Goal: Information Seeking & Learning: Compare options

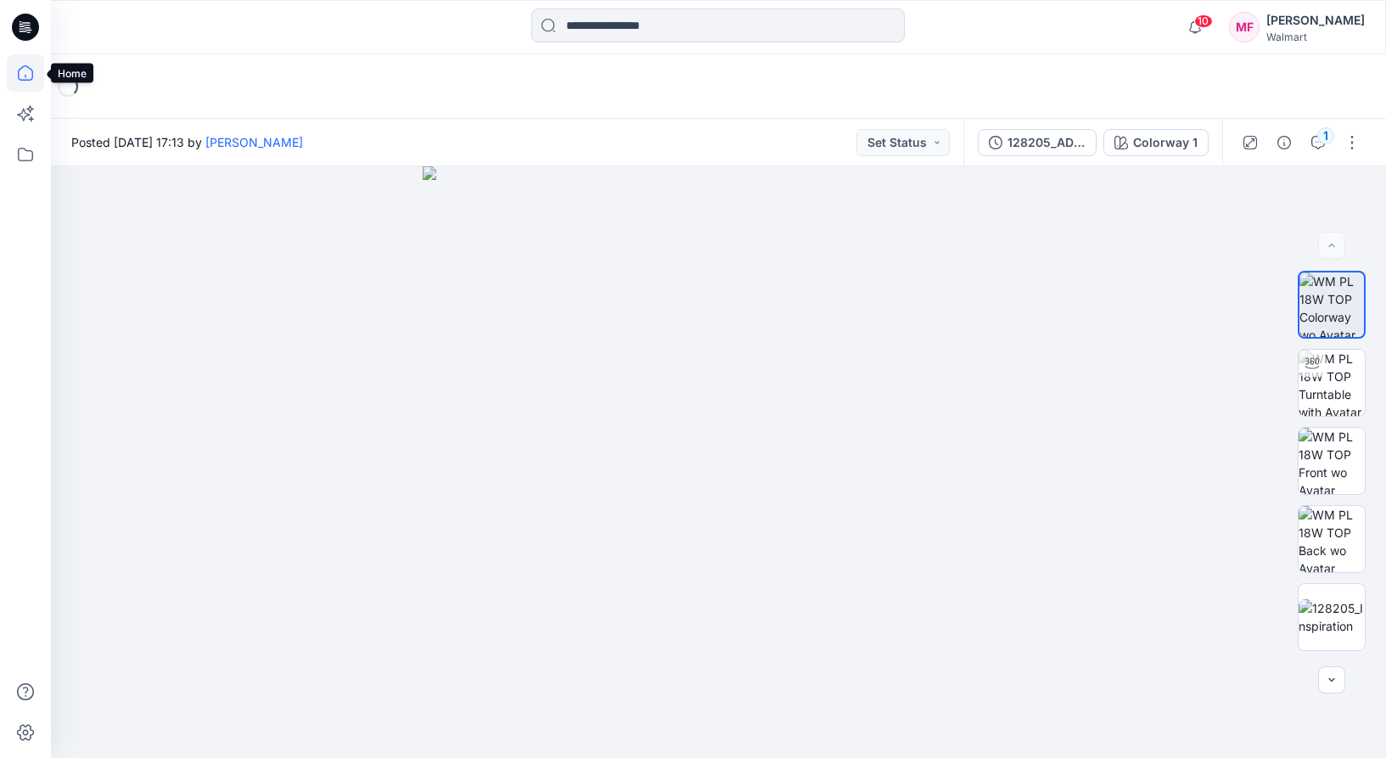
click at [14, 62] on icon at bounding box center [25, 72] width 37 height 37
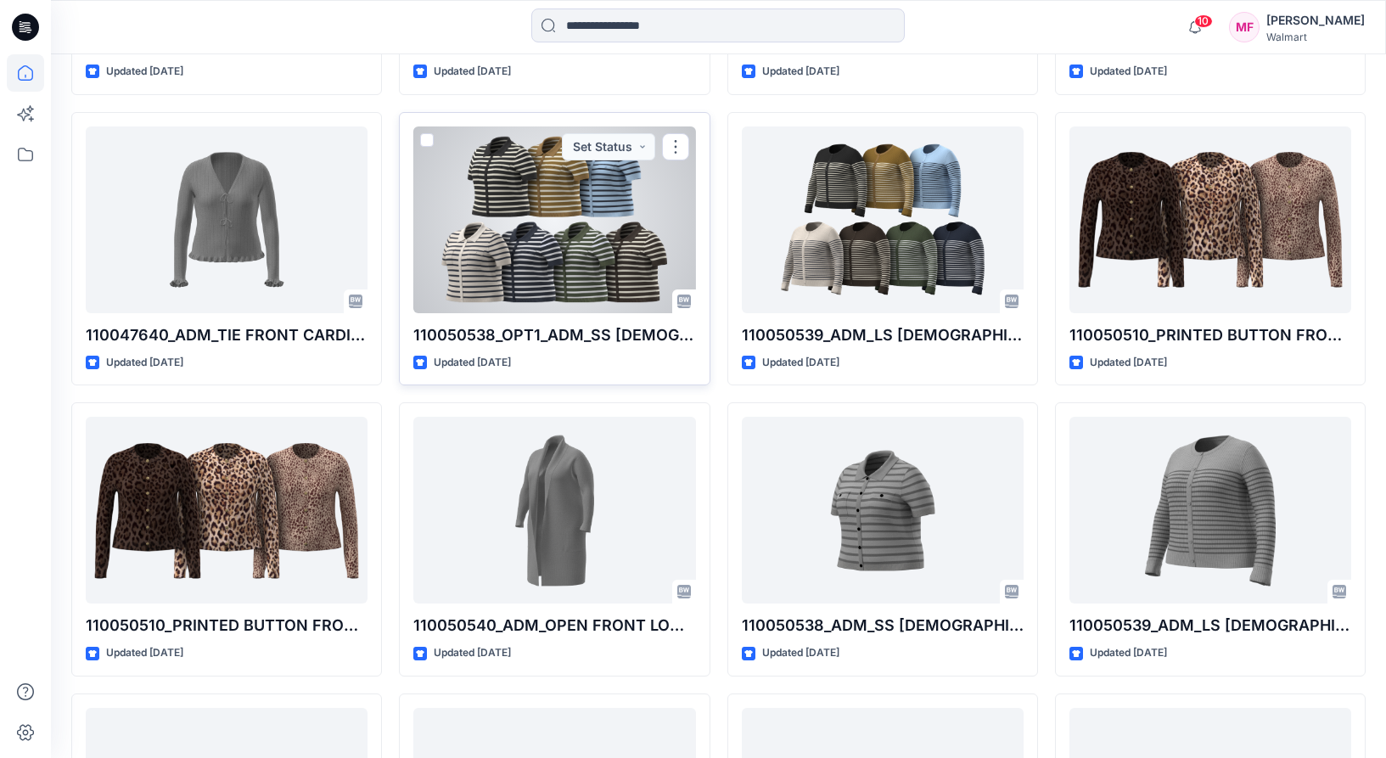
scroll to position [1587, 0]
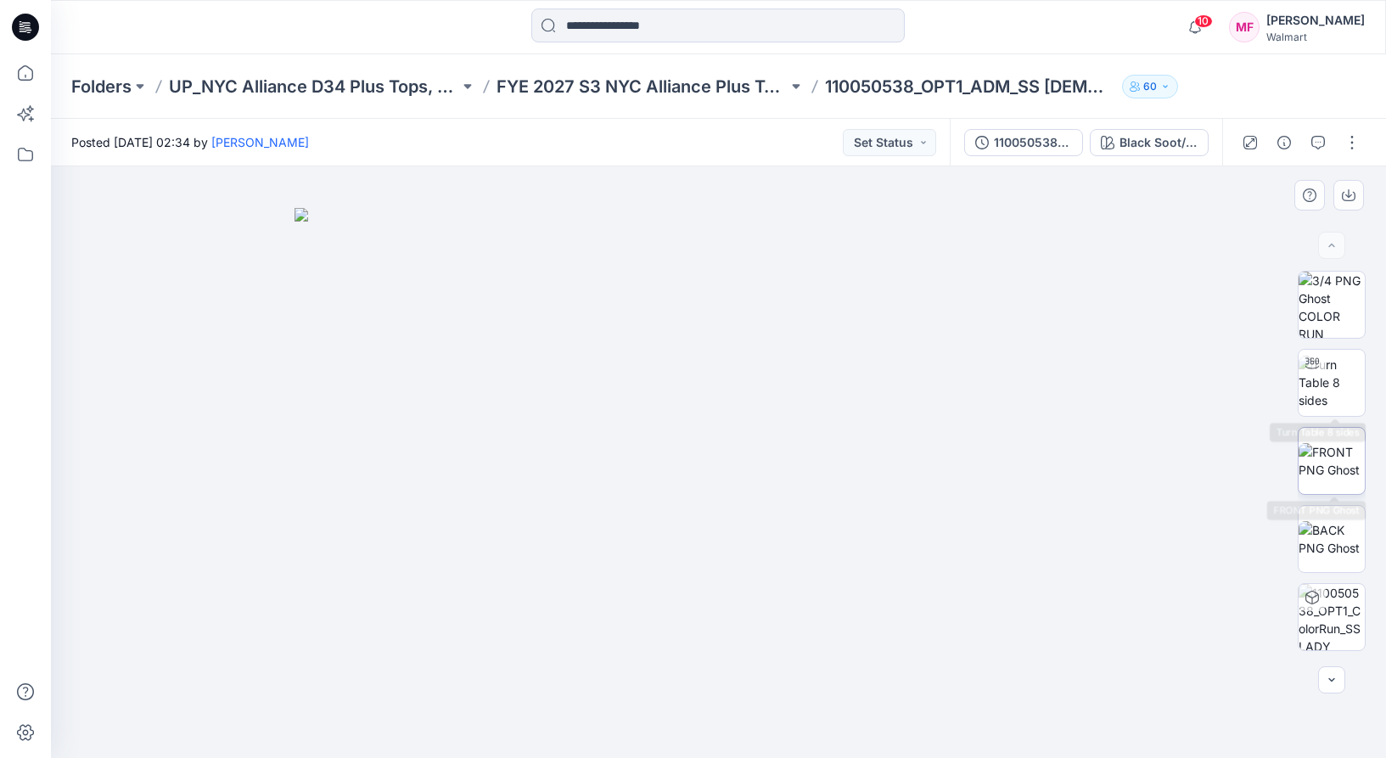
click at [1336, 455] on img at bounding box center [1331, 461] width 66 height 36
click at [1336, 373] on img at bounding box center [1331, 382] width 66 height 53
drag, startPoint x: 691, startPoint y: 498, endPoint x: 651, endPoint y: 442, distance: 68.8
click at [1105, 148] on icon "button" at bounding box center [1108, 143] width 14 height 14
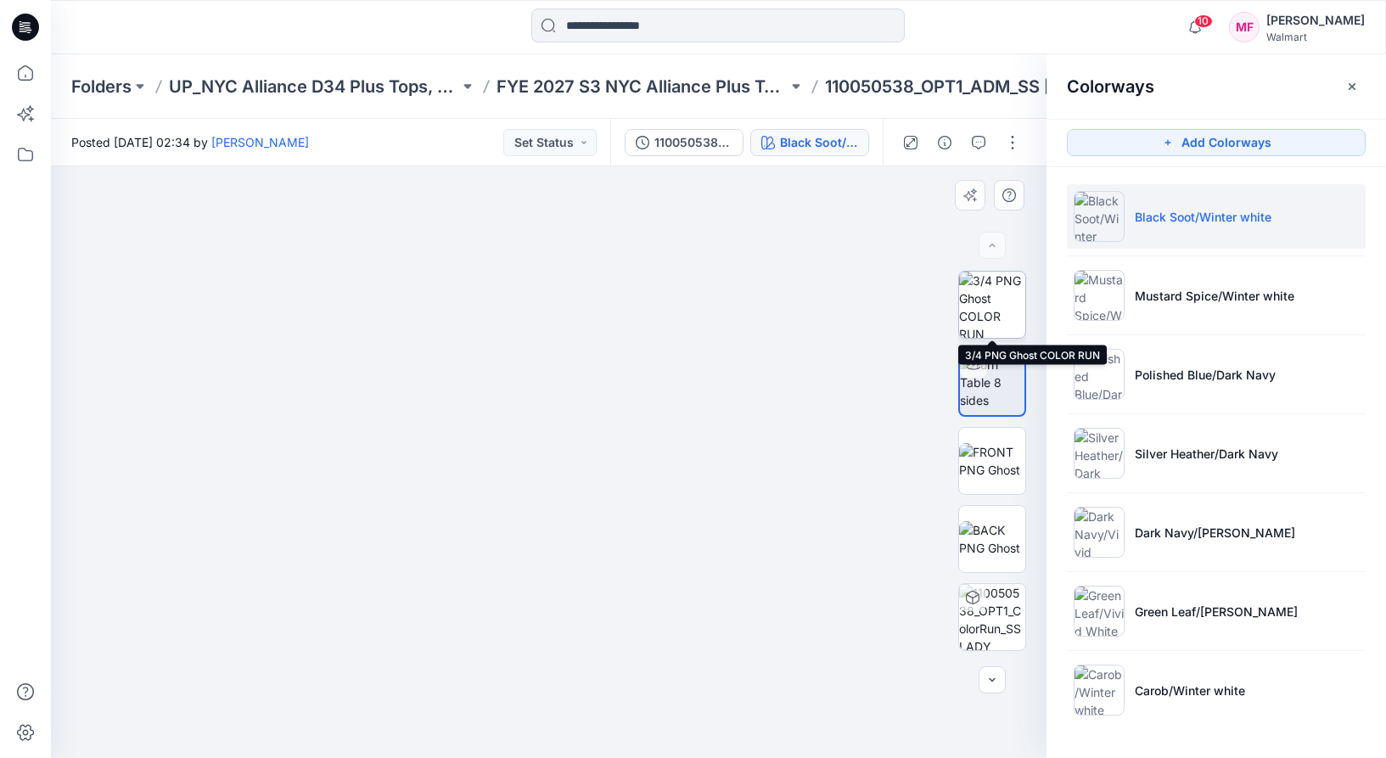
click at [1011, 317] on img at bounding box center [992, 305] width 66 height 66
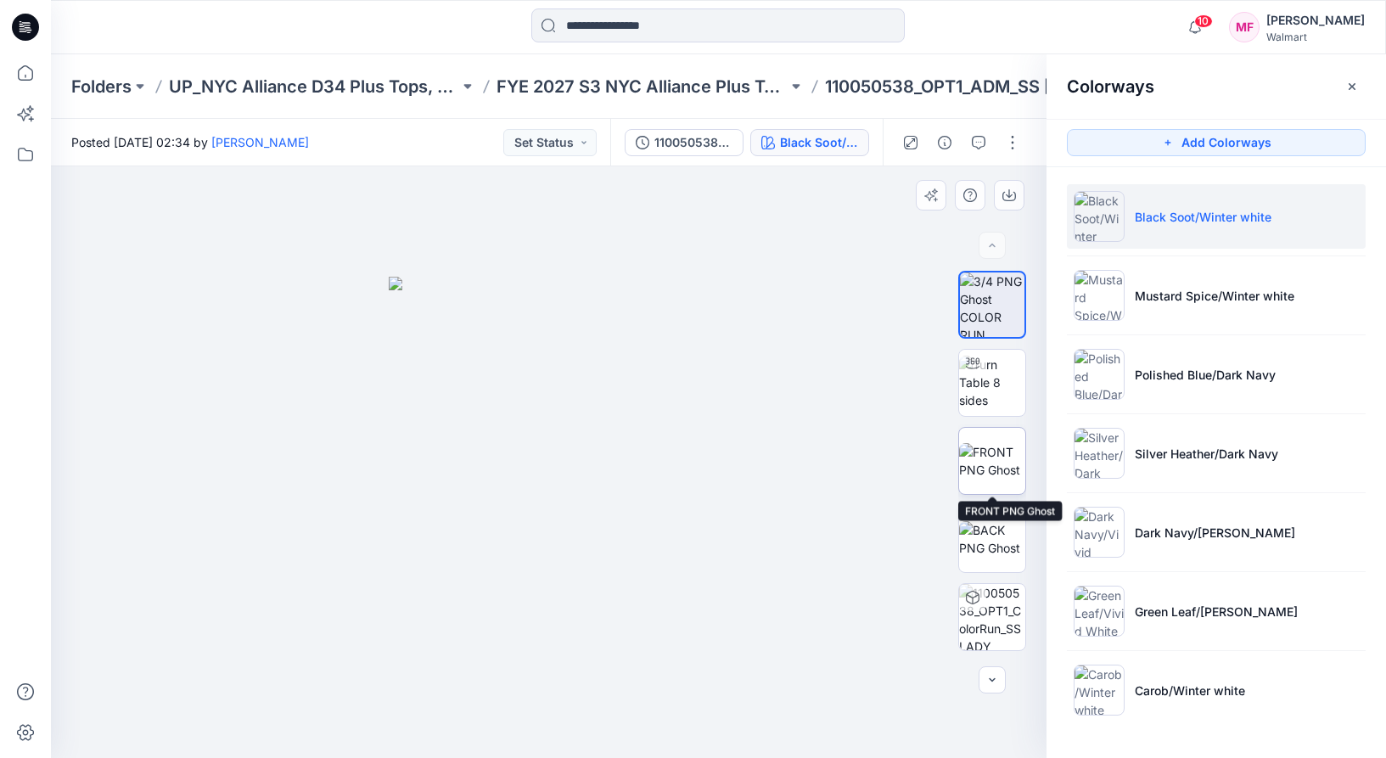
click at [999, 452] on img at bounding box center [992, 461] width 66 height 36
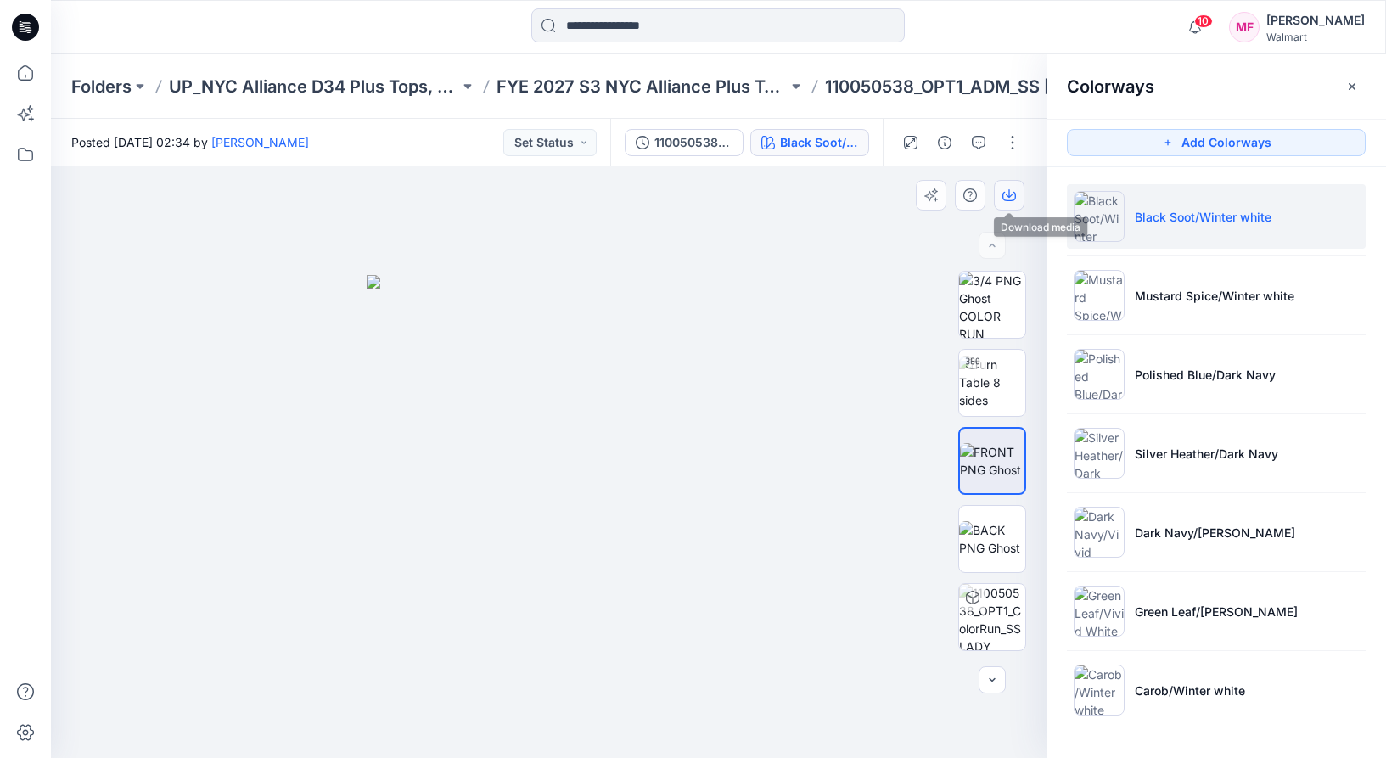
click at [1011, 191] on icon "button" at bounding box center [1009, 195] width 14 height 14
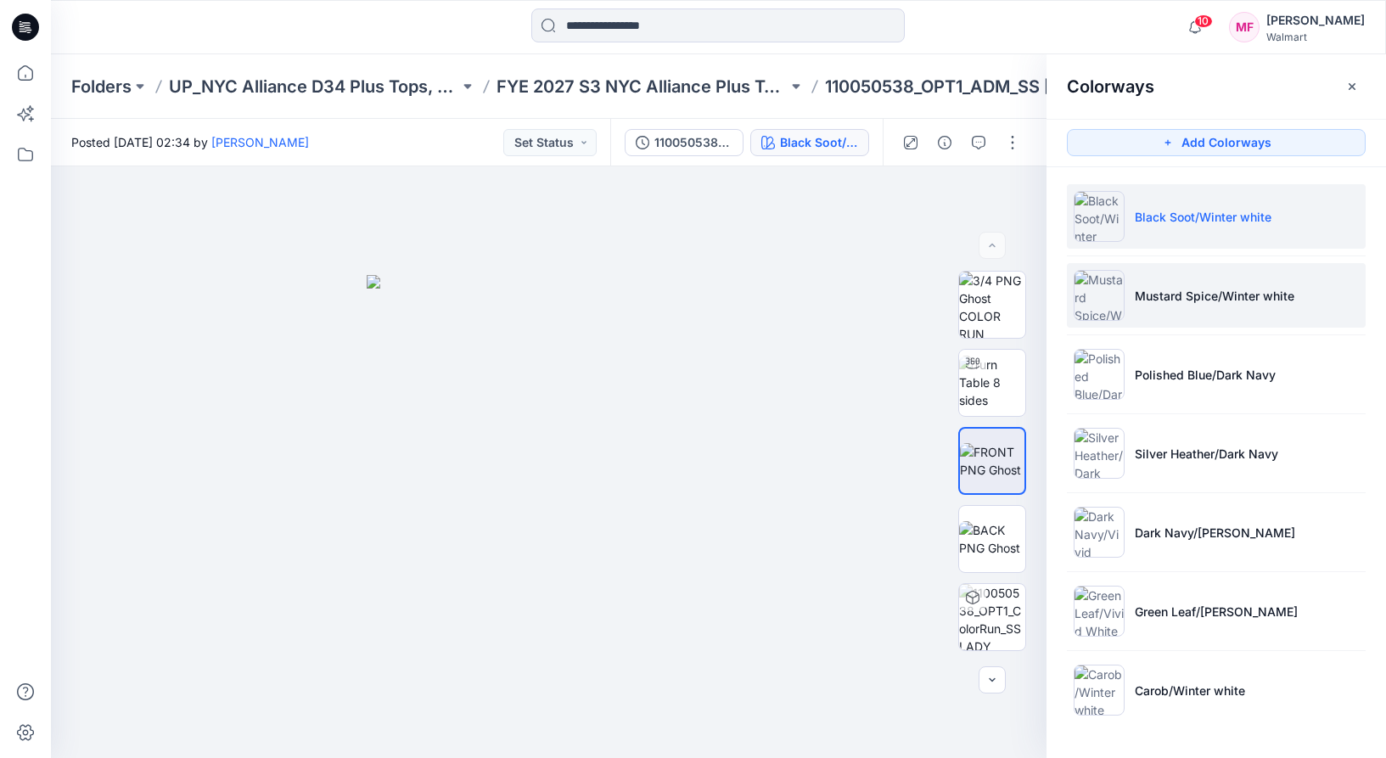
click at [1149, 316] on li "Mustard Spice/Winter white" at bounding box center [1216, 295] width 299 height 64
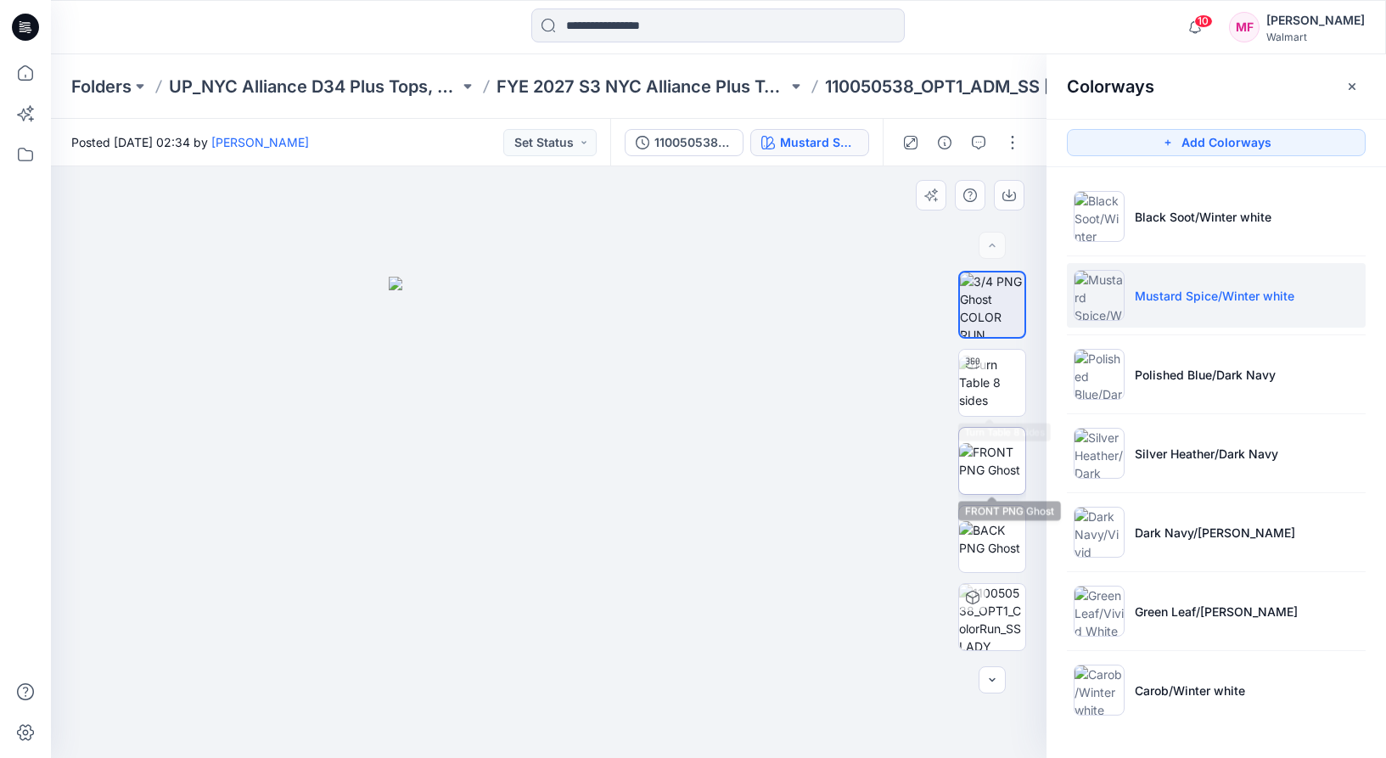
click at [998, 446] on img at bounding box center [992, 461] width 66 height 36
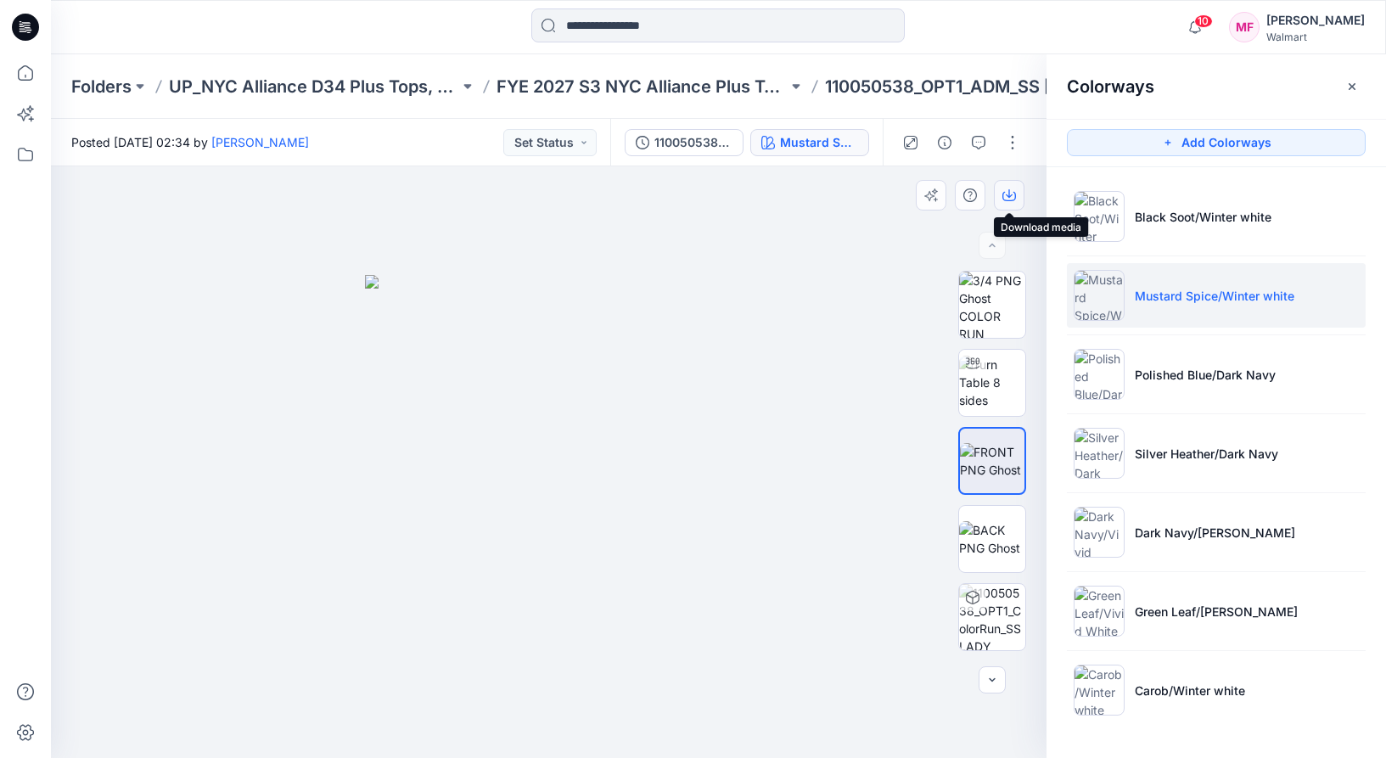
click at [1014, 199] on icon "button" at bounding box center [1009, 196] width 14 height 9
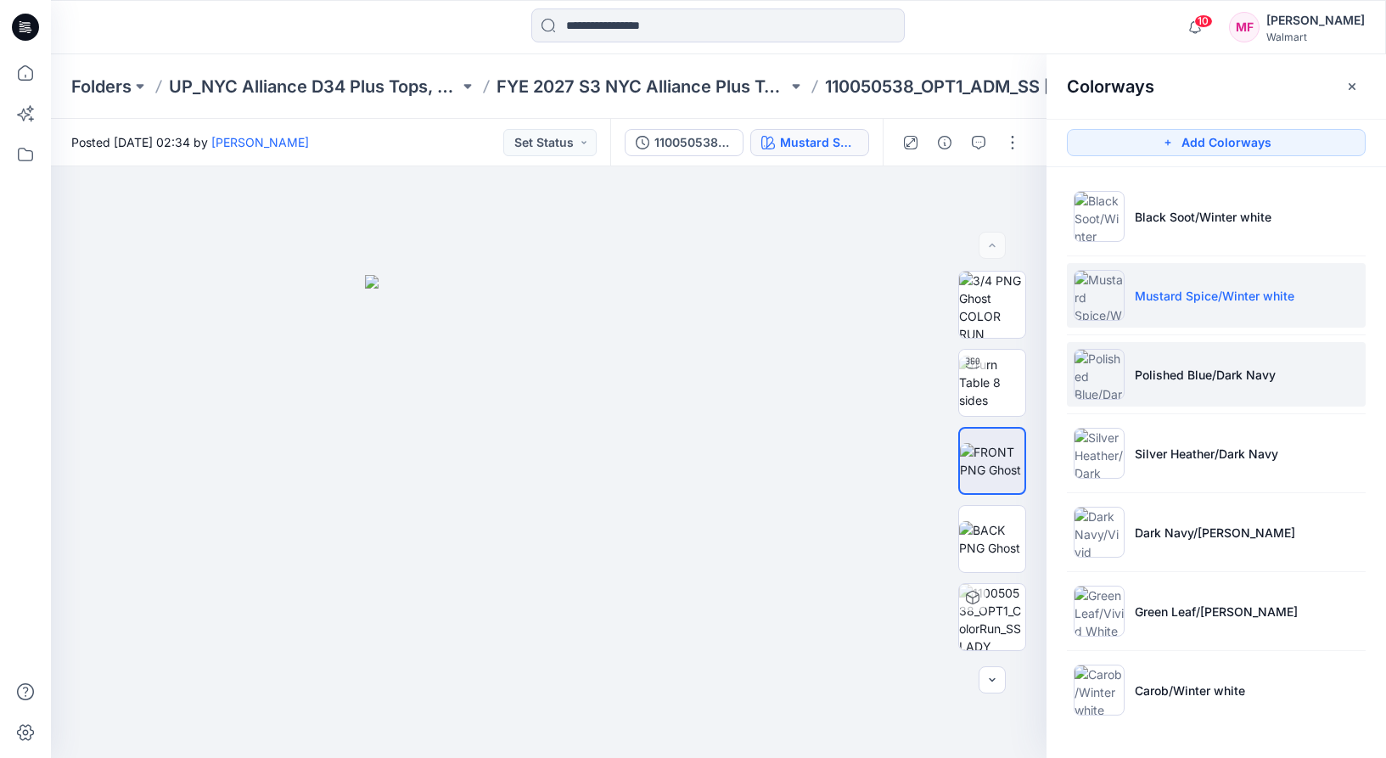
click at [1126, 374] on li "Polished Blue/Dark Navy" at bounding box center [1216, 374] width 299 height 64
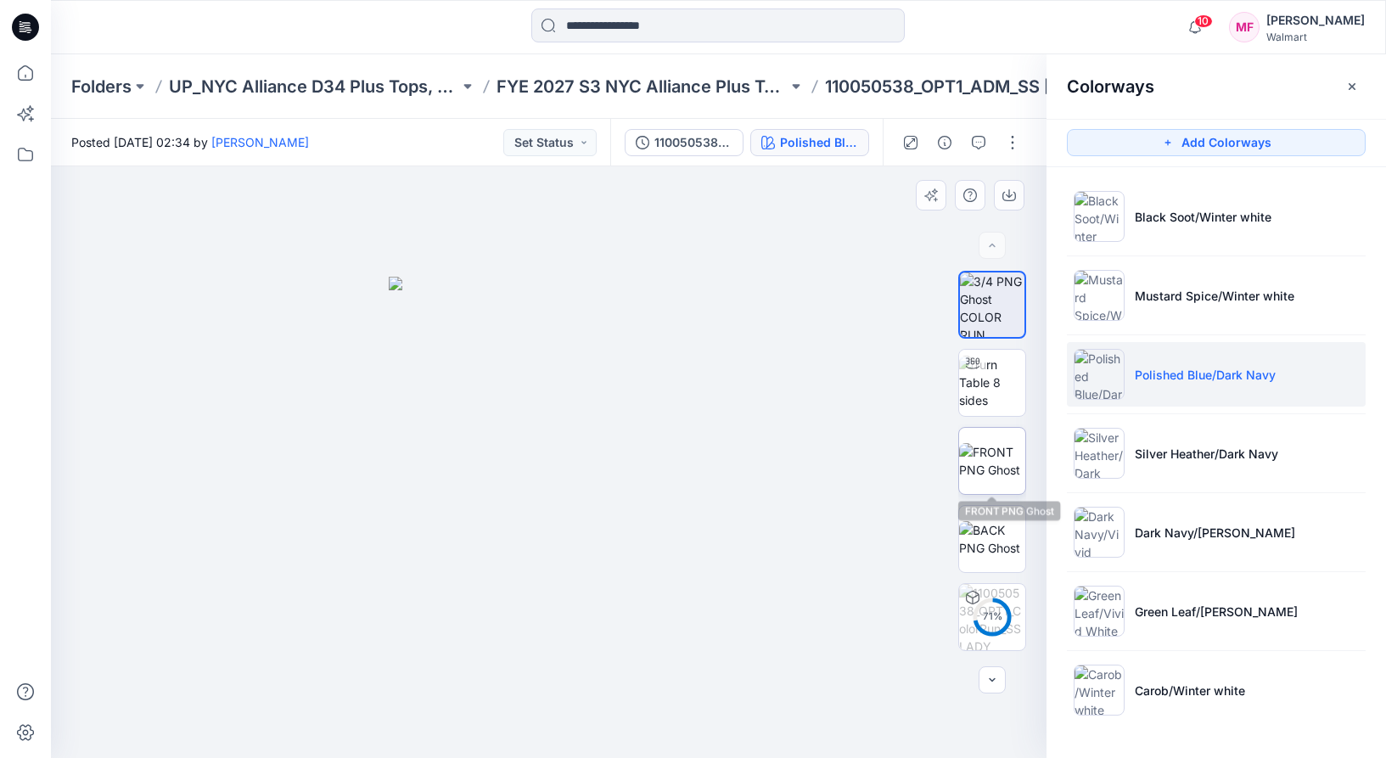
click at [995, 452] on img at bounding box center [992, 461] width 66 height 36
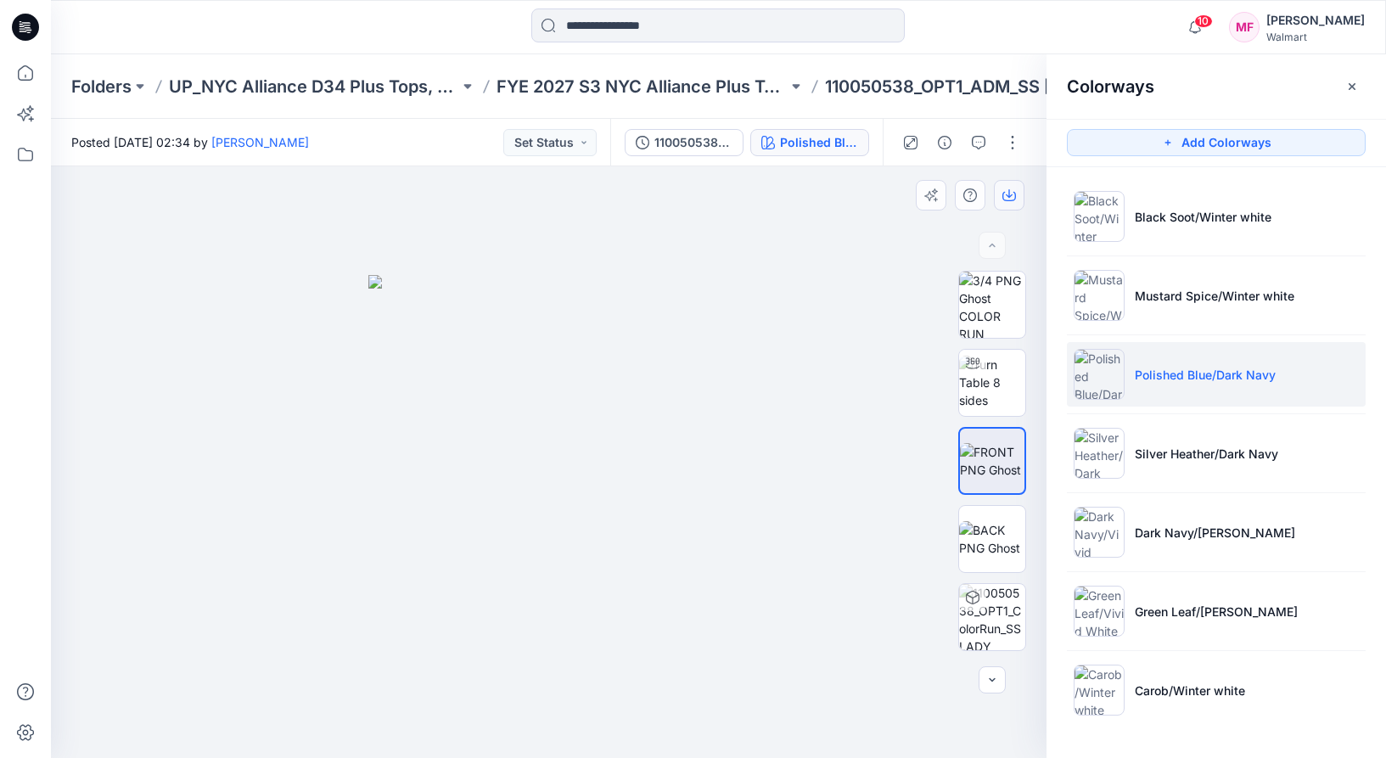
click at [1002, 199] on icon "button" at bounding box center [1009, 196] width 14 height 9
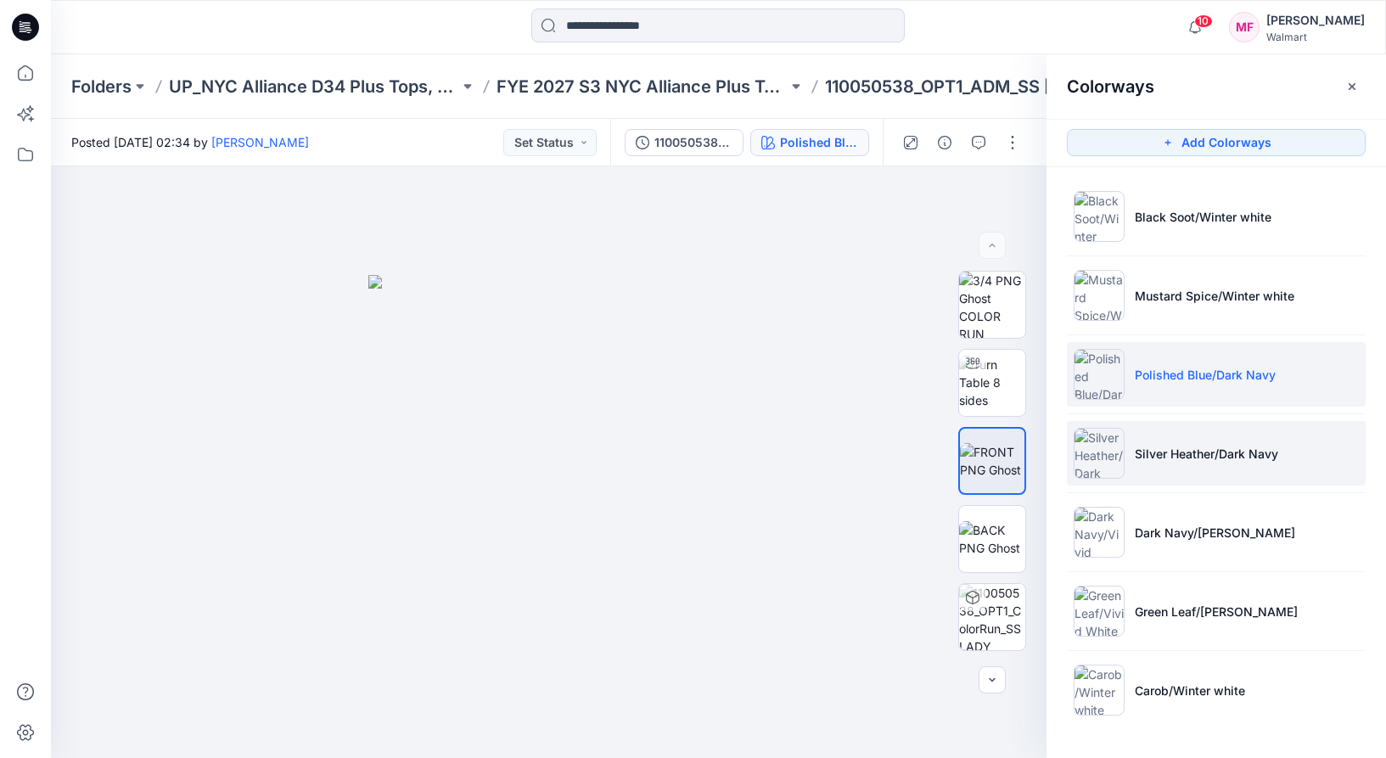
click at [1117, 441] on img at bounding box center [1098, 453] width 51 height 51
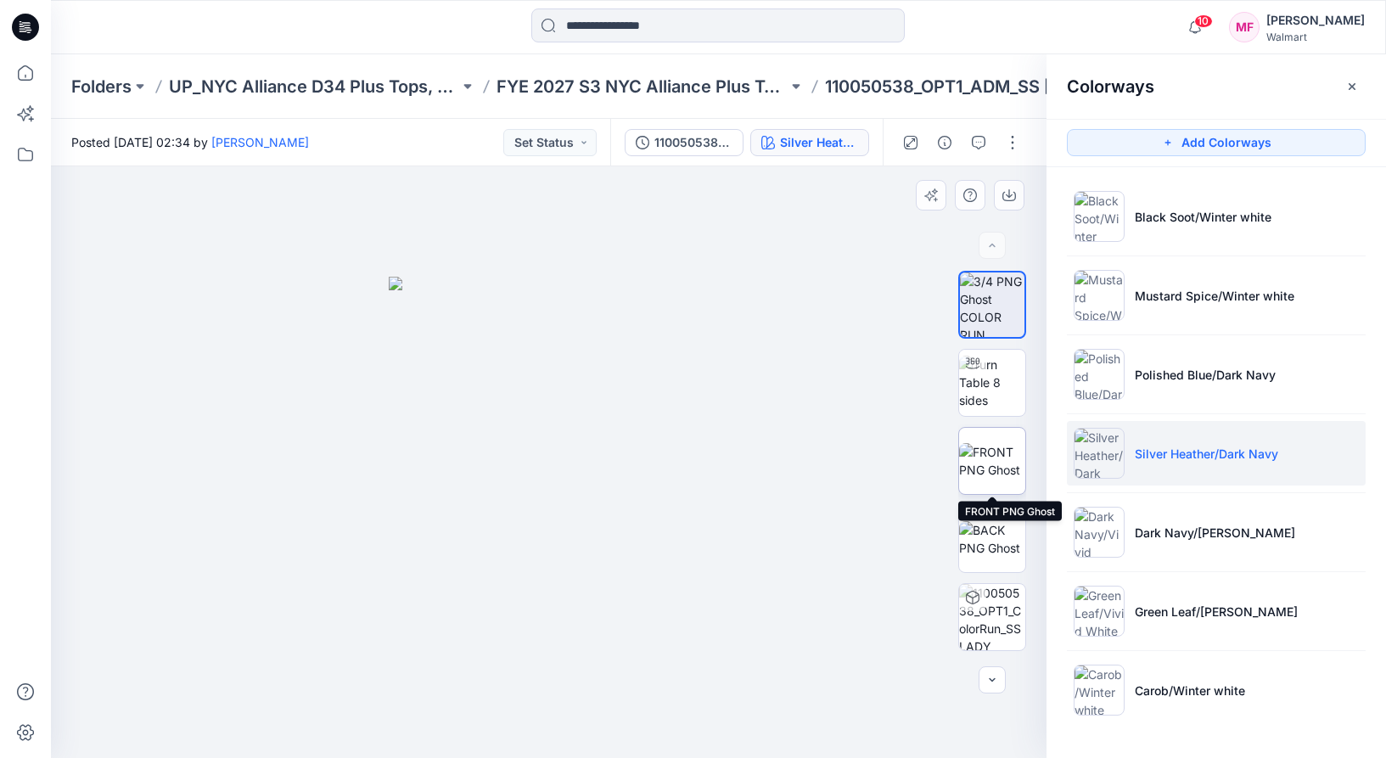
click at [983, 448] on img at bounding box center [992, 461] width 66 height 36
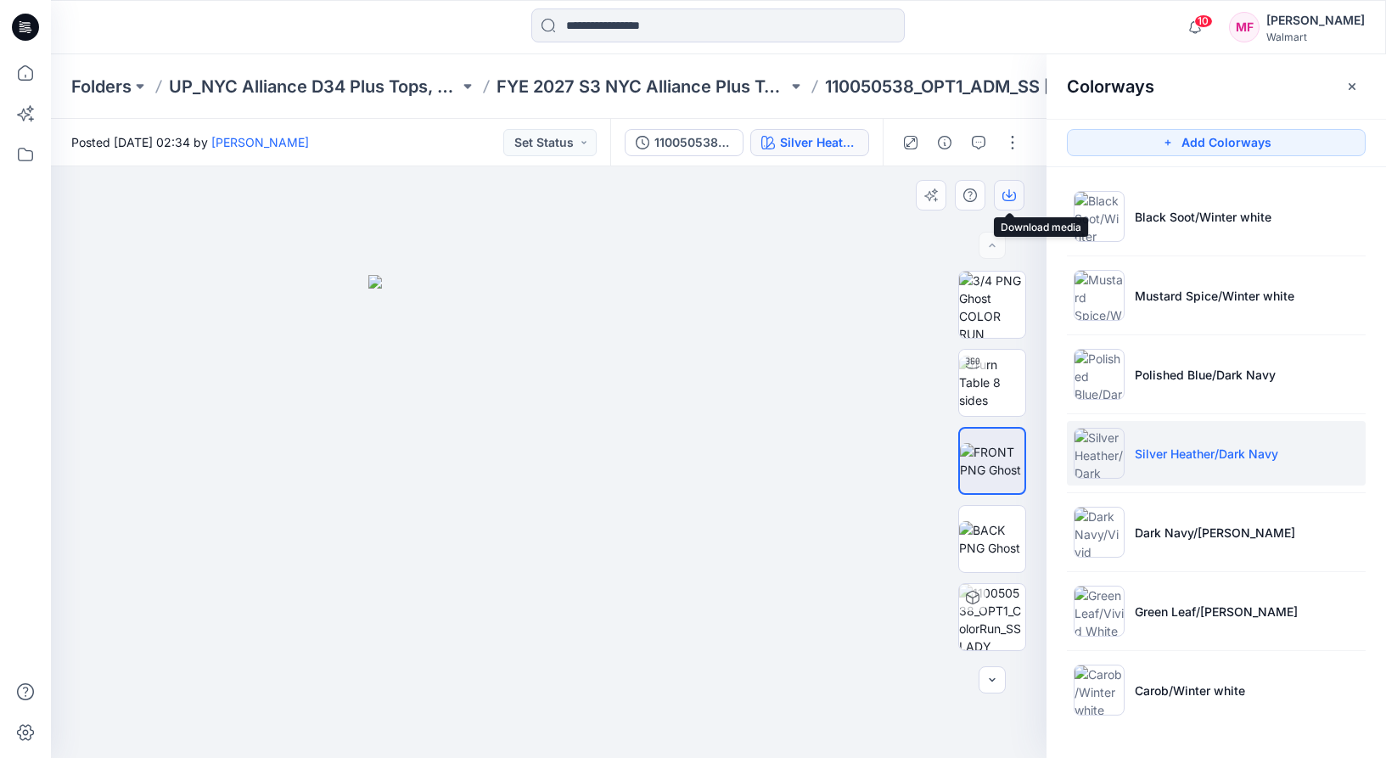
click at [1009, 193] on icon "button" at bounding box center [1009, 195] width 14 height 14
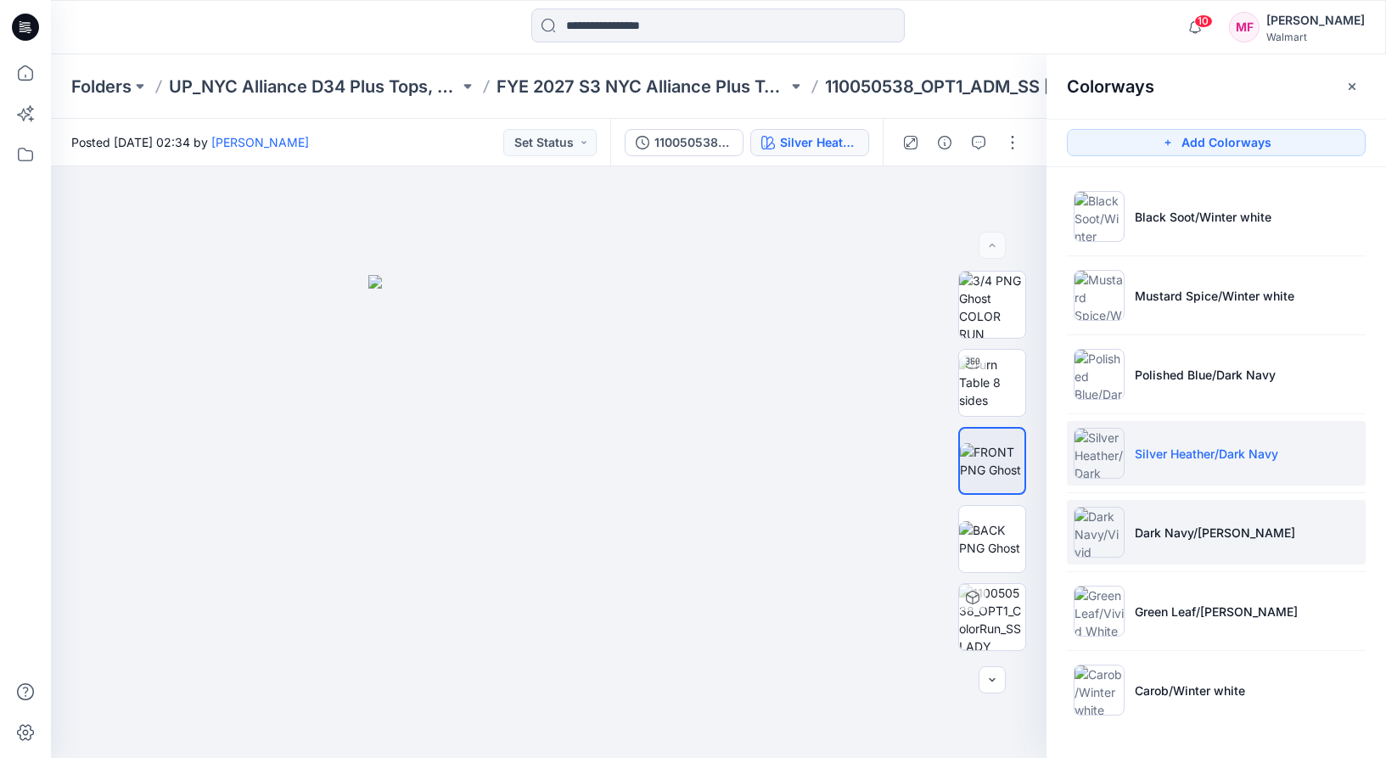
click at [1138, 531] on p "Dark Navy/[PERSON_NAME]" at bounding box center [1214, 533] width 160 height 18
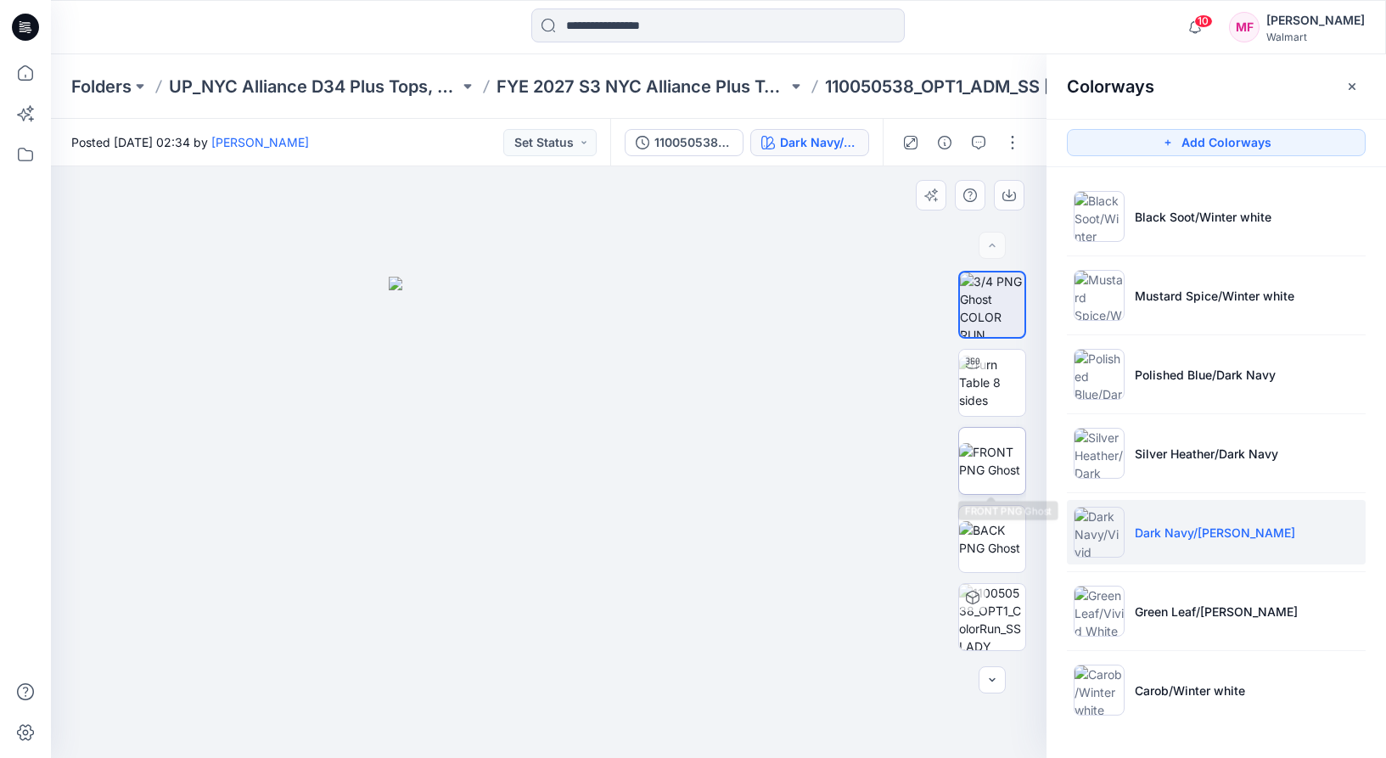
click at [972, 470] on img at bounding box center [992, 461] width 66 height 36
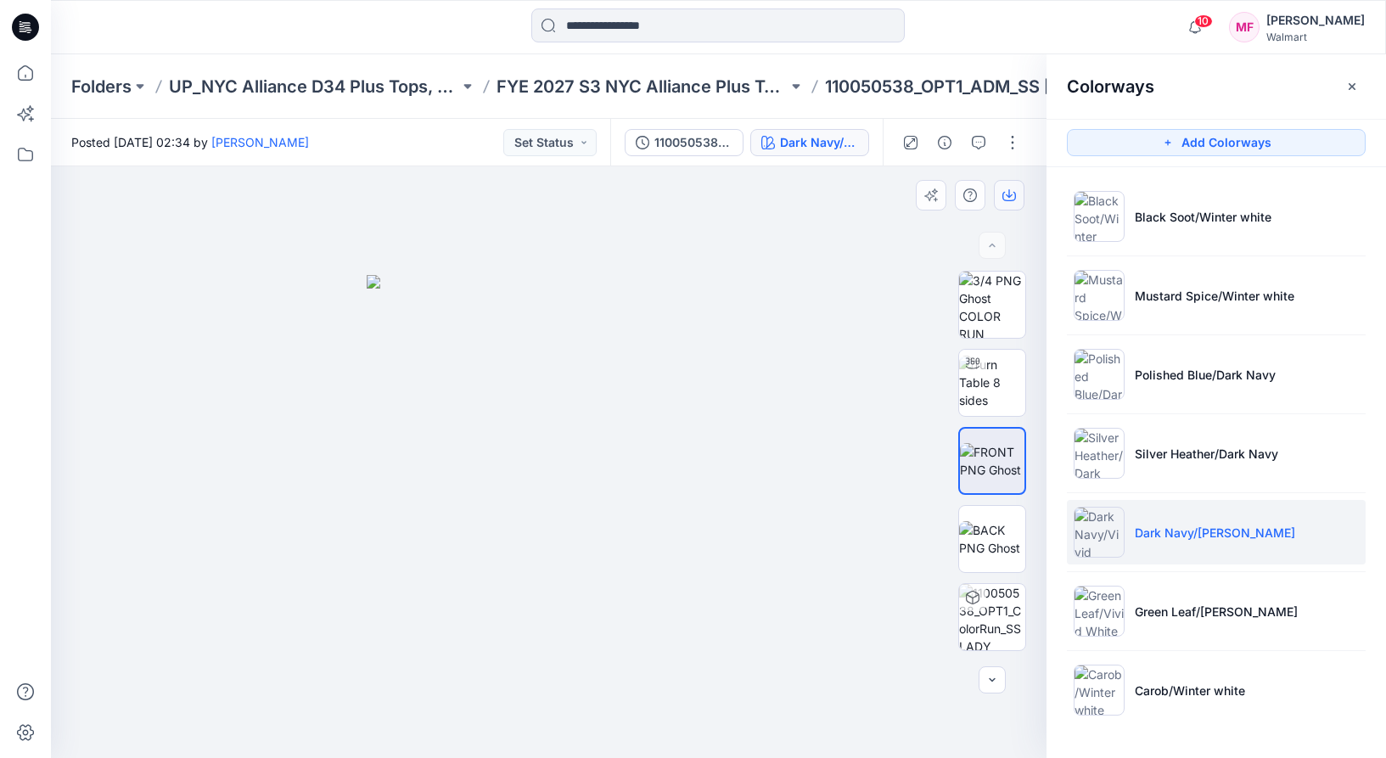
click at [1015, 201] on icon "button" at bounding box center [1009, 195] width 14 height 14
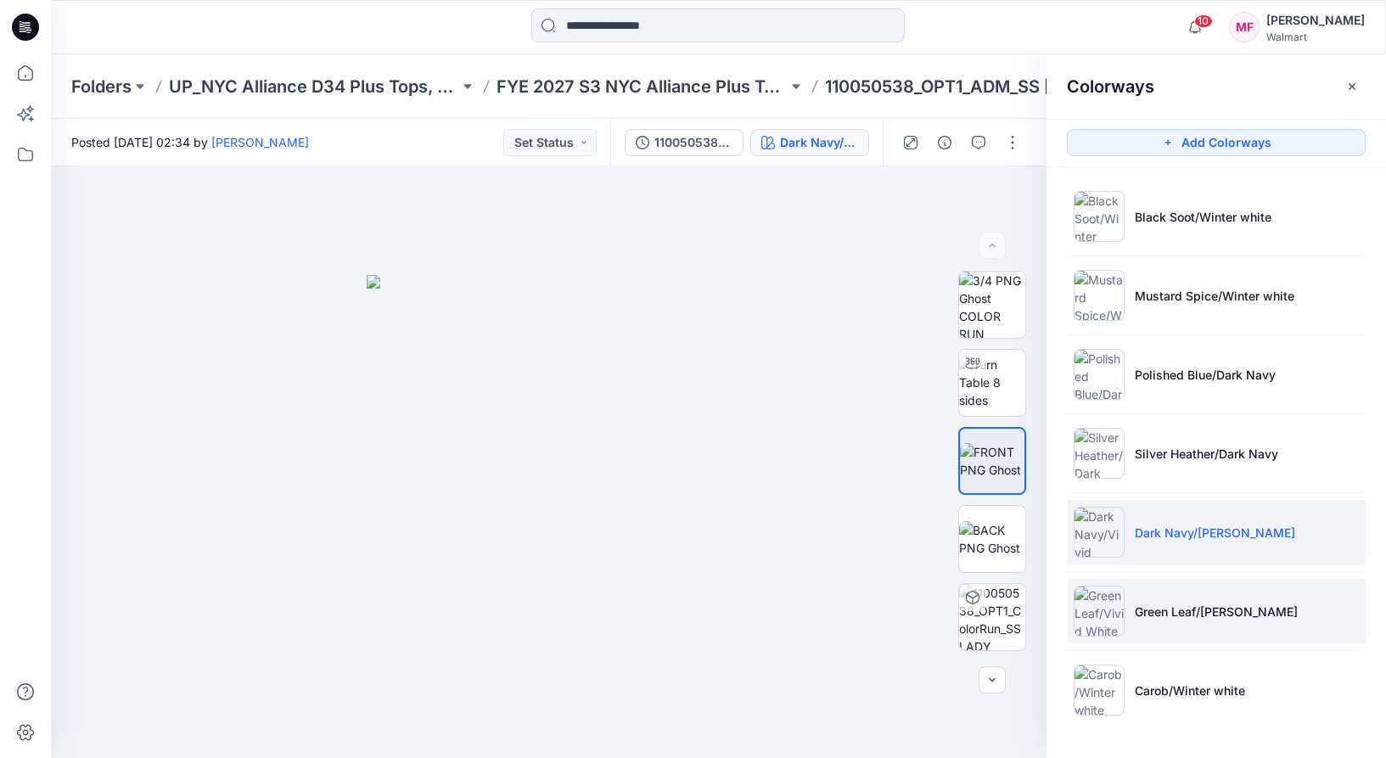
click at [1213, 605] on p "Green Leaf/[PERSON_NAME]" at bounding box center [1215, 611] width 163 height 18
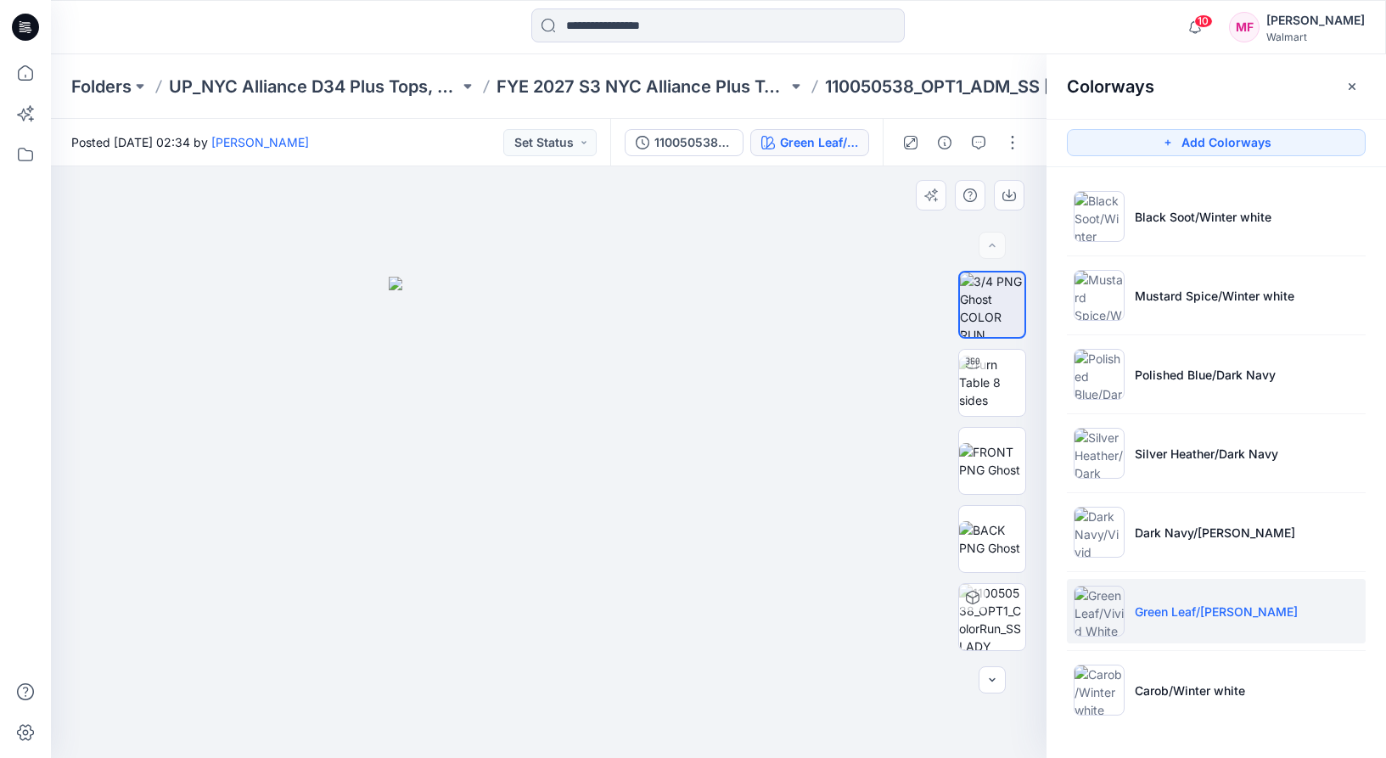
click at [1030, 488] on div at bounding box center [992, 463] width 109 height 384
click at [1005, 472] on img at bounding box center [992, 461] width 66 height 36
click at [1004, 197] on icon "button" at bounding box center [1009, 195] width 14 height 14
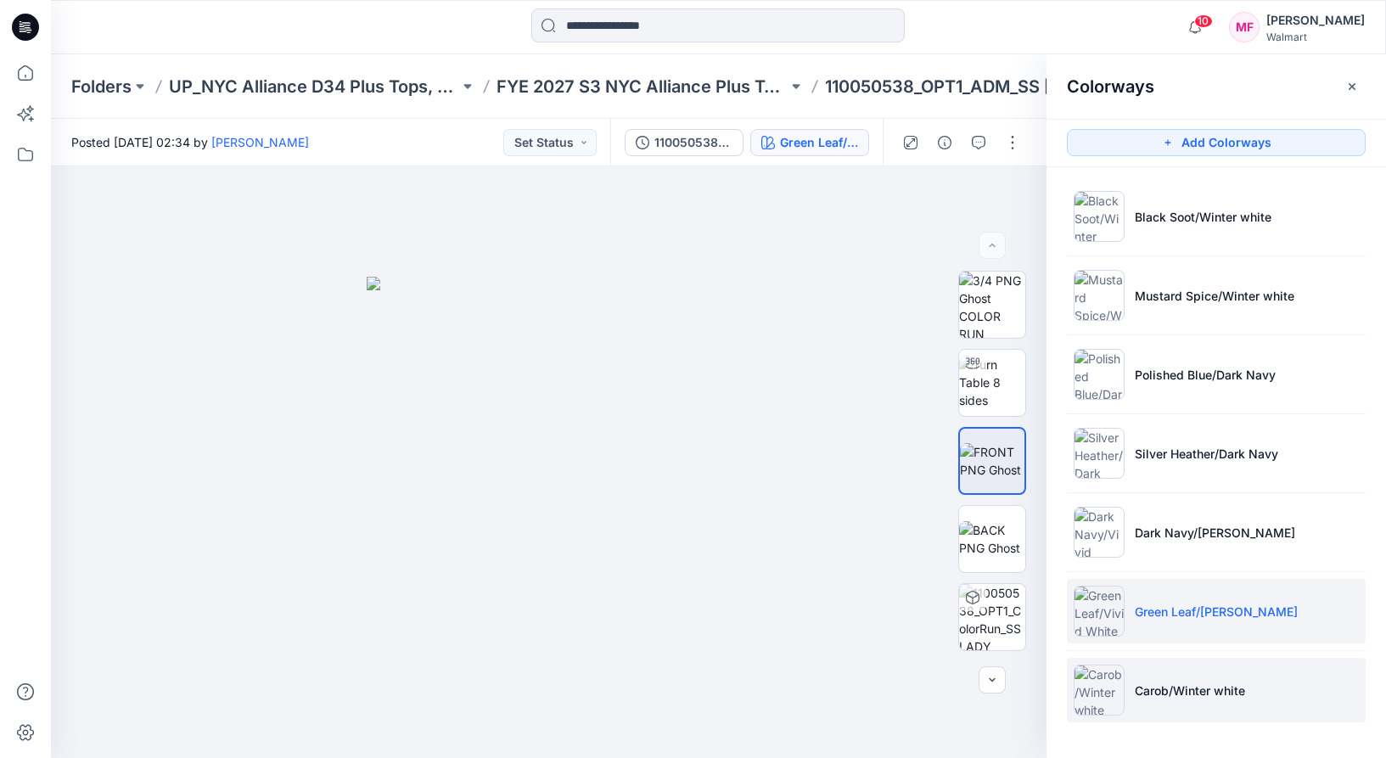
click at [1133, 676] on li "Carob/Winter white" at bounding box center [1216, 690] width 299 height 64
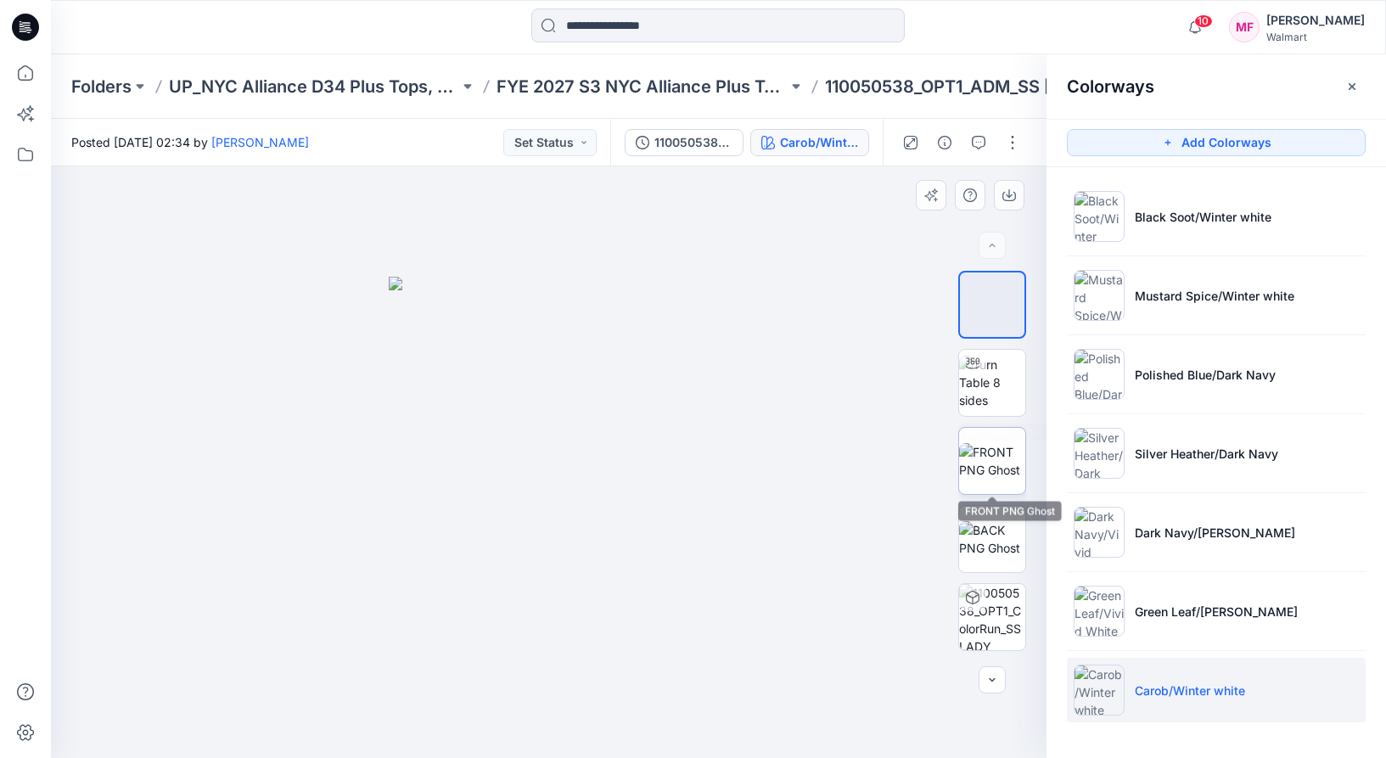
click at [995, 466] on img at bounding box center [992, 461] width 66 height 36
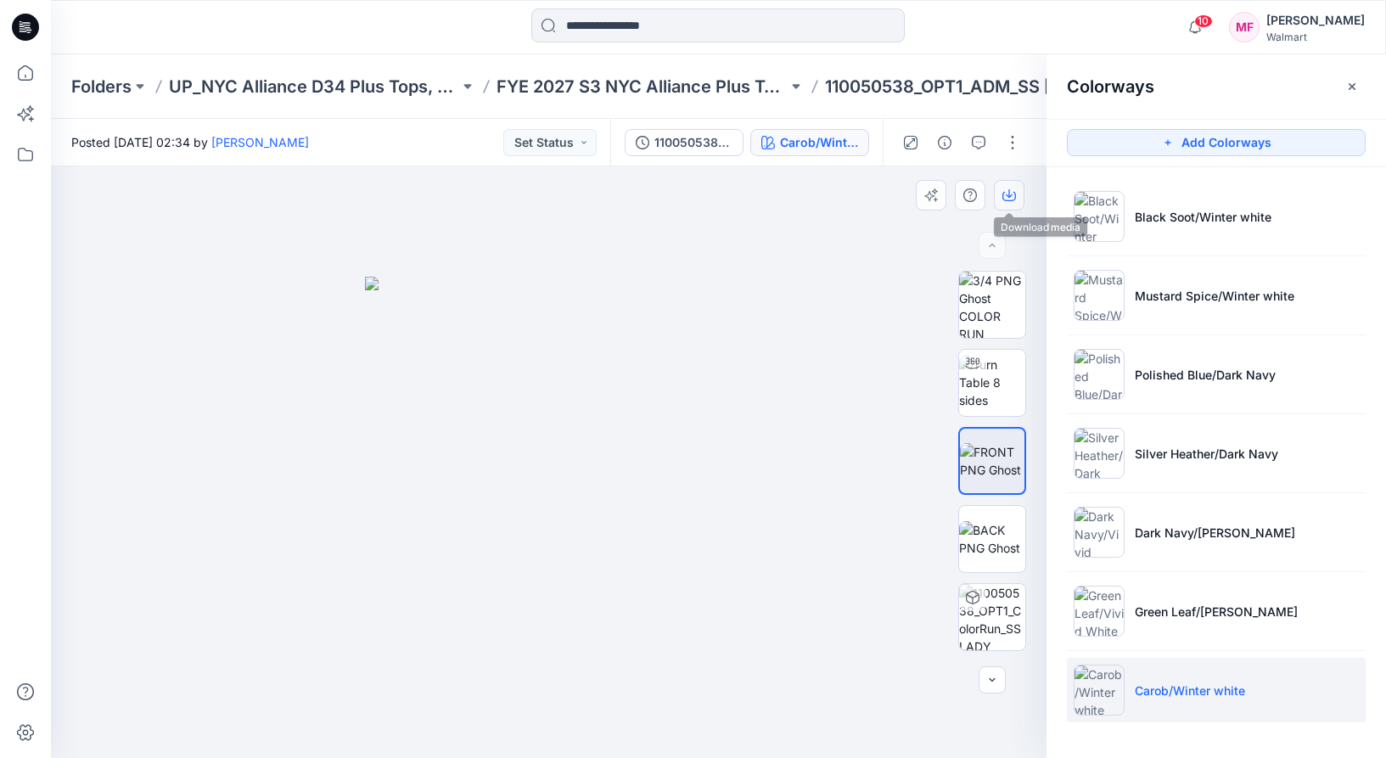
click at [1012, 188] on button "button" at bounding box center [1009, 195] width 31 height 31
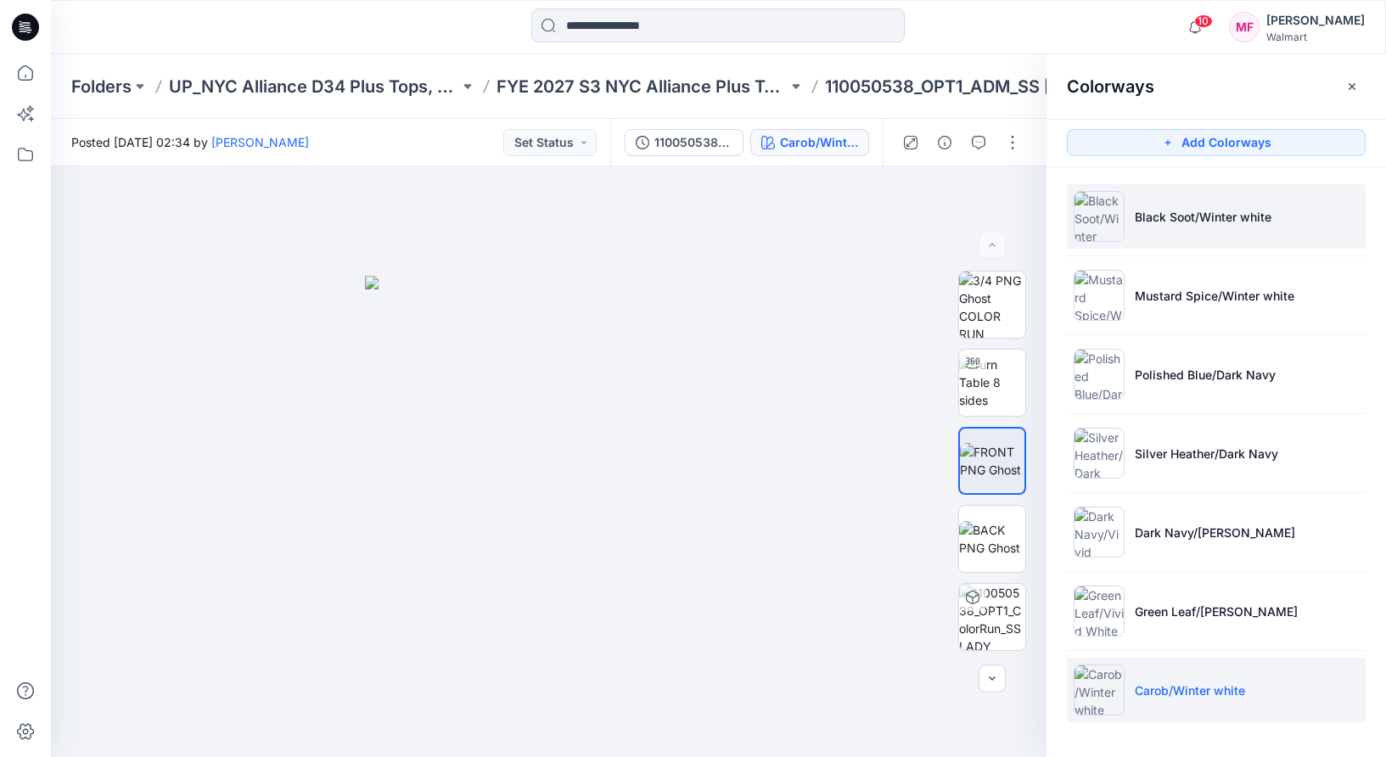
click at [1273, 232] on li "Black Soot/Winter white" at bounding box center [1216, 216] width 299 height 64
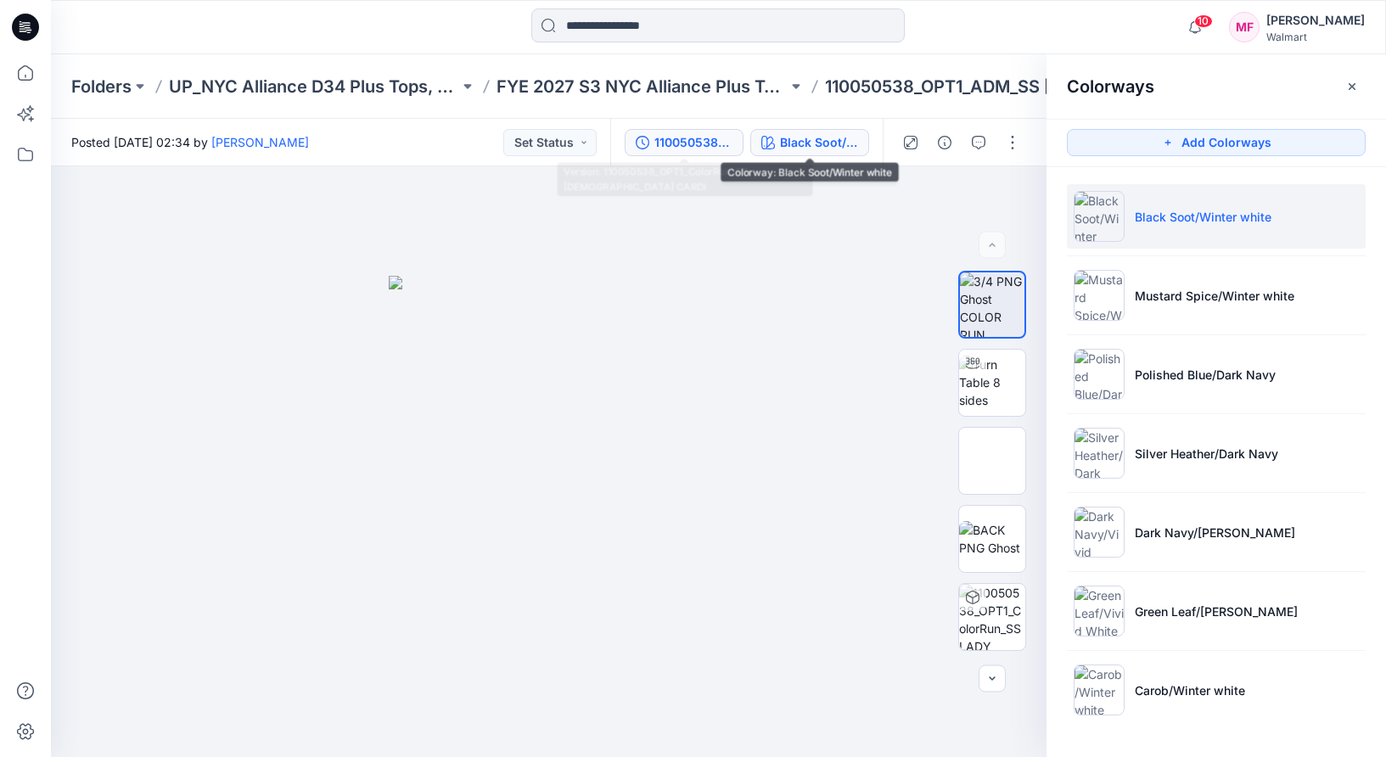
click at [713, 148] on div "110050538_OPT1_ColorRun_SS [DEMOGRAPHIC_DATA] CARDI" at bounding box center [693, 142] width 78 height 19
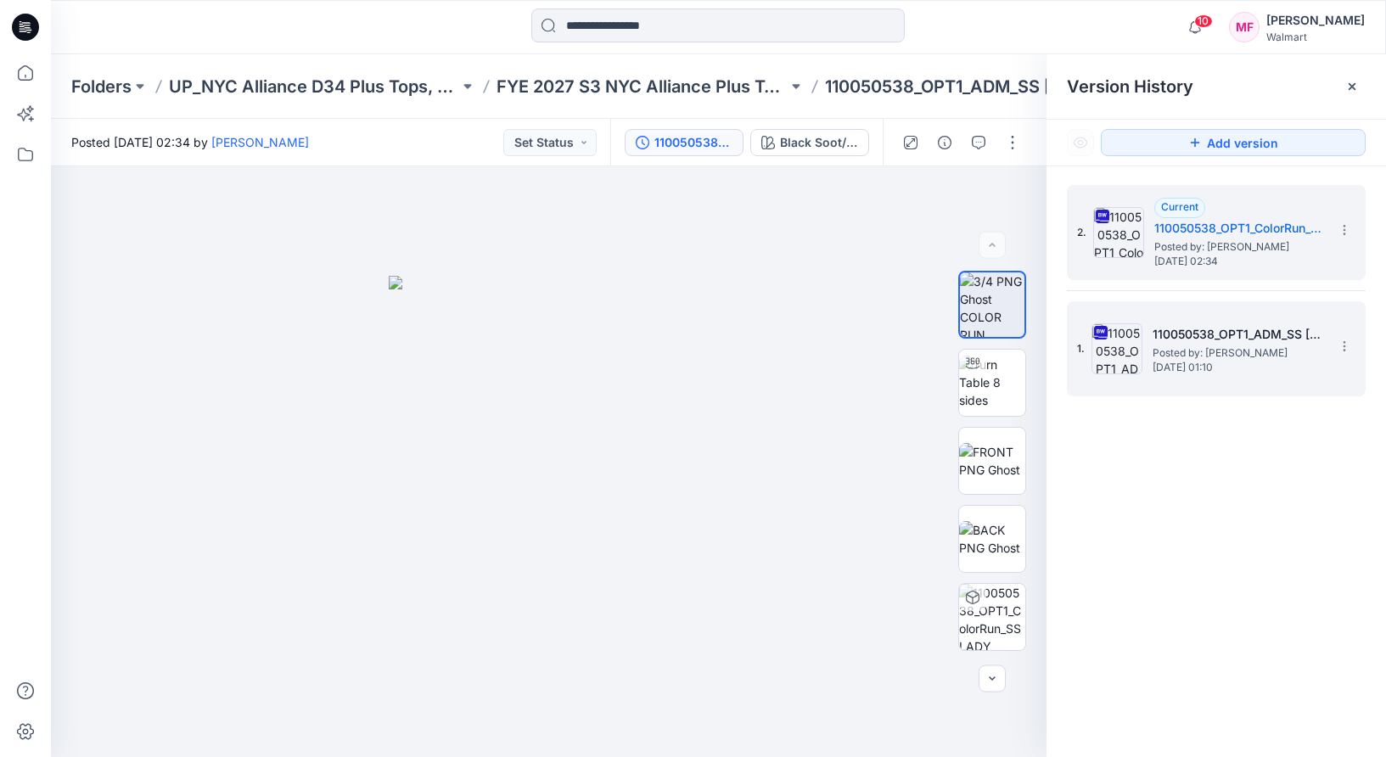
click at [1263, 328] on h5 "110050538_OPT1_ADM_SS [DEMOGRAPHIC_DATA] CARDI" at bounding box center [1237, 334] width 170 height 20
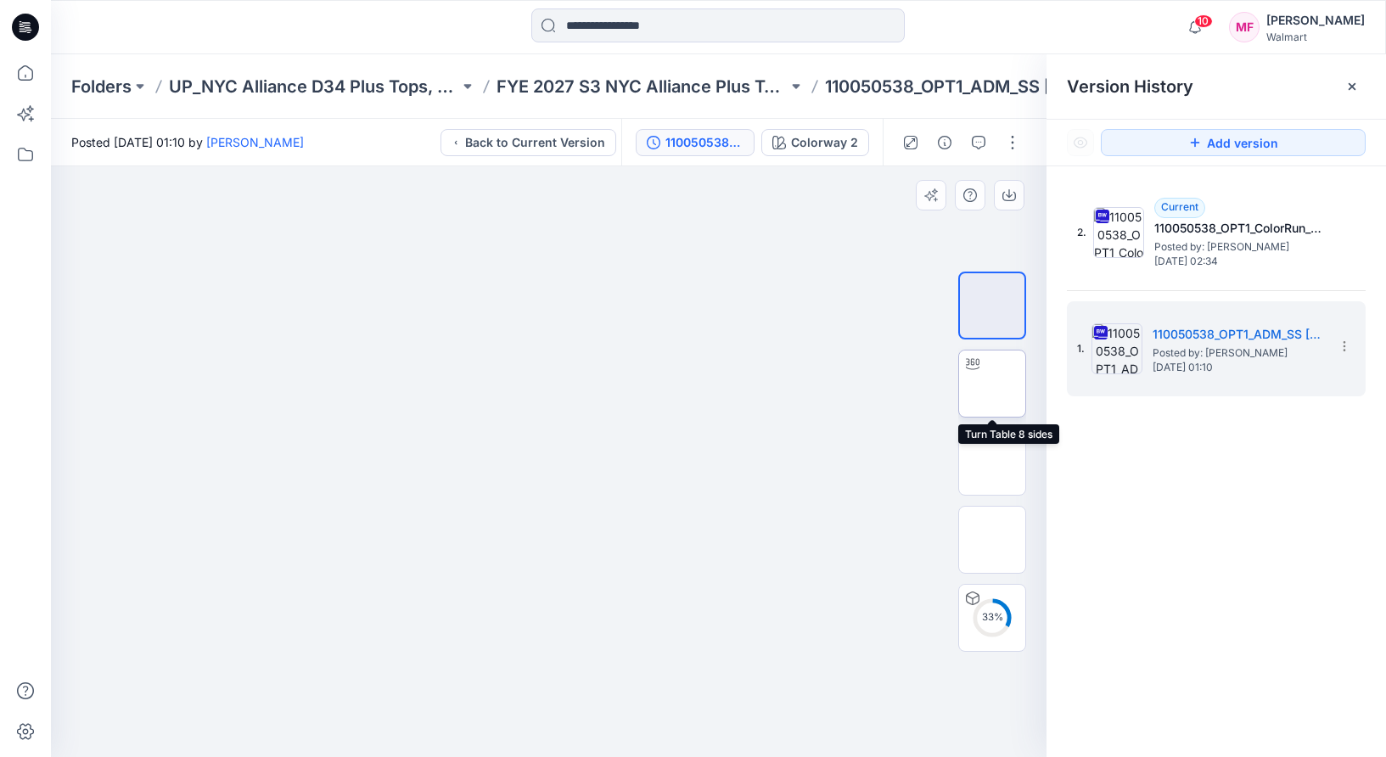
click at [992, 384] on img at bounding box center [992, 384] width 0 height 0
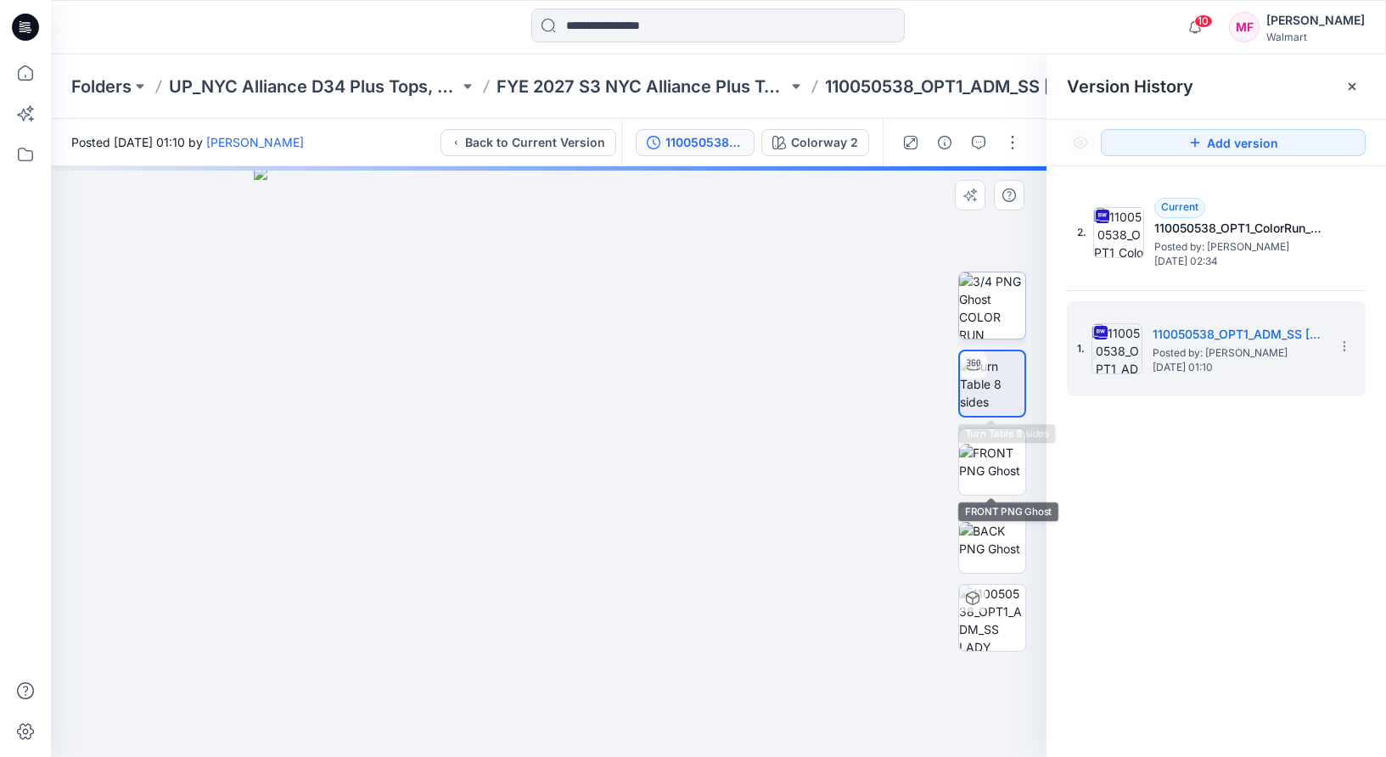
click at [980, 336] on img at bounding box center [992, 305] width 66 height 66
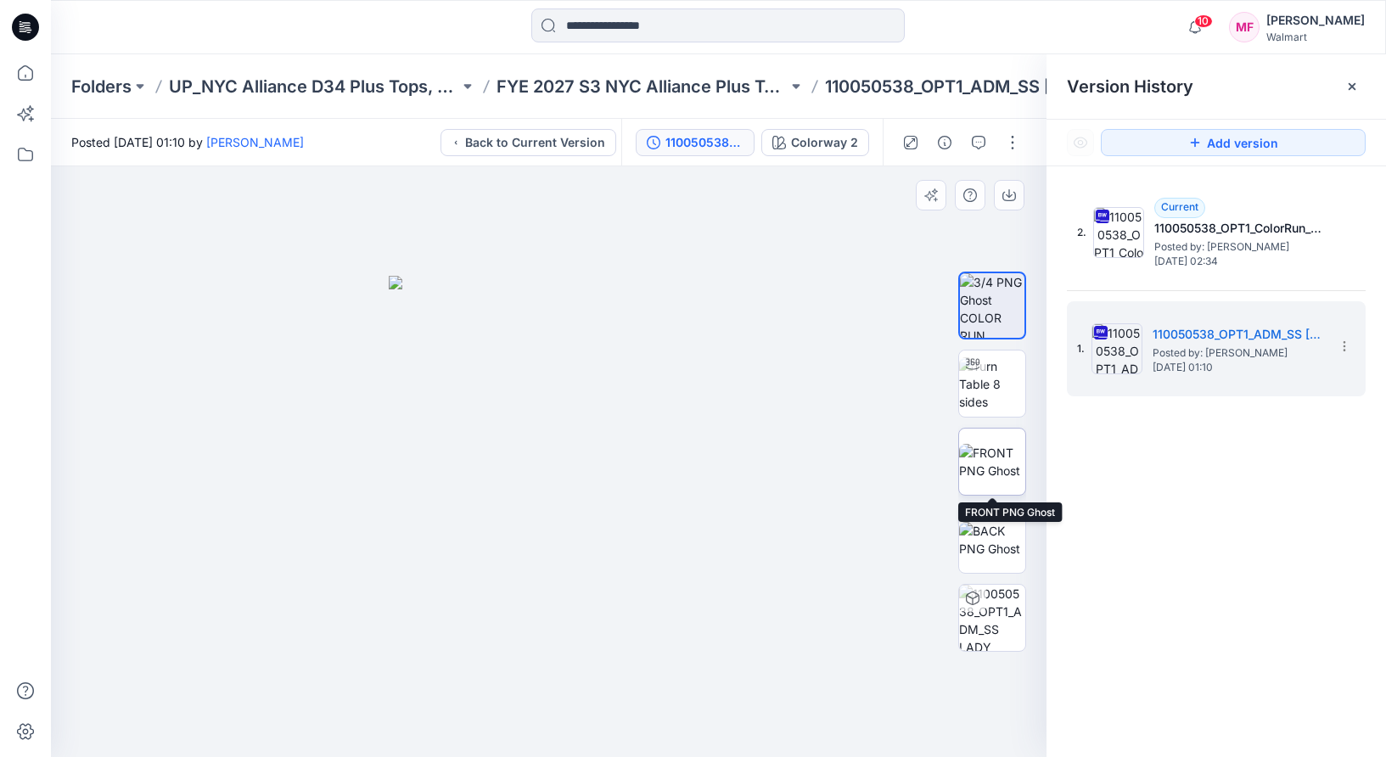
click at [1002, 454] on img at bounding box center [992, 462] width 66 height 36
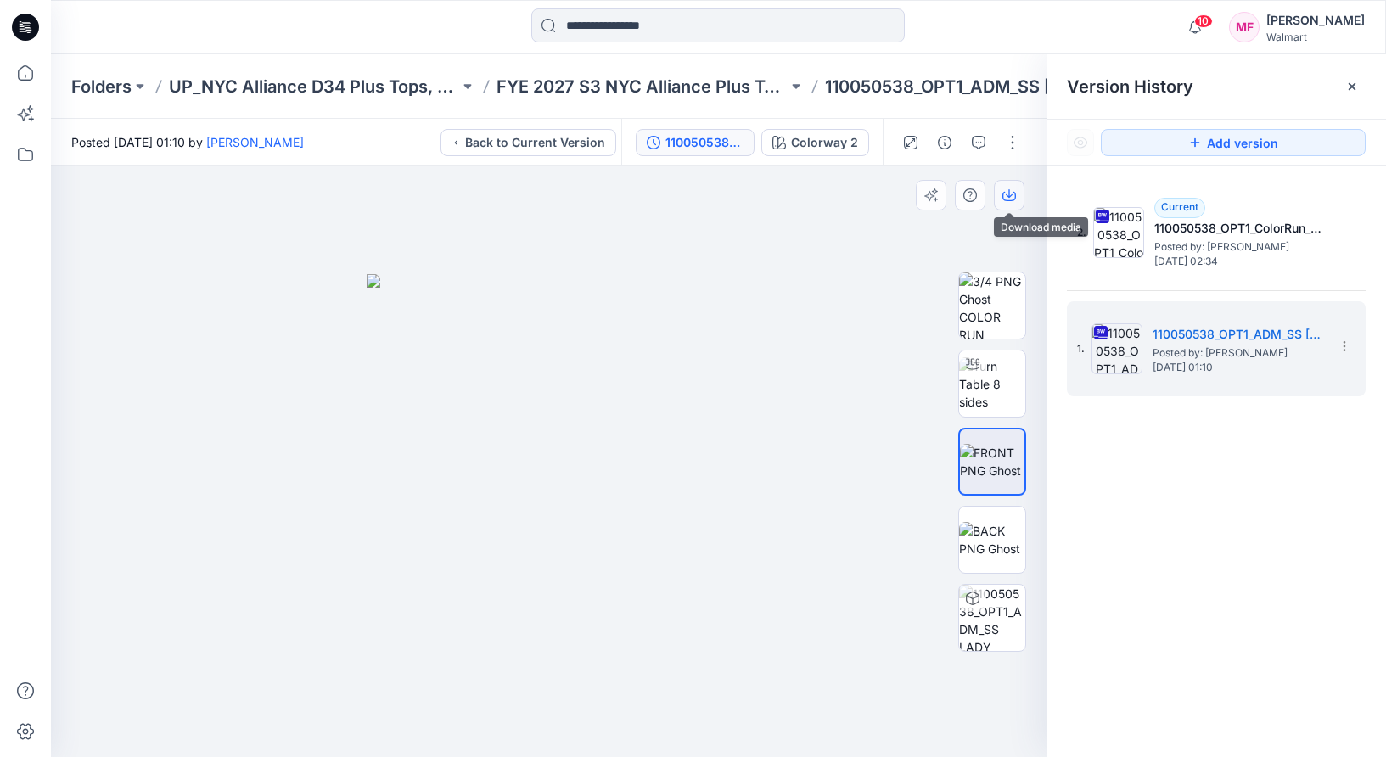
click at [1022, 193] on button "button" at bounding box center [1009, 195] width 31 height 31
click at [829, 134] on div "Colorway 2" at bounding box center [824, 142] width 67 height 19
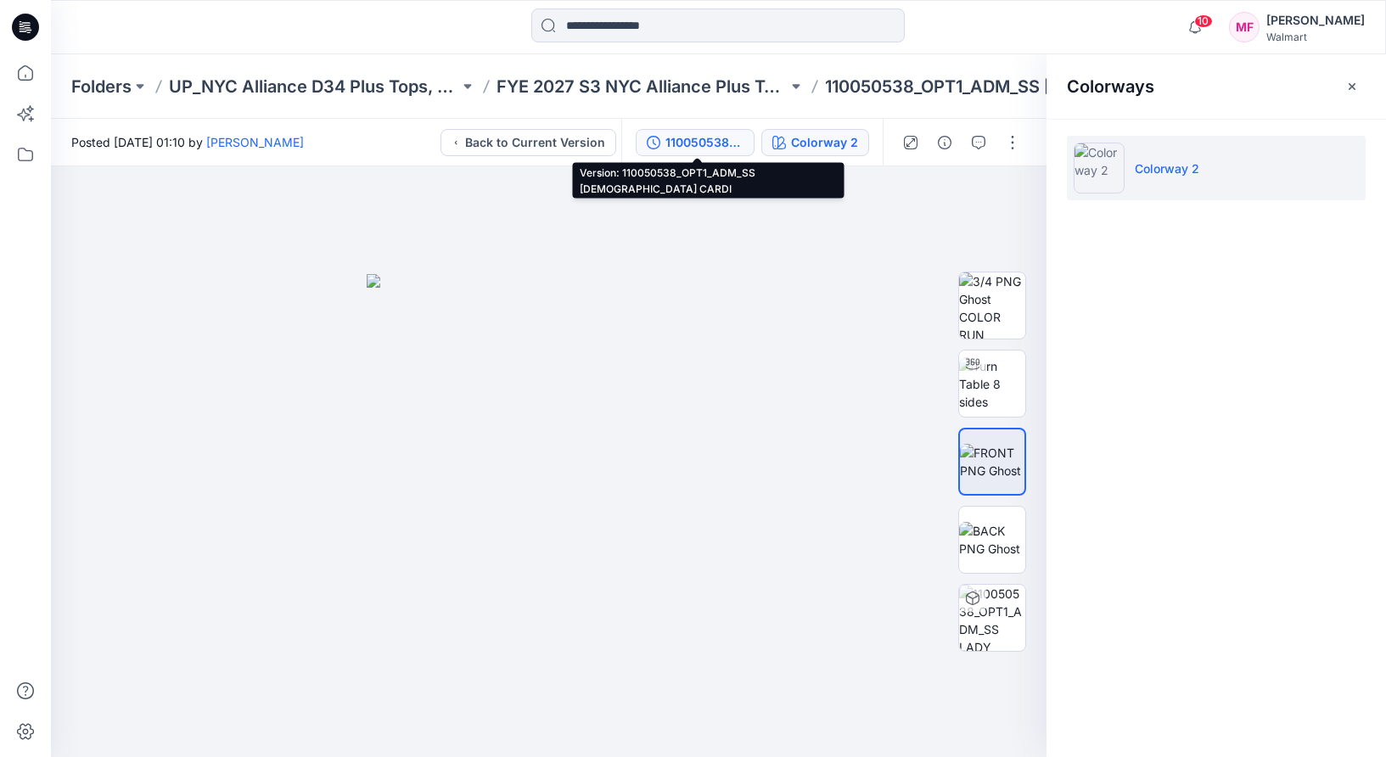
click at [723, 138] on div "110050538_OPT1_ADM_SS [DEMOGRAPHIC_DATA] CARDI" at bounding box center [704, 142] width 78 height 19
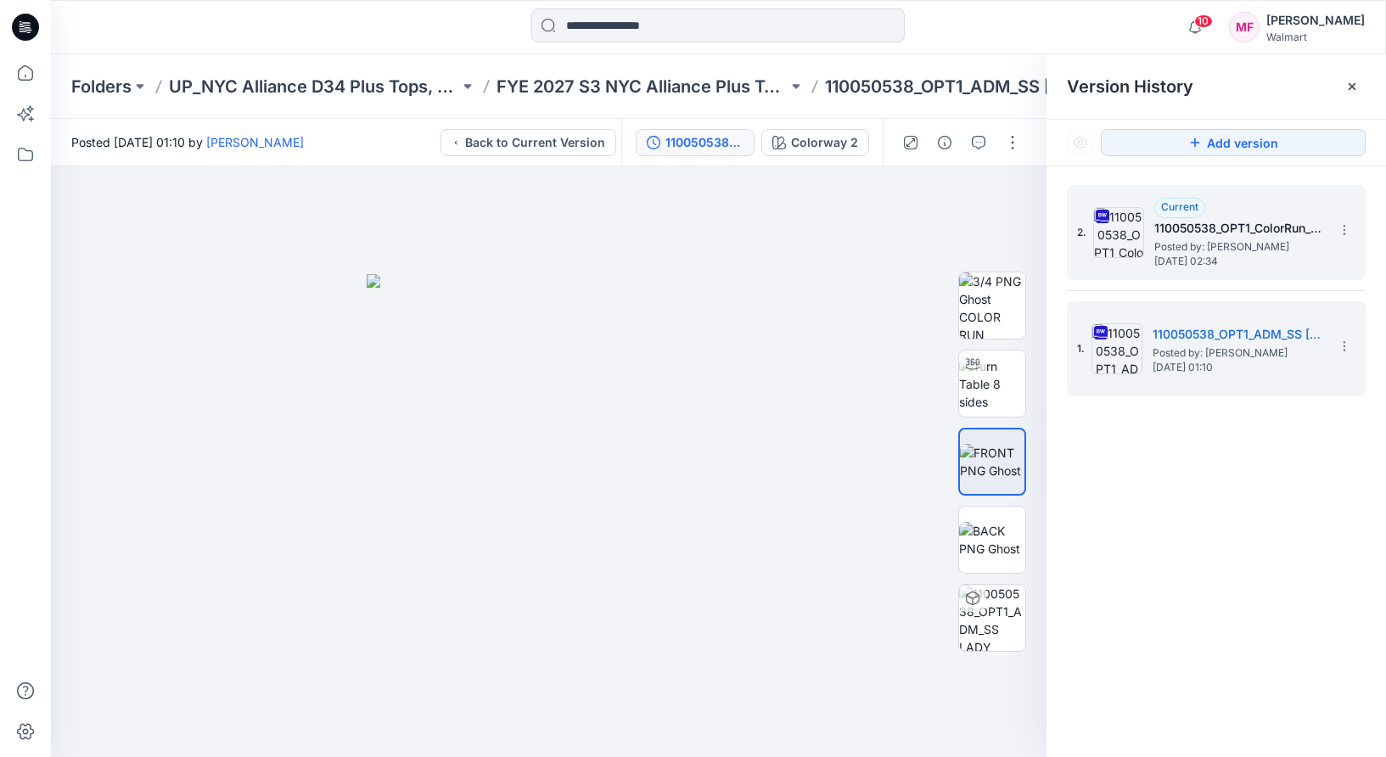
click at [1137, 202] on div "2. Current 110050538_OPT1_ColorRun_SS [DEMOGRAPHIC_DATA] CARDI Posted by: [PERS…" at bounding box center [1204, 232] width 255 height 81
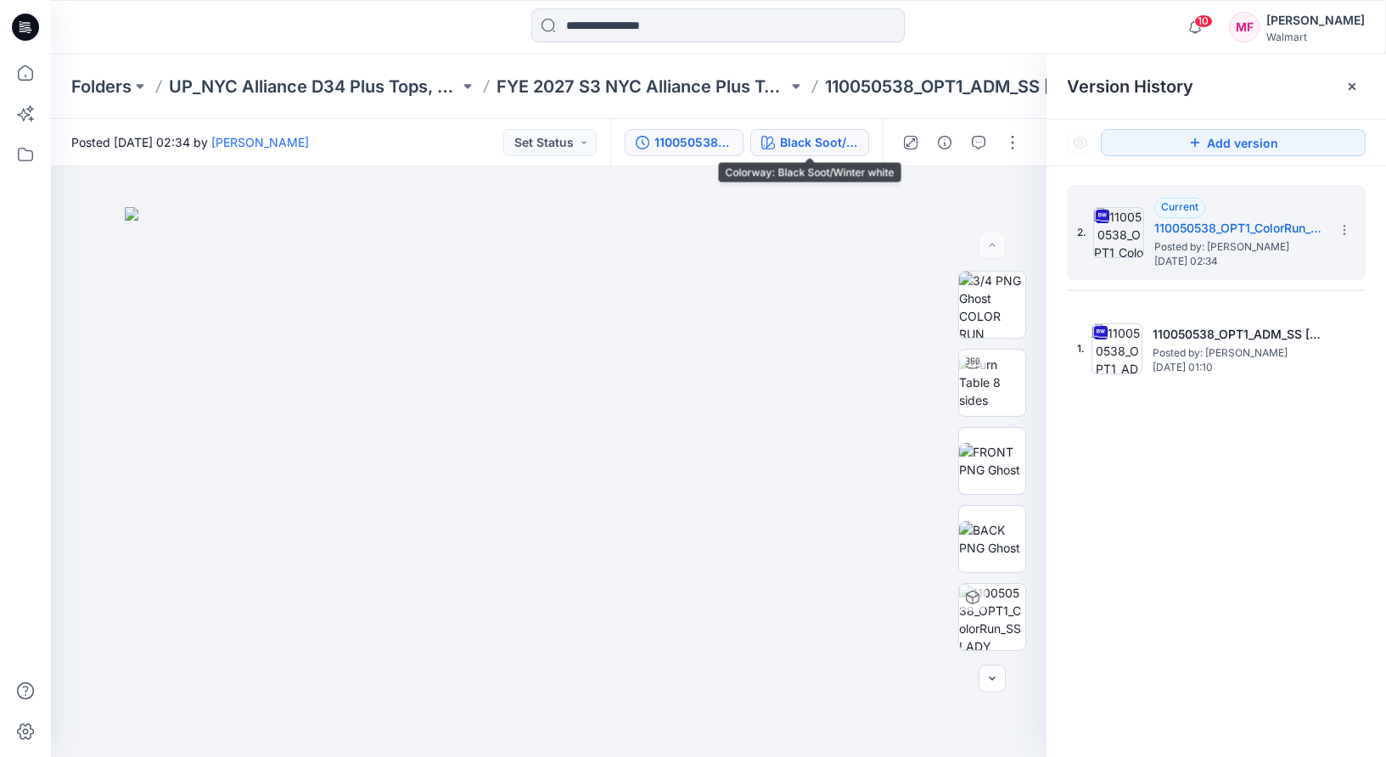
click at [834, 142] on div "Black Soot/Winter white" at bounding box center [819, 142] width 78 height 19
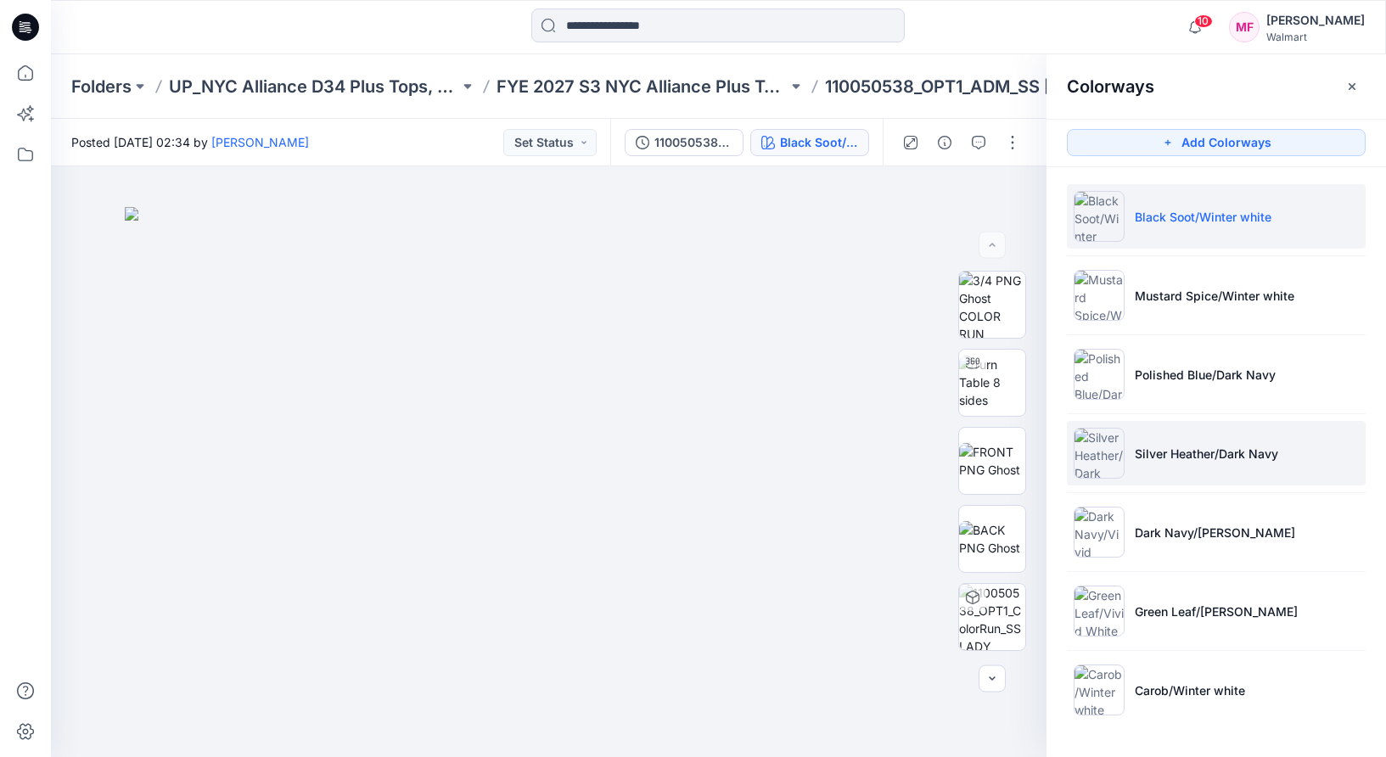
click at [1267, 485] on li "Silver Heather/Dark Navy" at bounding box center [1216, 453] width 299 height 64
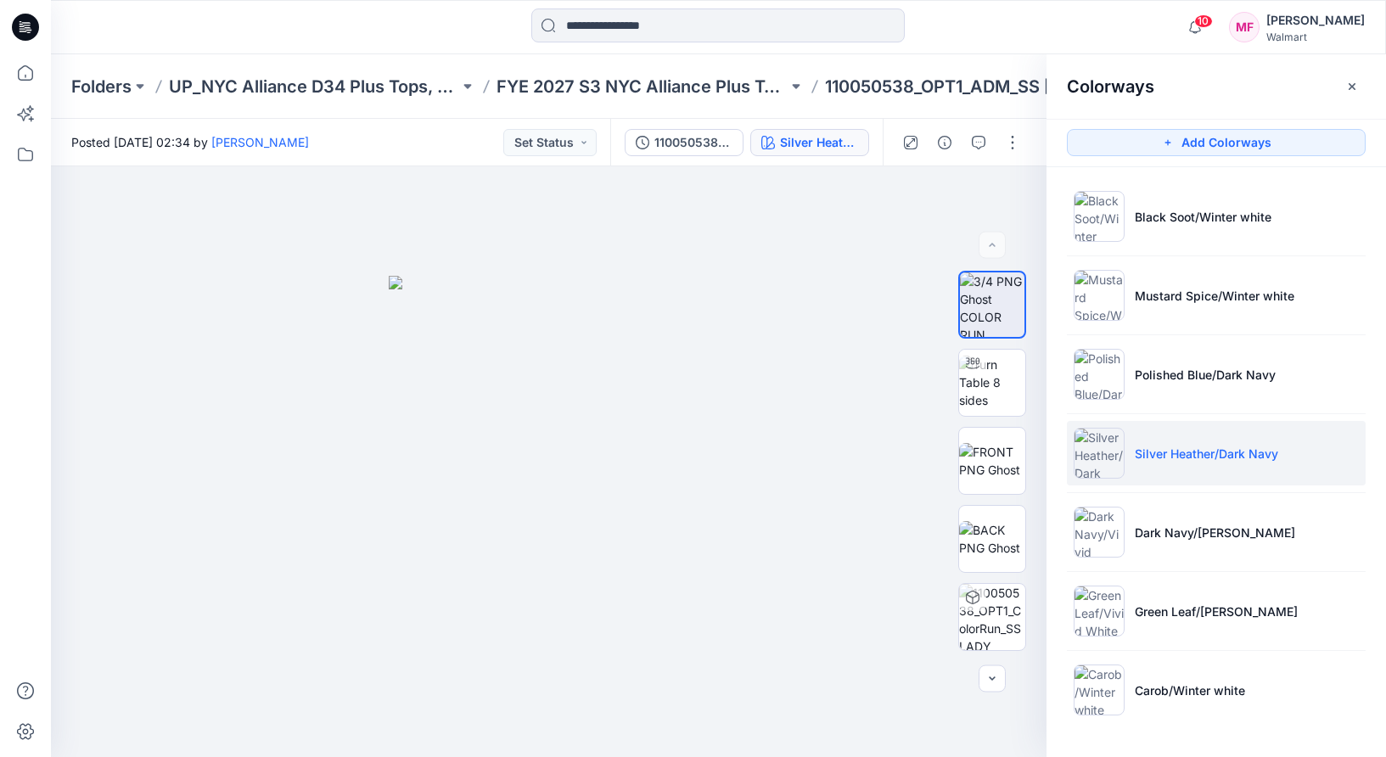
click at [586, 105] on div "Folders UP_NYC Alliance D34 Plus Tops, Sweaters and Dresses FYE 2027 S3 NYC All…" at bounding box center [718, 86] width 1335 height 64
click at [586, 92] on p "FYE 2027 S3 NYC Alliance Plus Tops, Dresses & Sweaters" at bounding box center [641, 87] width 290 height 24
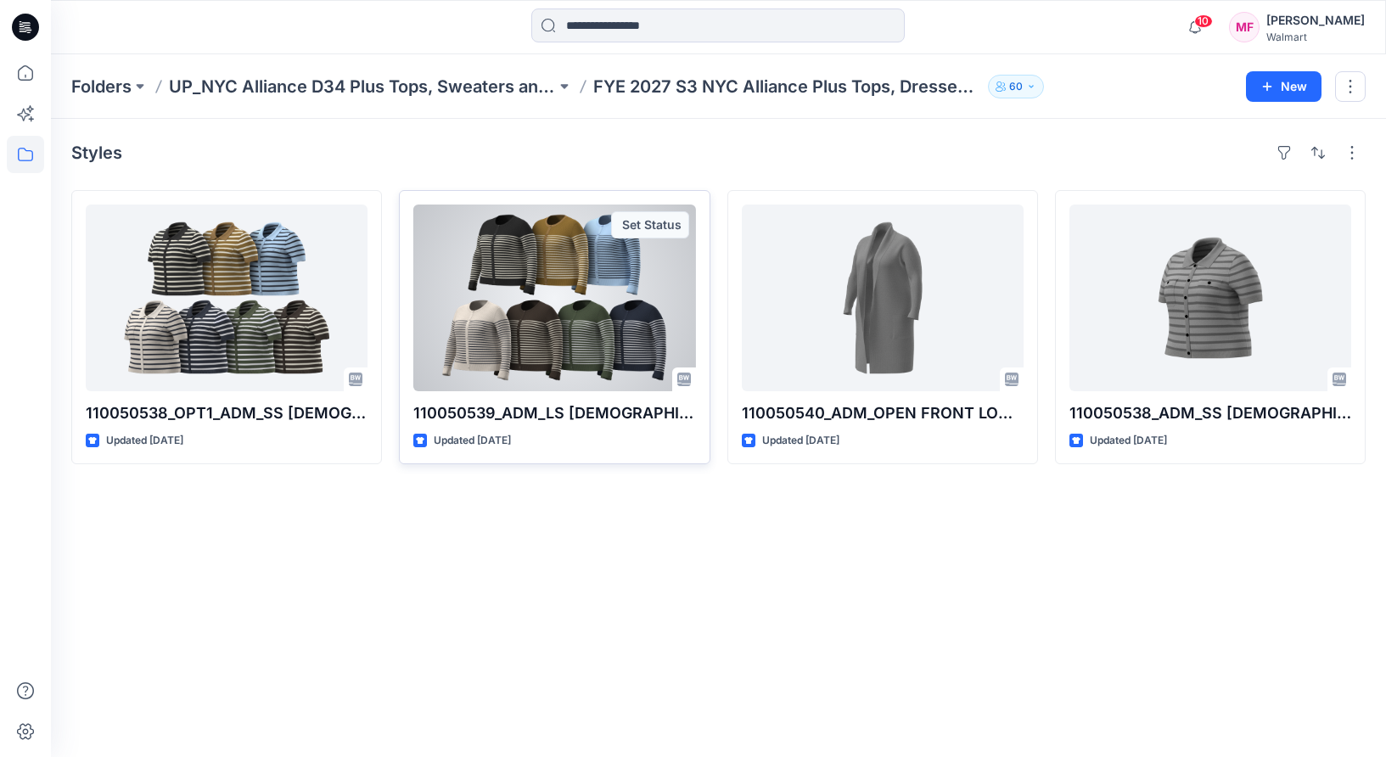
click at [495, 334] on div at bounding box center [554, 297] width 282 height 187
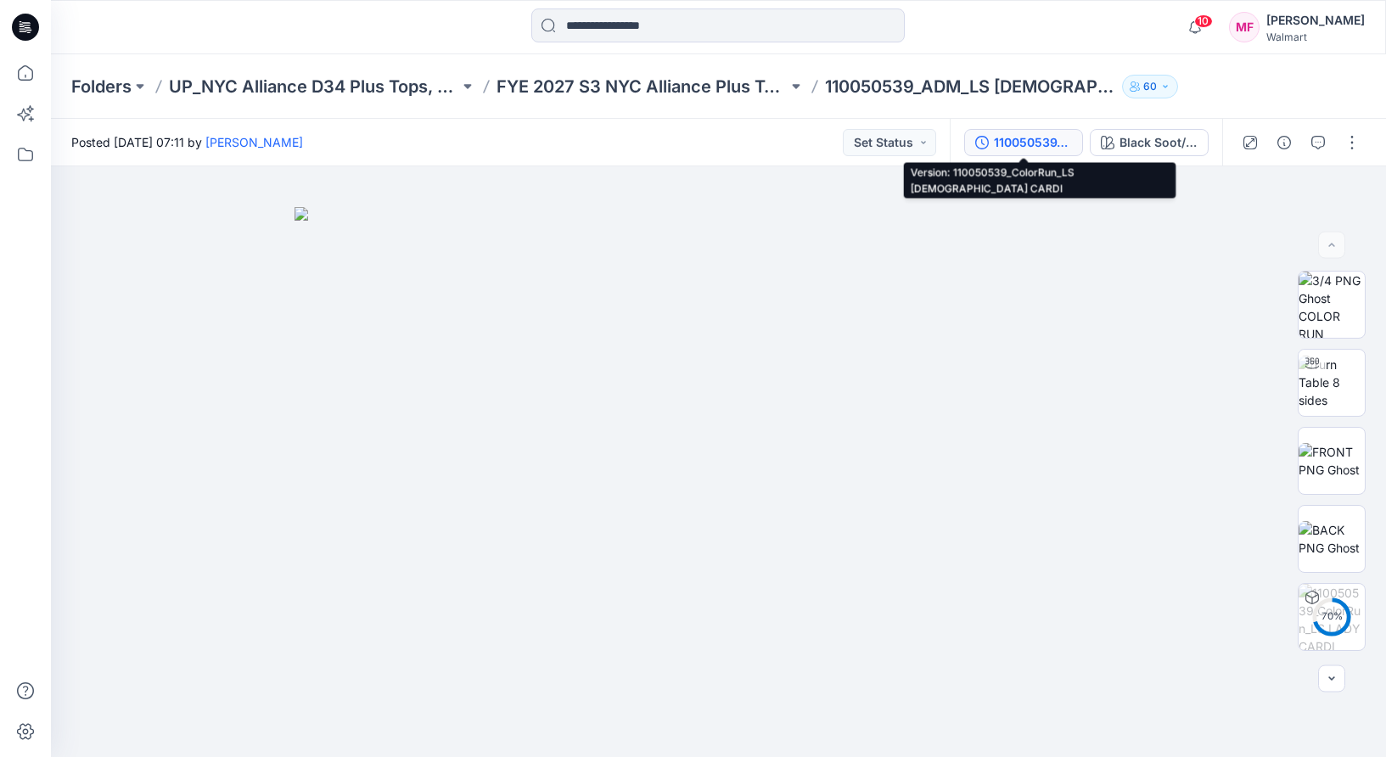
click at [1025, 143] on div "110050539_ColorRun_LS [DEMOGRAPHIC_DATA] CARDI" at bounding box center [1033, 142] width 78 height 19
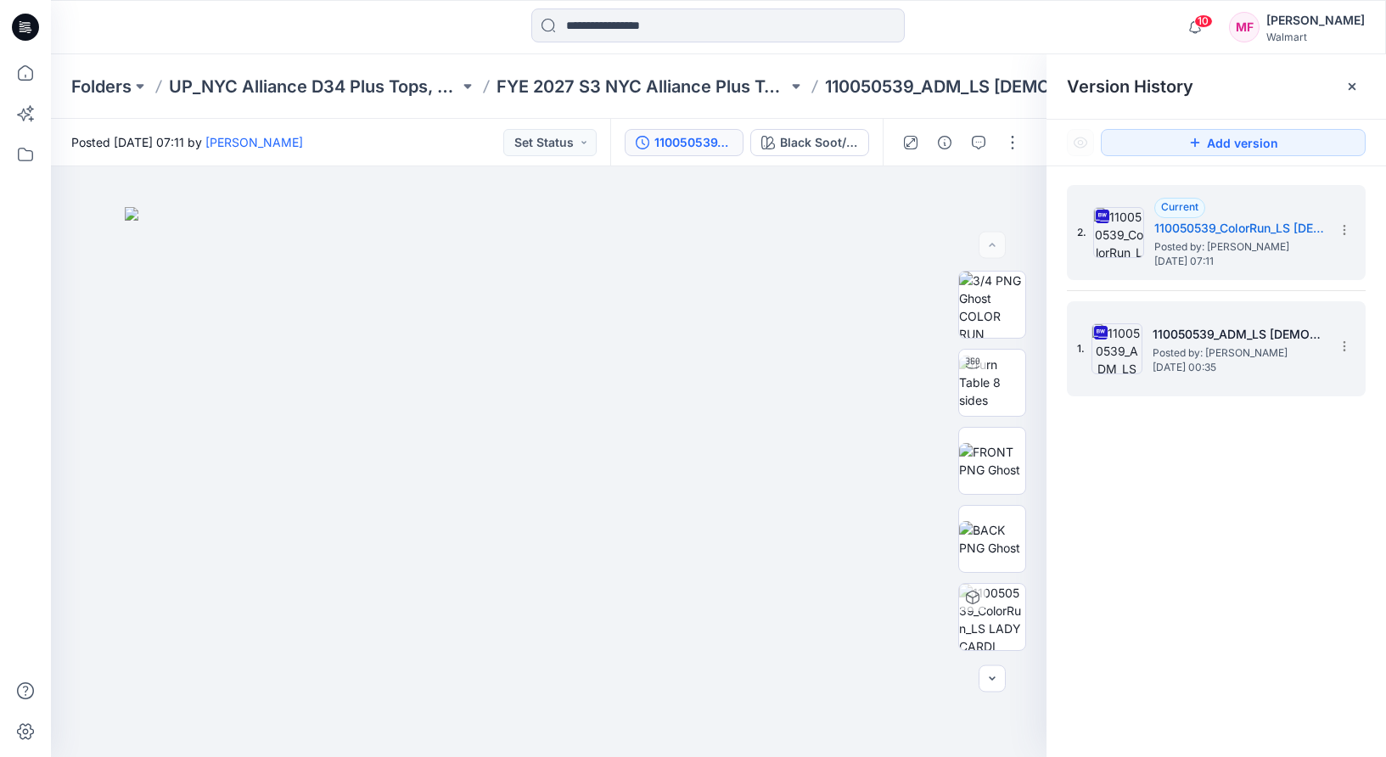
click at [1231, 328] on h5 "110050539_ADM_LS [DEMOGRAPHIC_DATA] CARDI" at bounding box center [1237, 334] width 170 height 20
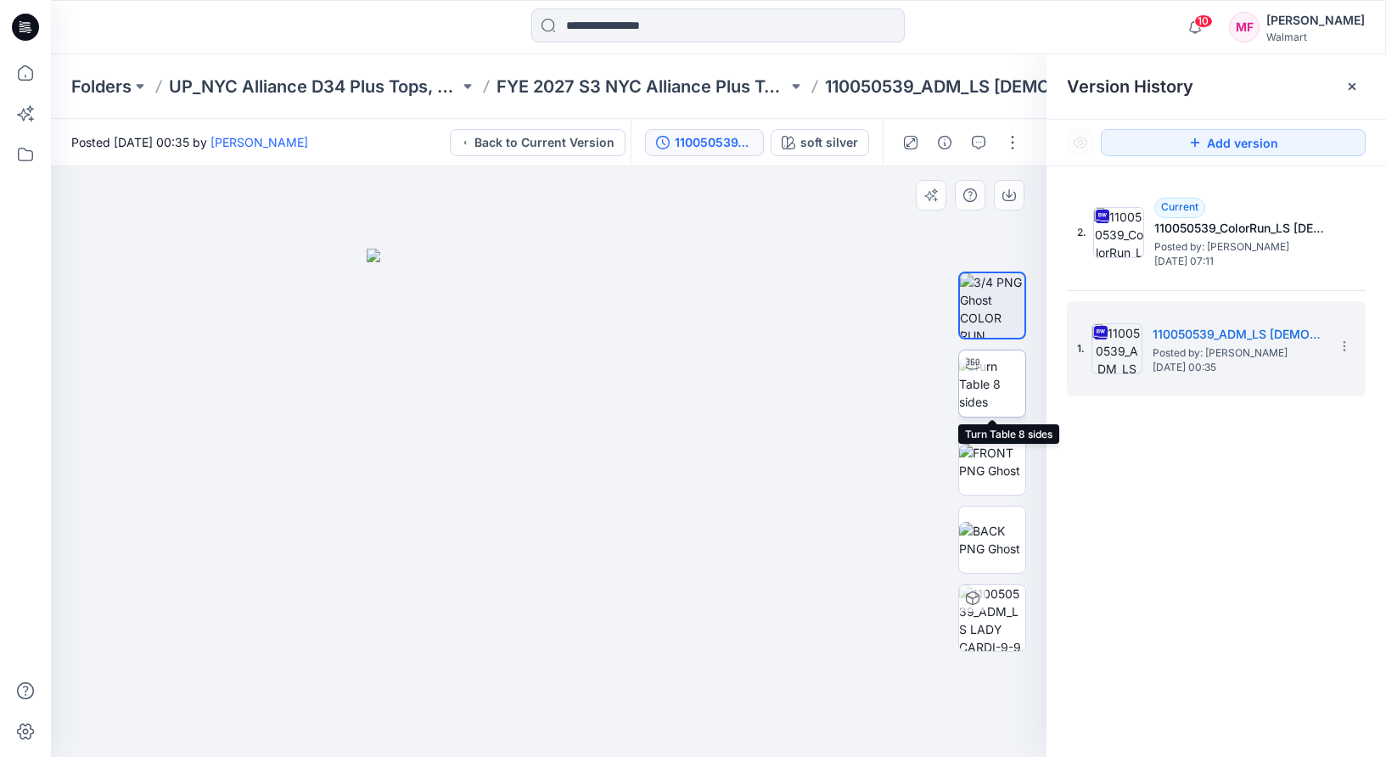
click at [994, 401] on img at bounding box center [992, 383] width 66 height 53
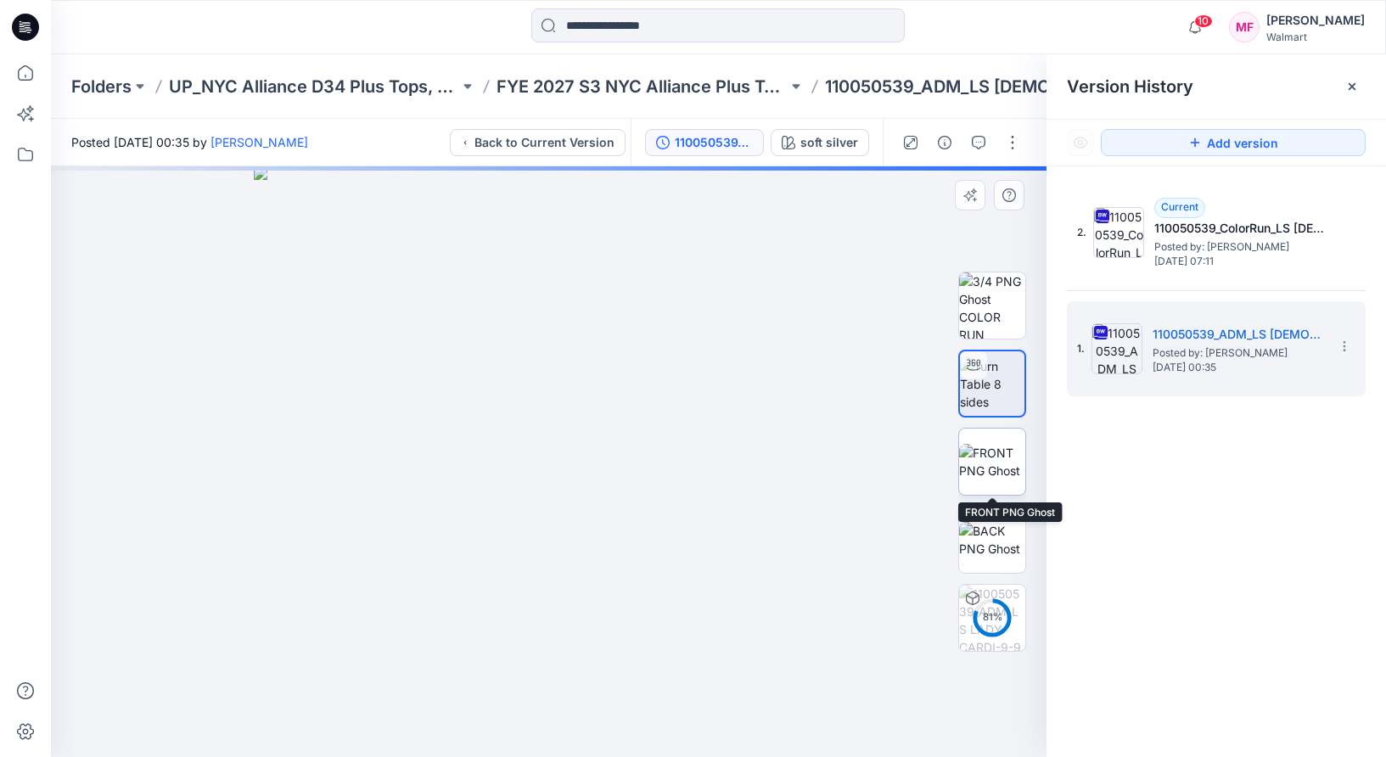
click at [1001, 451] on img at bounding box center [992, 462] width 66 height 36
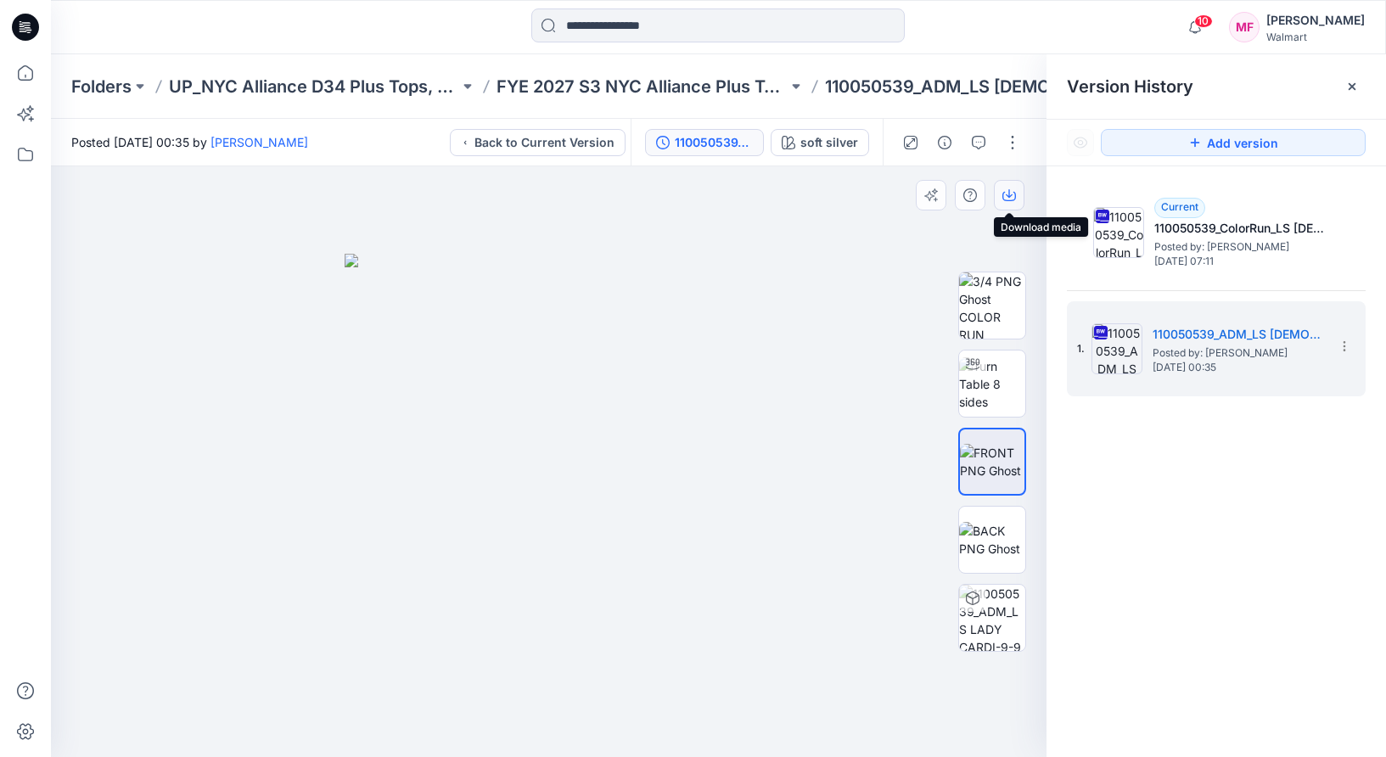
click at [1005, 192] on icon "button" at bounding box center [1009, 195] width 14 height 14
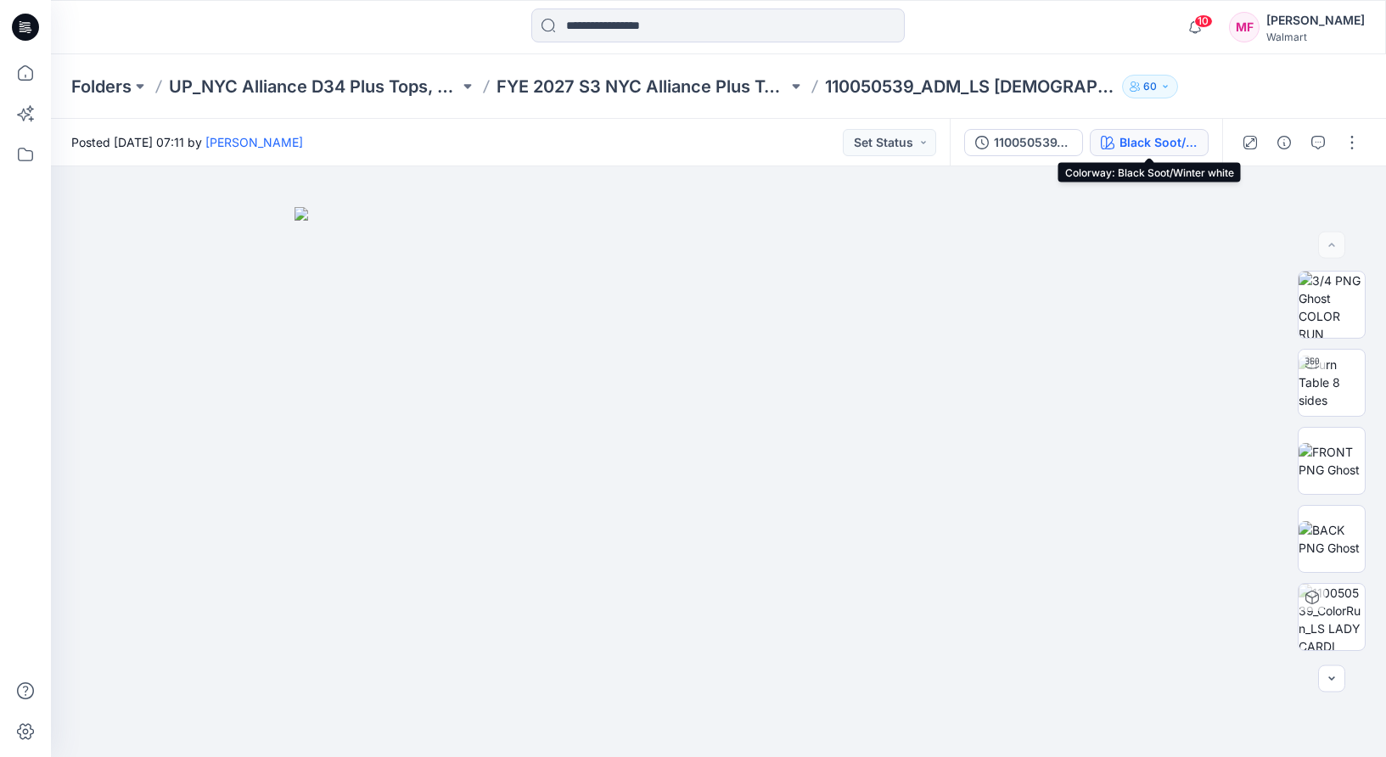
click at [1175, 140] on div "Black Soot/Winter white" at bounding box center [1158, 142] width 78 height 19
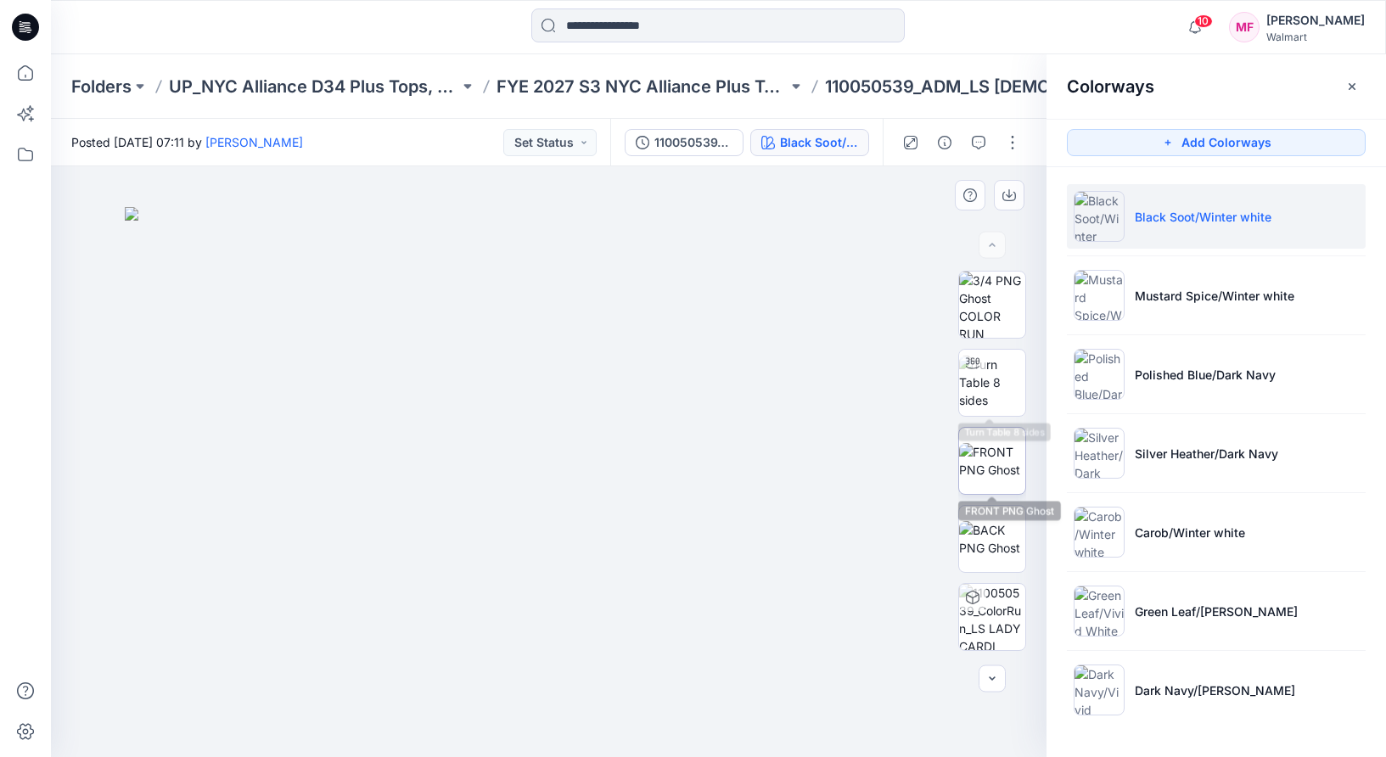
click at [993, 467] on img at bounding box center [992, 461] width 66 height 36
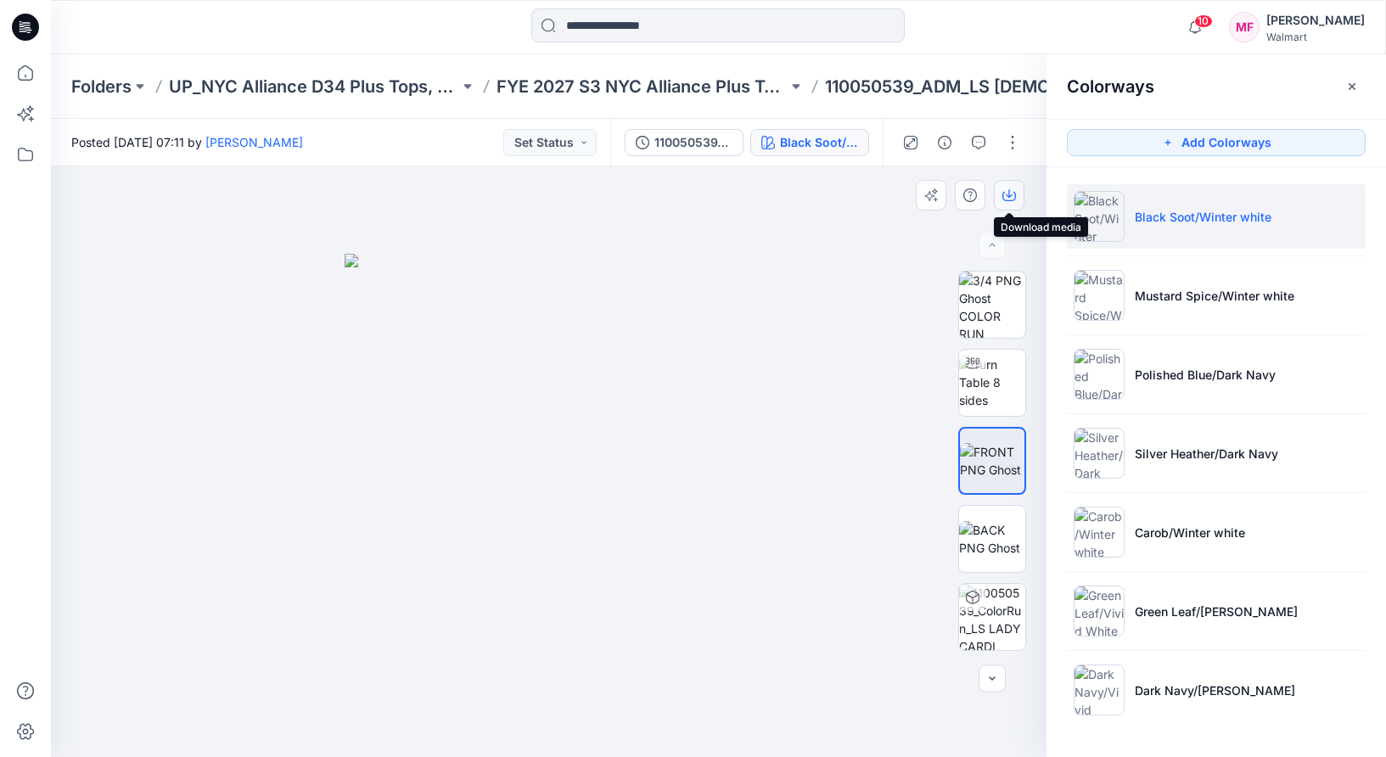
click at [1011, 201] on icon "button" at bounding box center [1009, 195] width 14 height 14
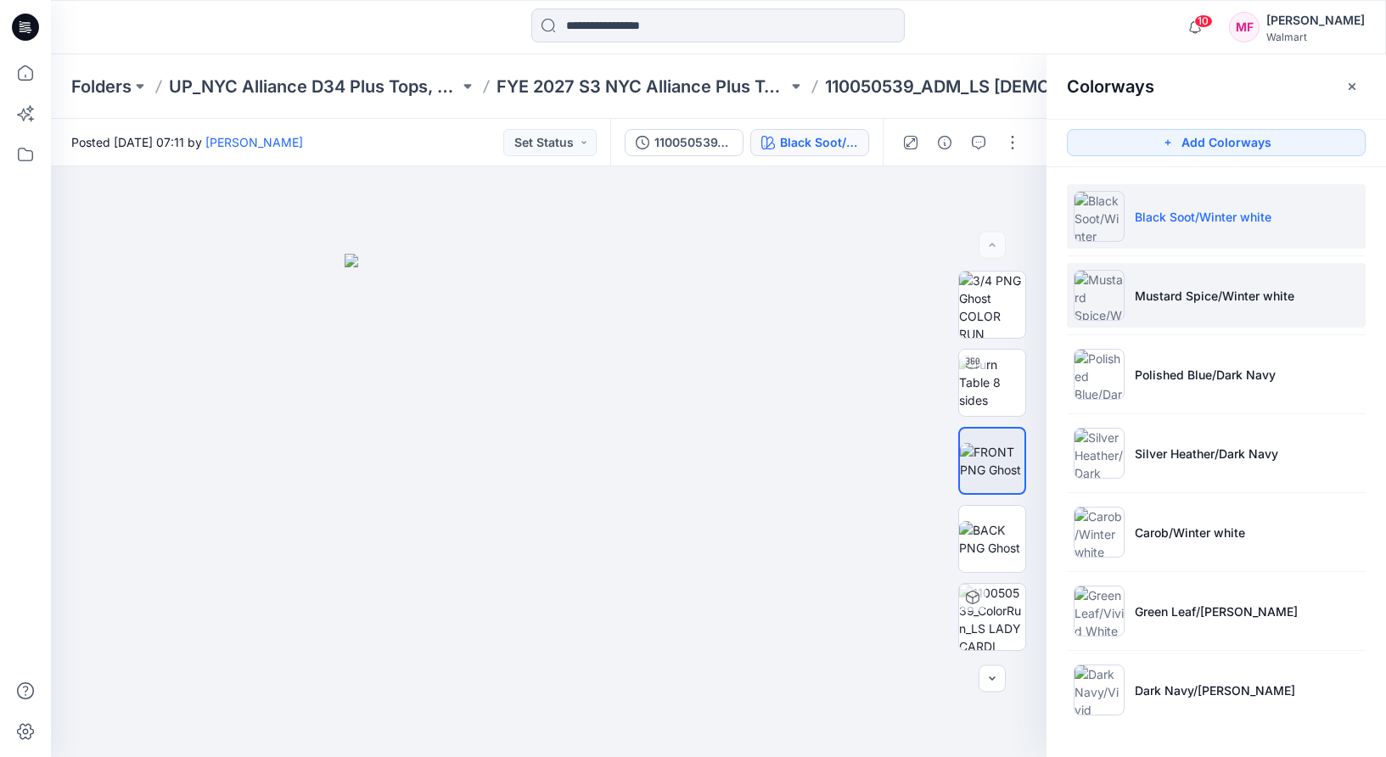
click at [1141, 291] on p "Mustard Spice/Winter white" at bounding box center [1214, 296] width 160 height 18
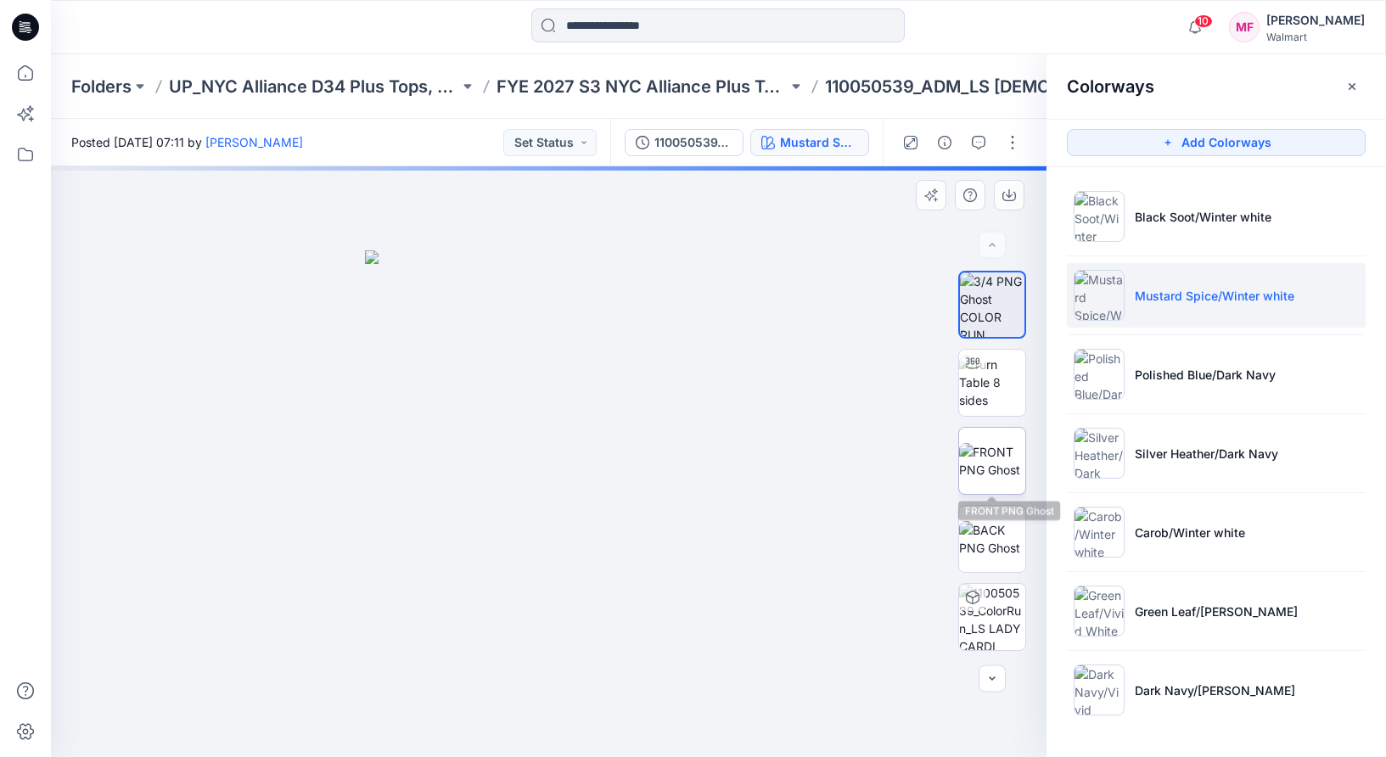
click at [985, 467] on img at bounding box center [992, 461] width 66 height 36
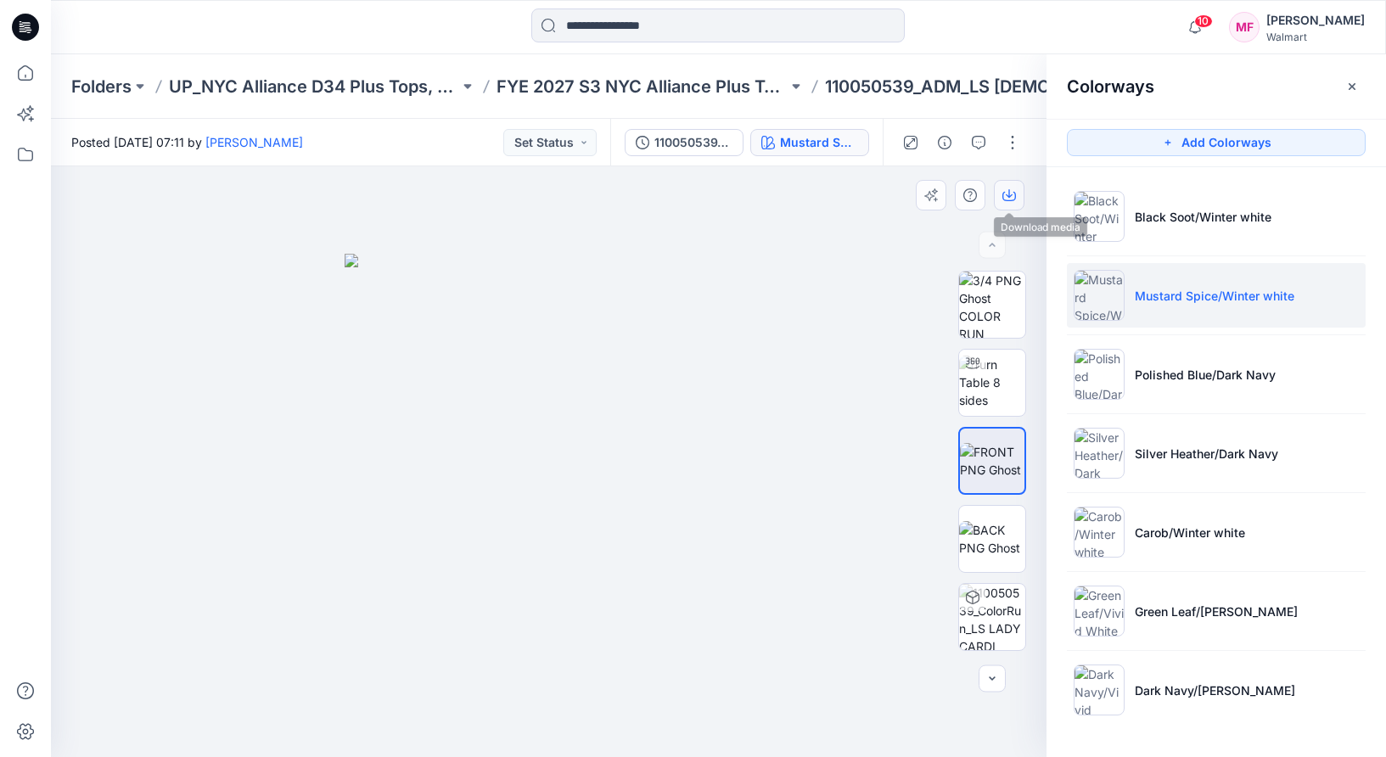
click at [1007, 182] on button "button" at bounding box center [1009, 195] width 31 height 31
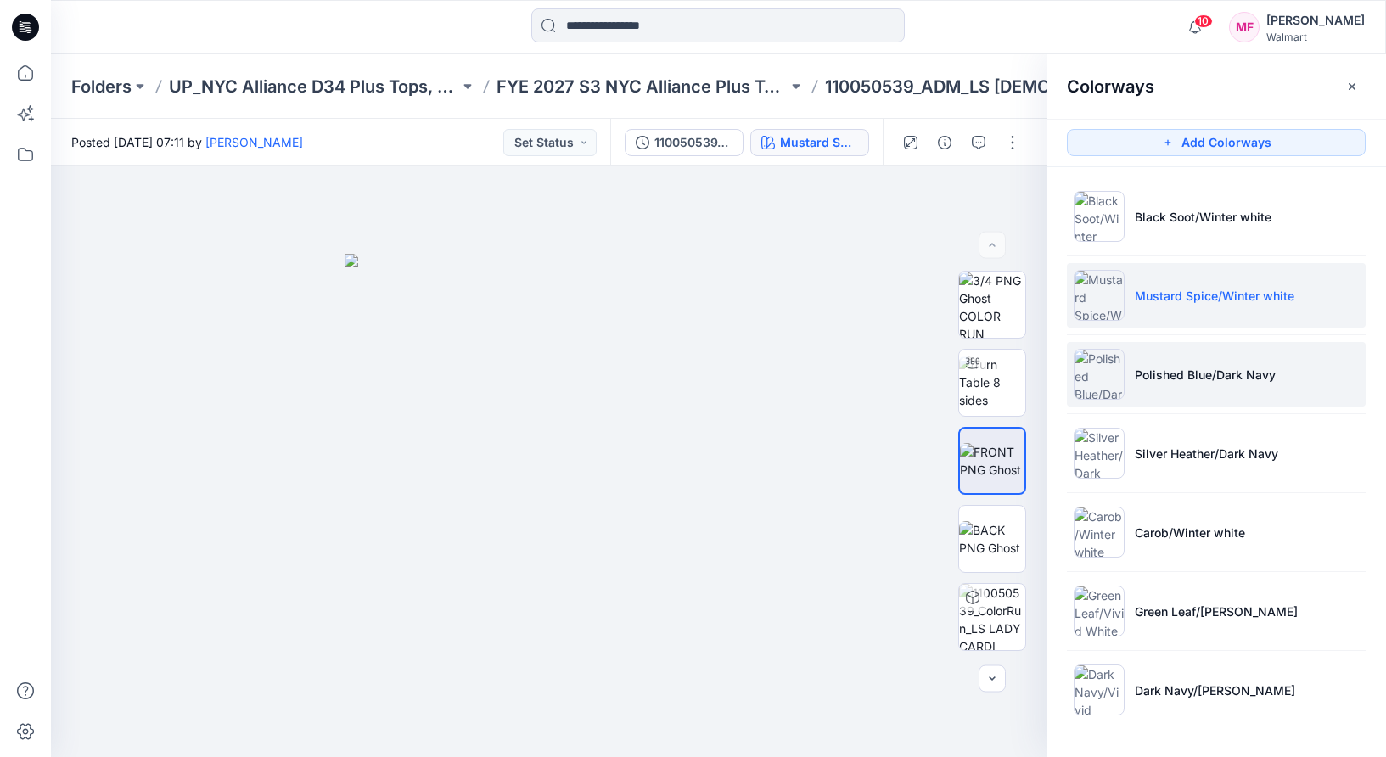
click at [1174, 364] on li "Polished Blue/Dark Navy" at bounding box center [1216, 374] width 299 height 64
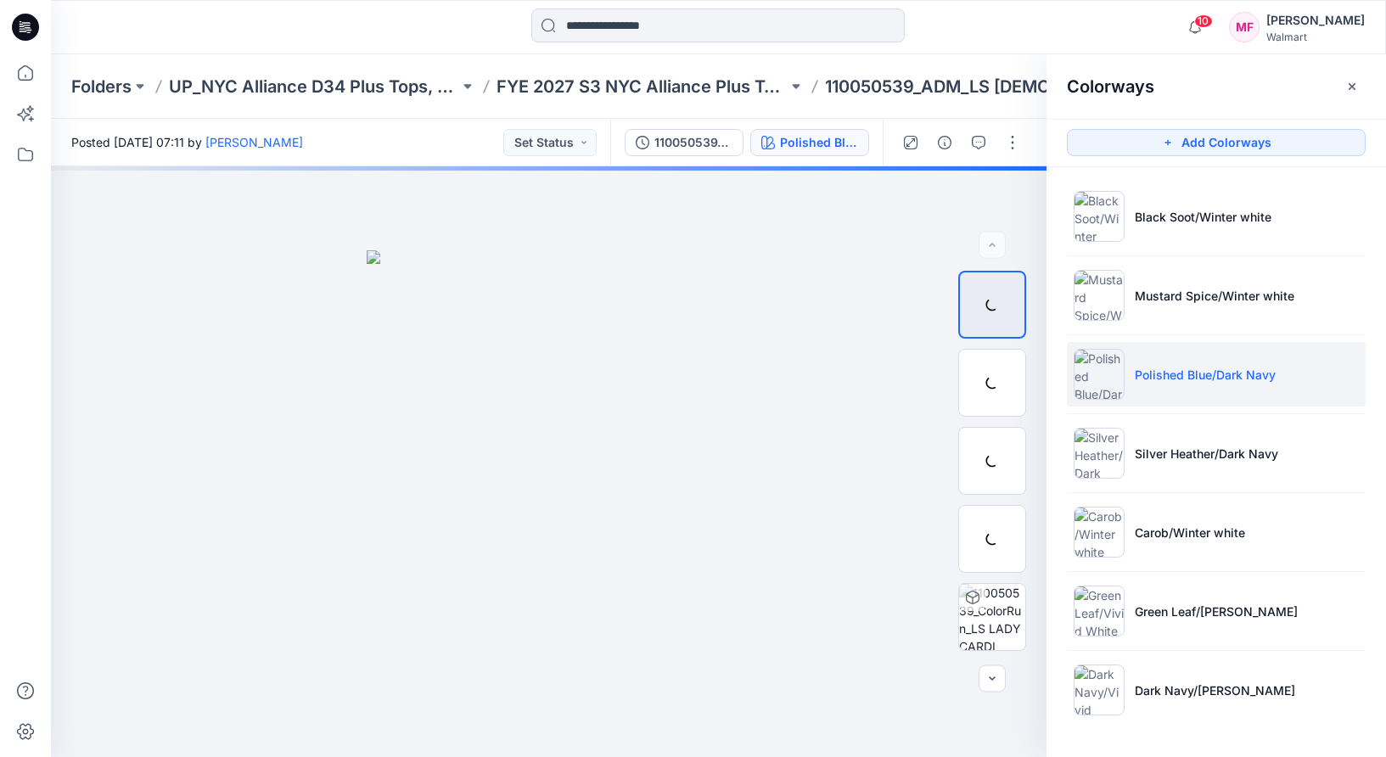
click at [1132, 377] on li "Polished Blue/Dark Navy" at bounding box center [1216, 374] width 299 height 64
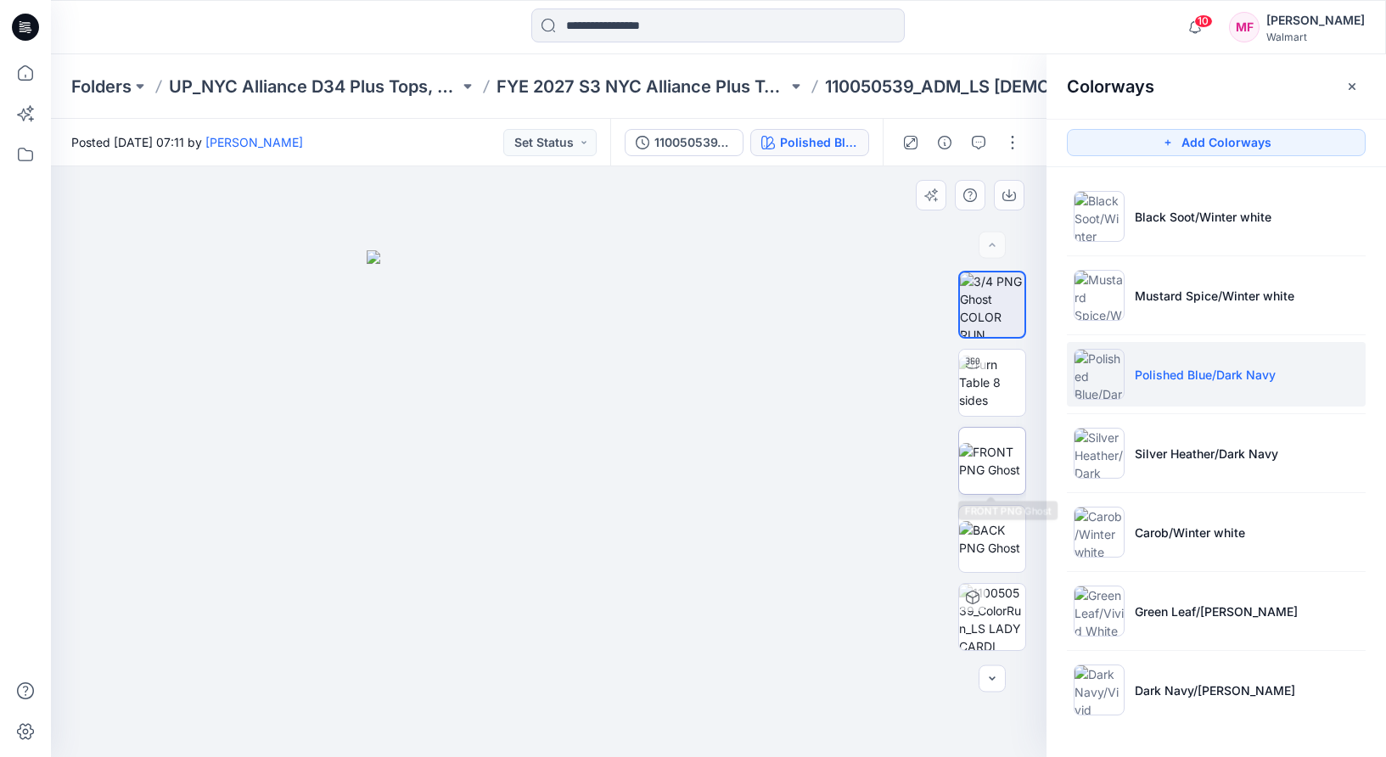
click at [993, 451] on img at bounding box center [992, 461] width 66 height 36
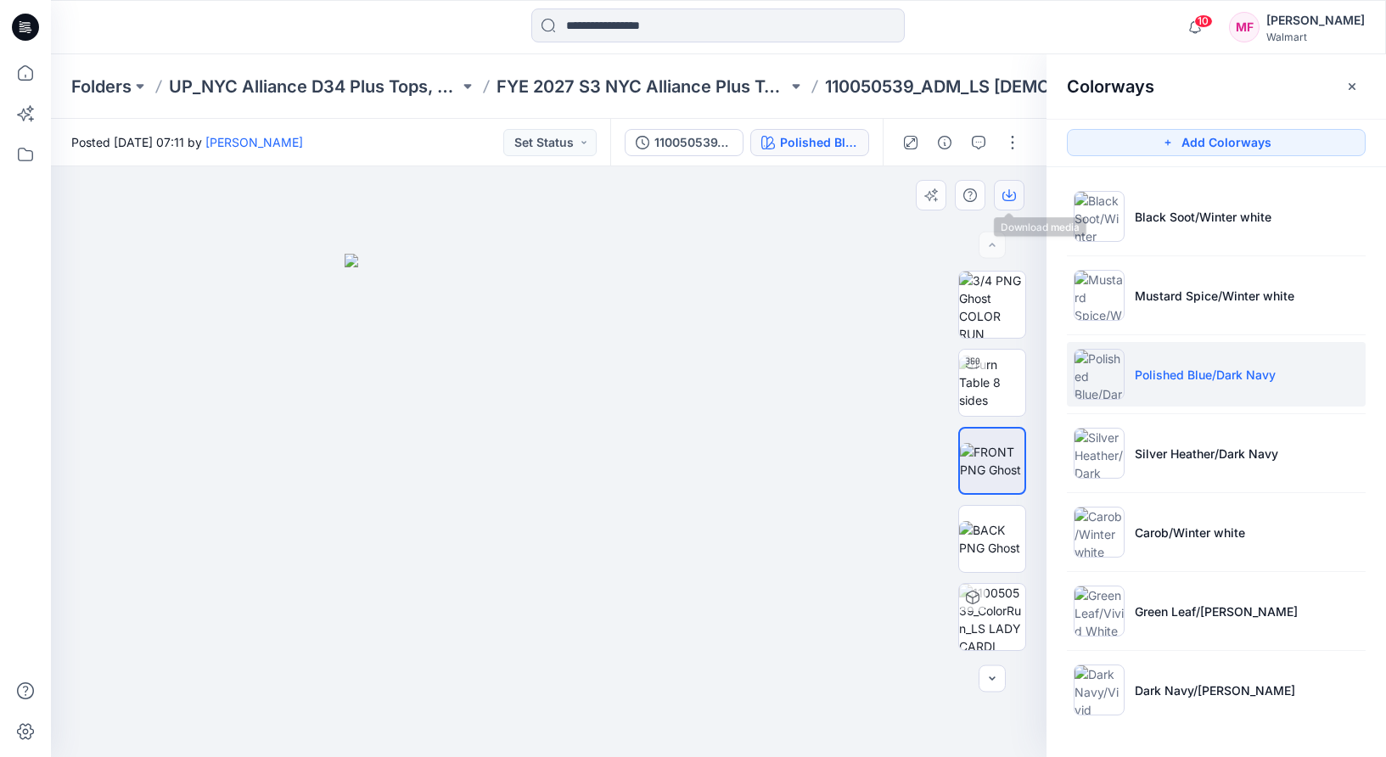
click at [1013, 179] on div "Polished Blue/Dark Navy Loading... Material Properties Loading..." at bounding box center [548, 461] width 995 height 591
click at [1011, 190] on icon "button" at bounding box center [1009, 195] width 14 height 14
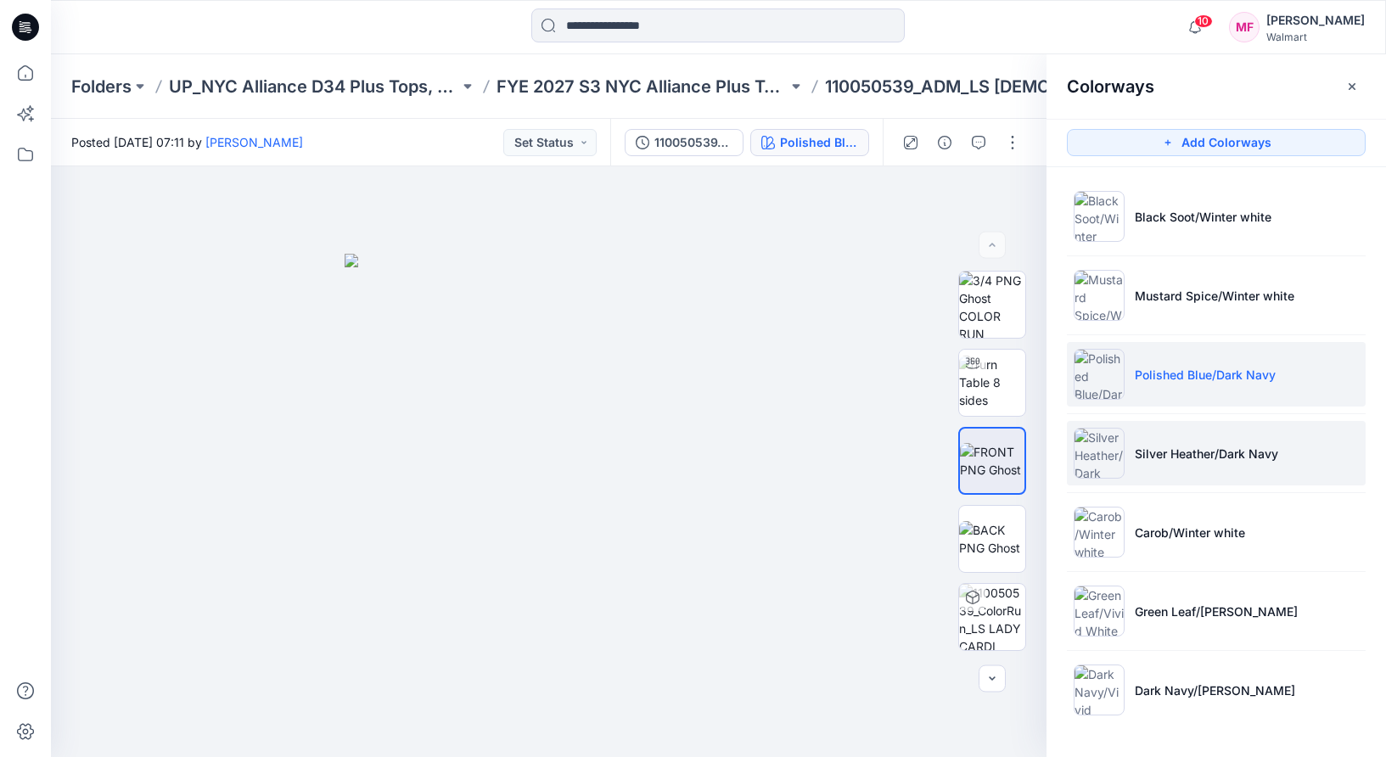
click at [1218, 449] on p "Silver Heather/Dark Navy" at bounding box center [1205, 454] width 143 height 18
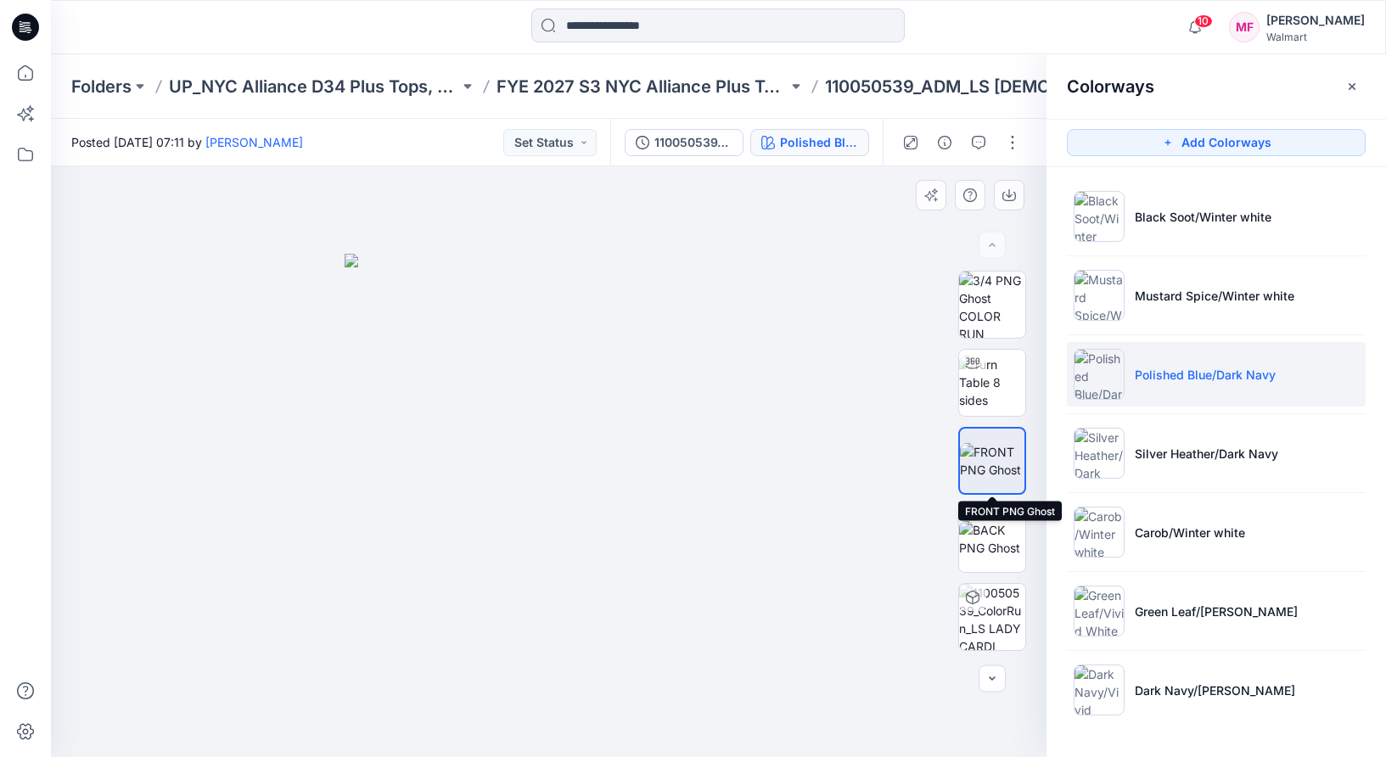
click at [998, 461] on img at bounding box center [992, 461] width 64 height 36
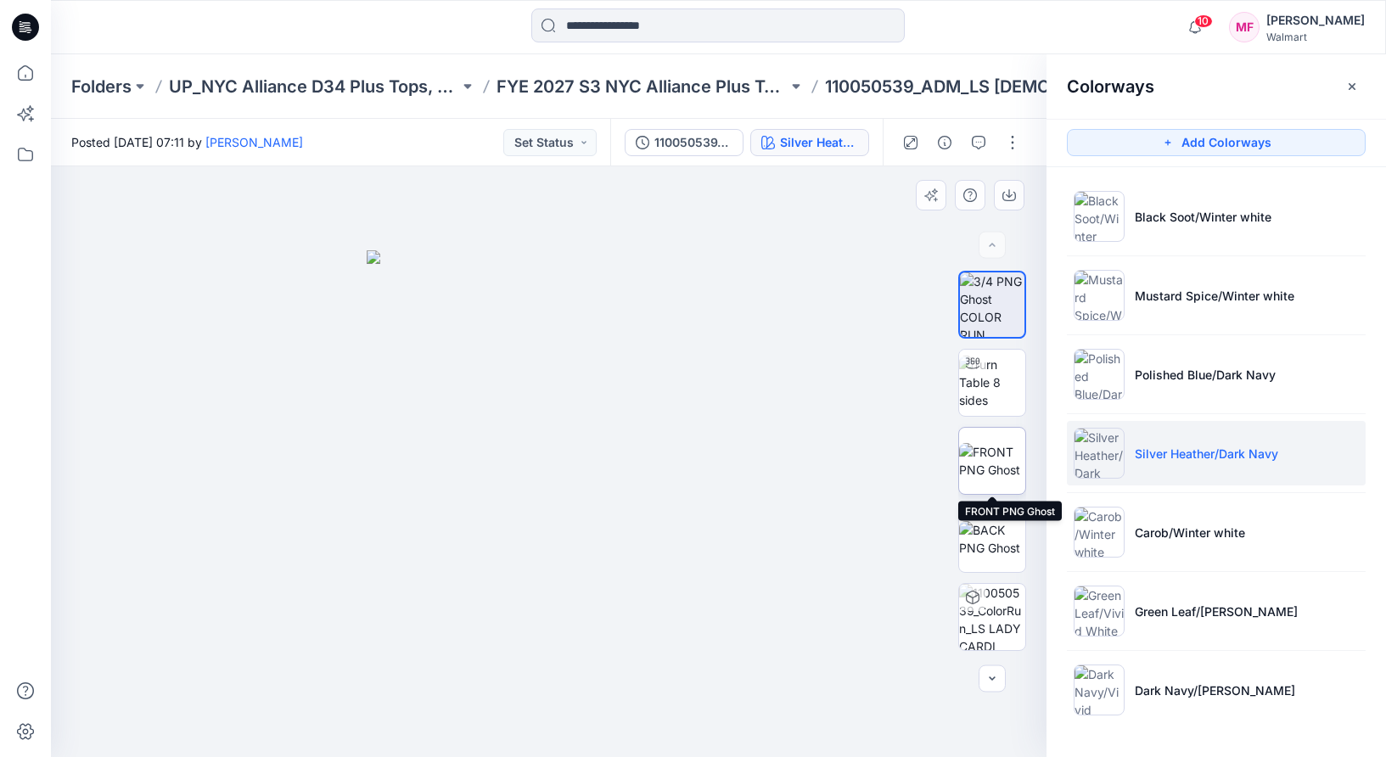
click at [994, 452] on img at bounding box center [992, 461] width 66 height 36
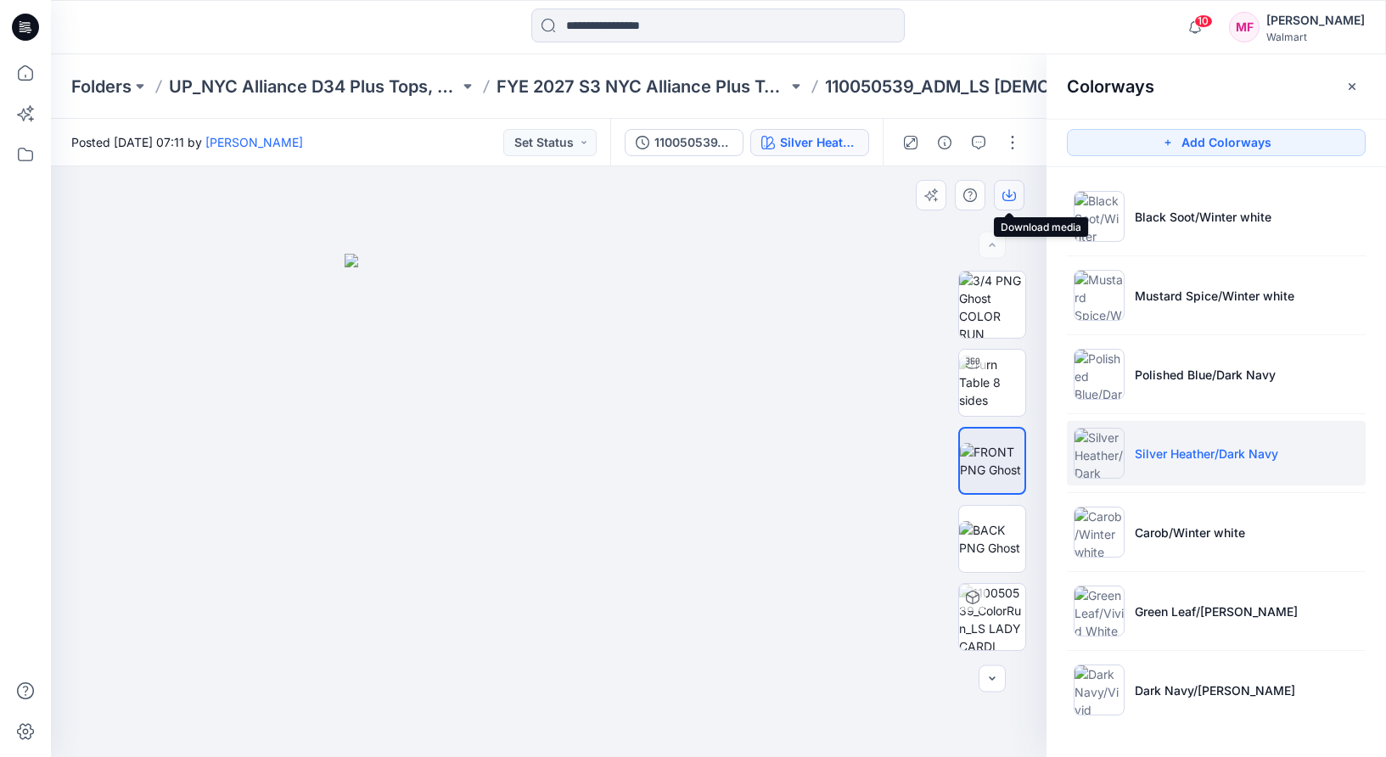
click at [1011, 199] on icon "button" at bounding box center [1009, 195] width 14 height 14
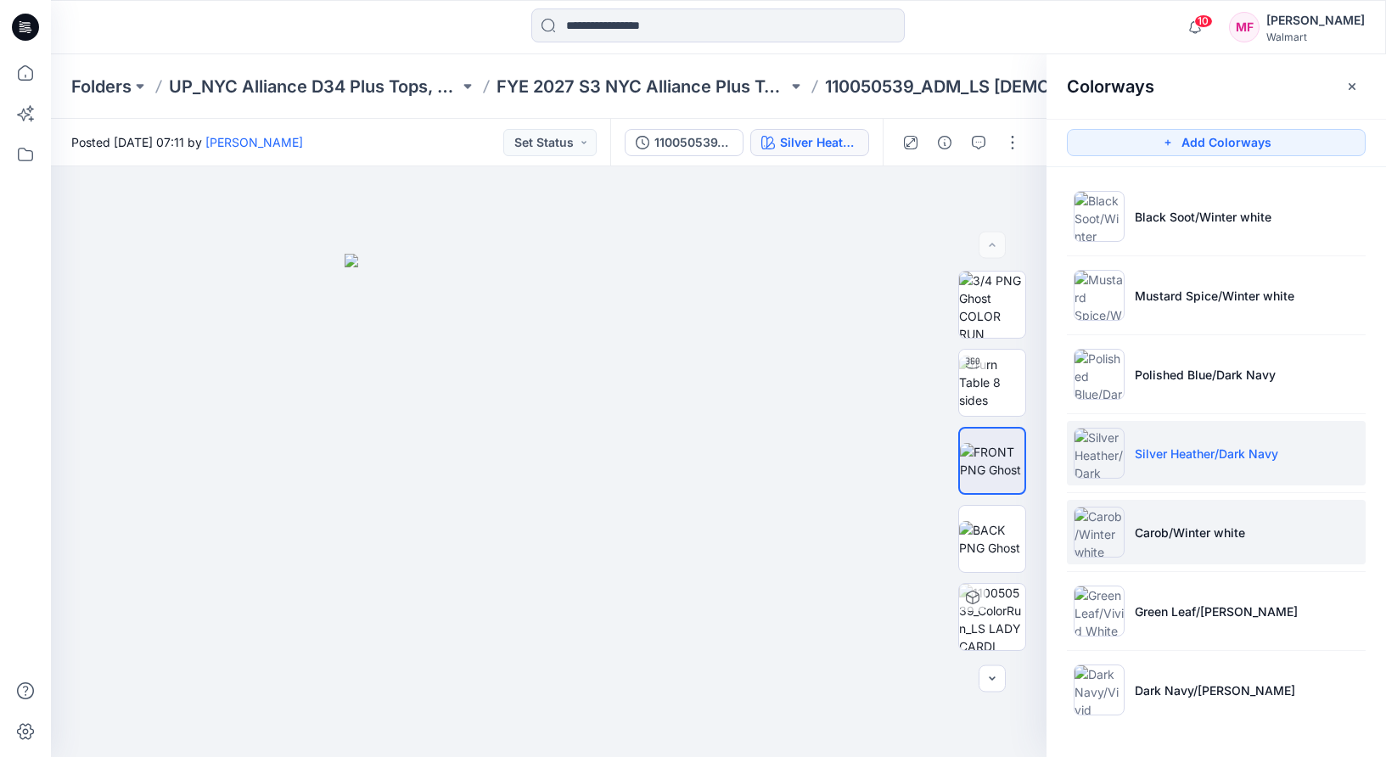
click at [1124, 521] on li "Carob/Winter white" at bounding box center [1216, 532] width 299 height 64
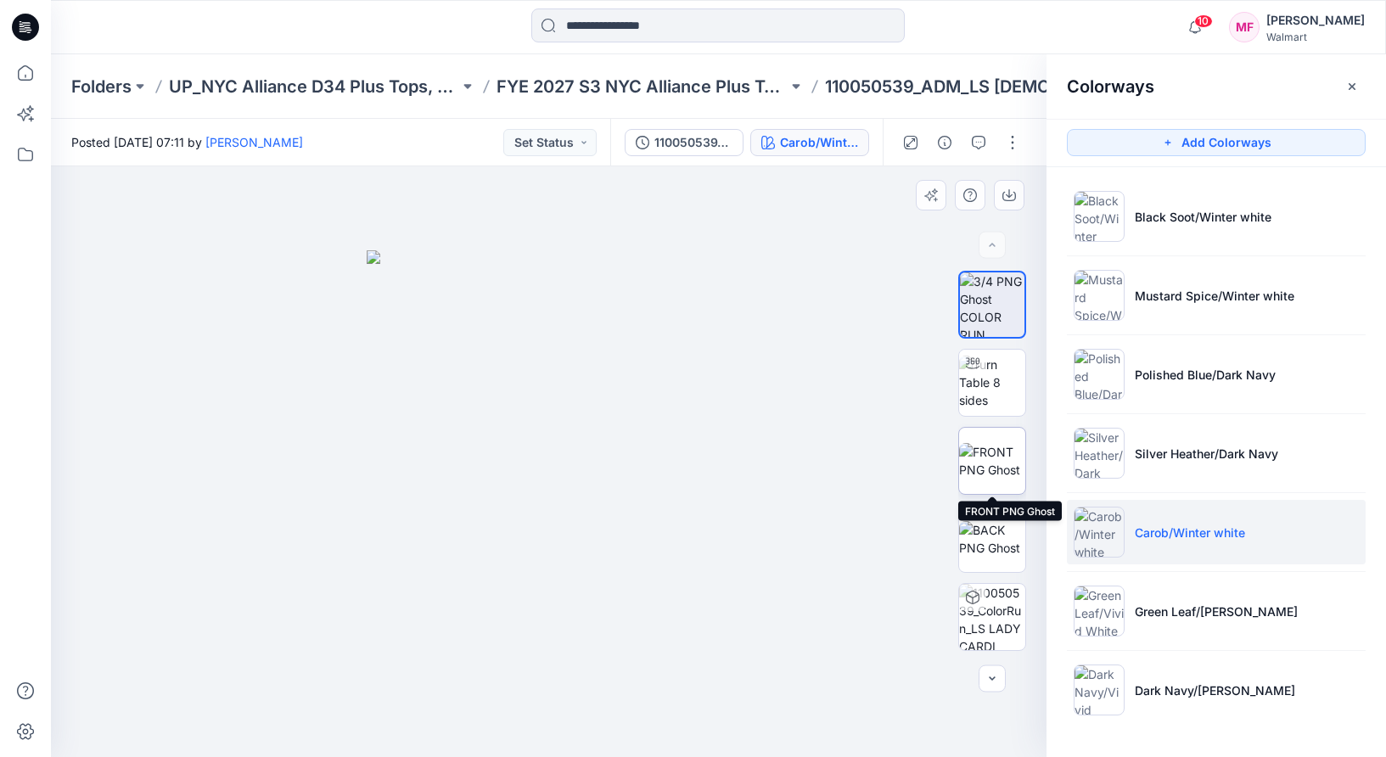
click at [986, 463] on img at bounding box center [992, 461] width 66 height 36
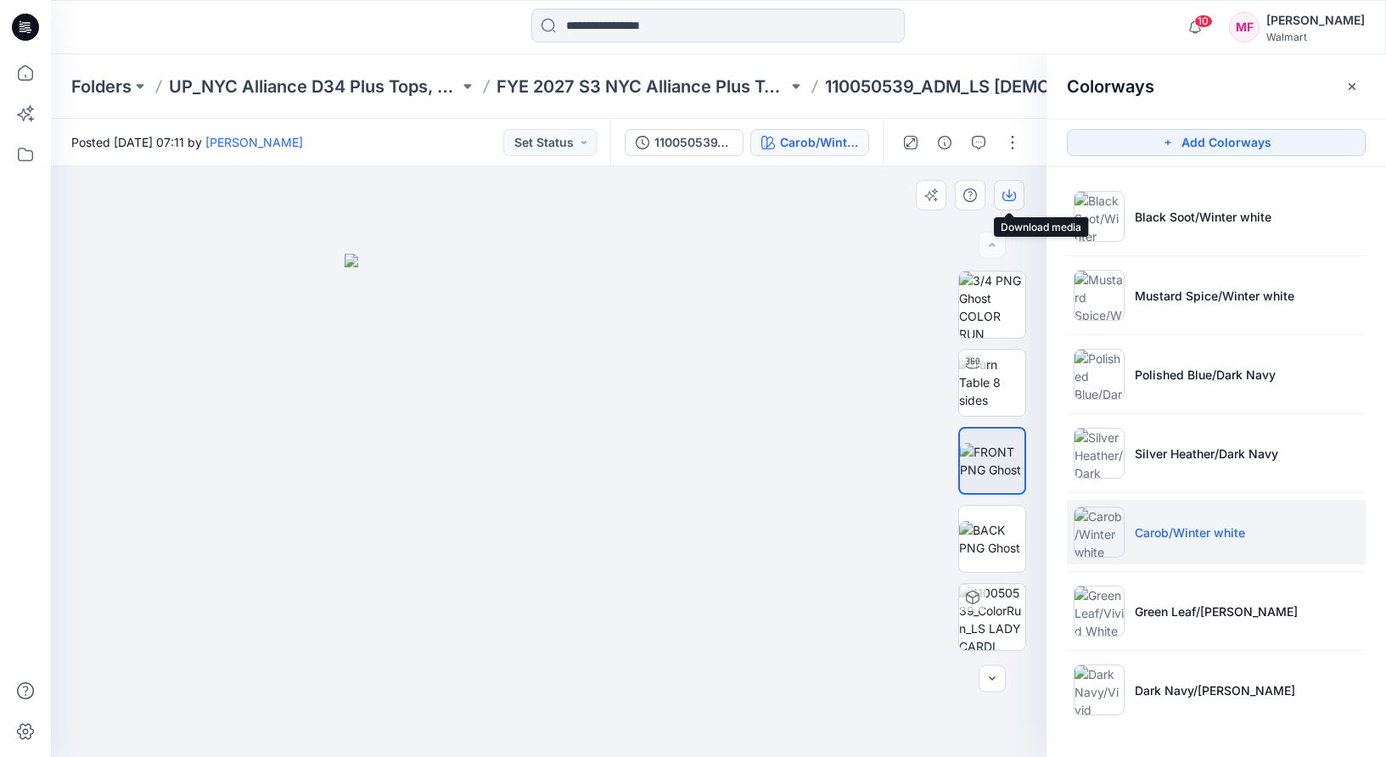
click at [1011, 194] on icon "button" at bounding box center [1008, 193] width 7 height 8
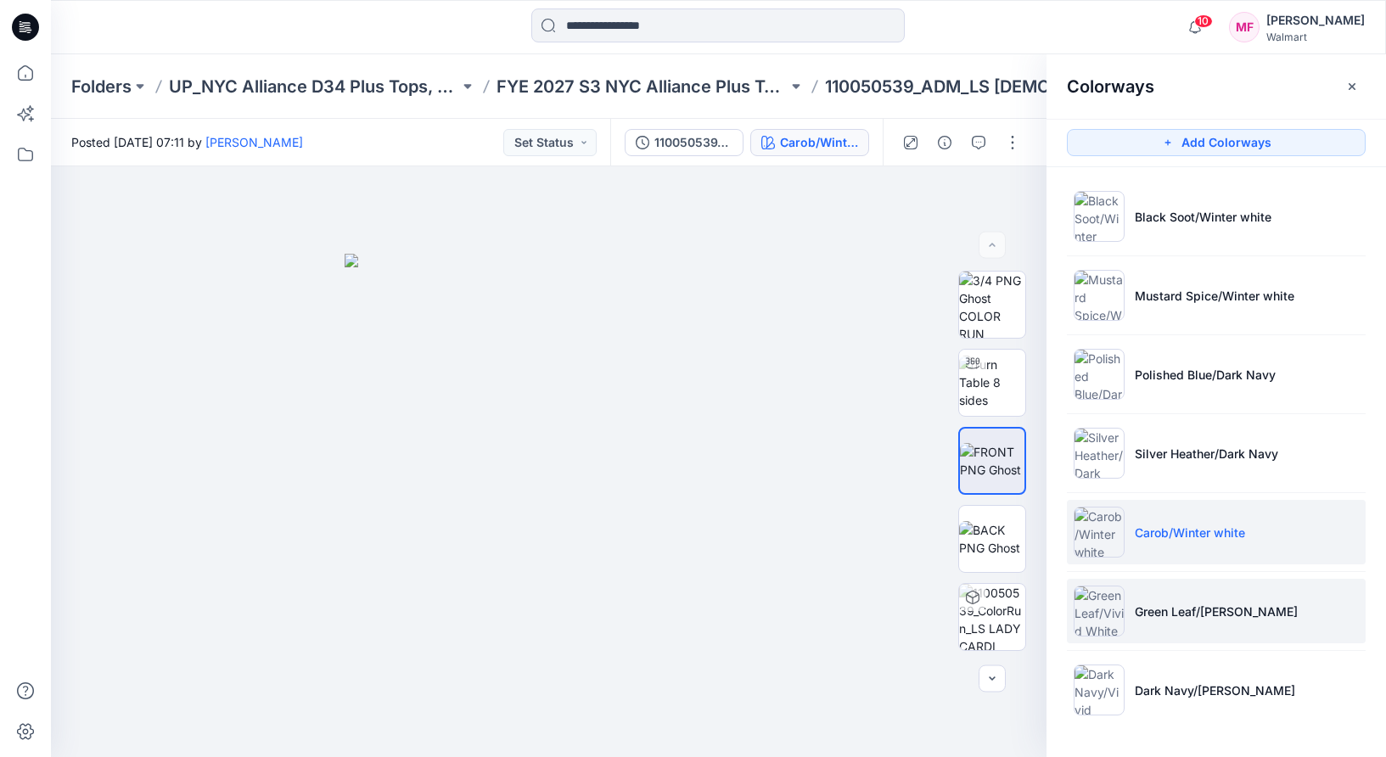
click at [1147, 591] on li "Green Leaf/[PERSON_NAME]" at bounding box center [1216, 611] width 299 height 64
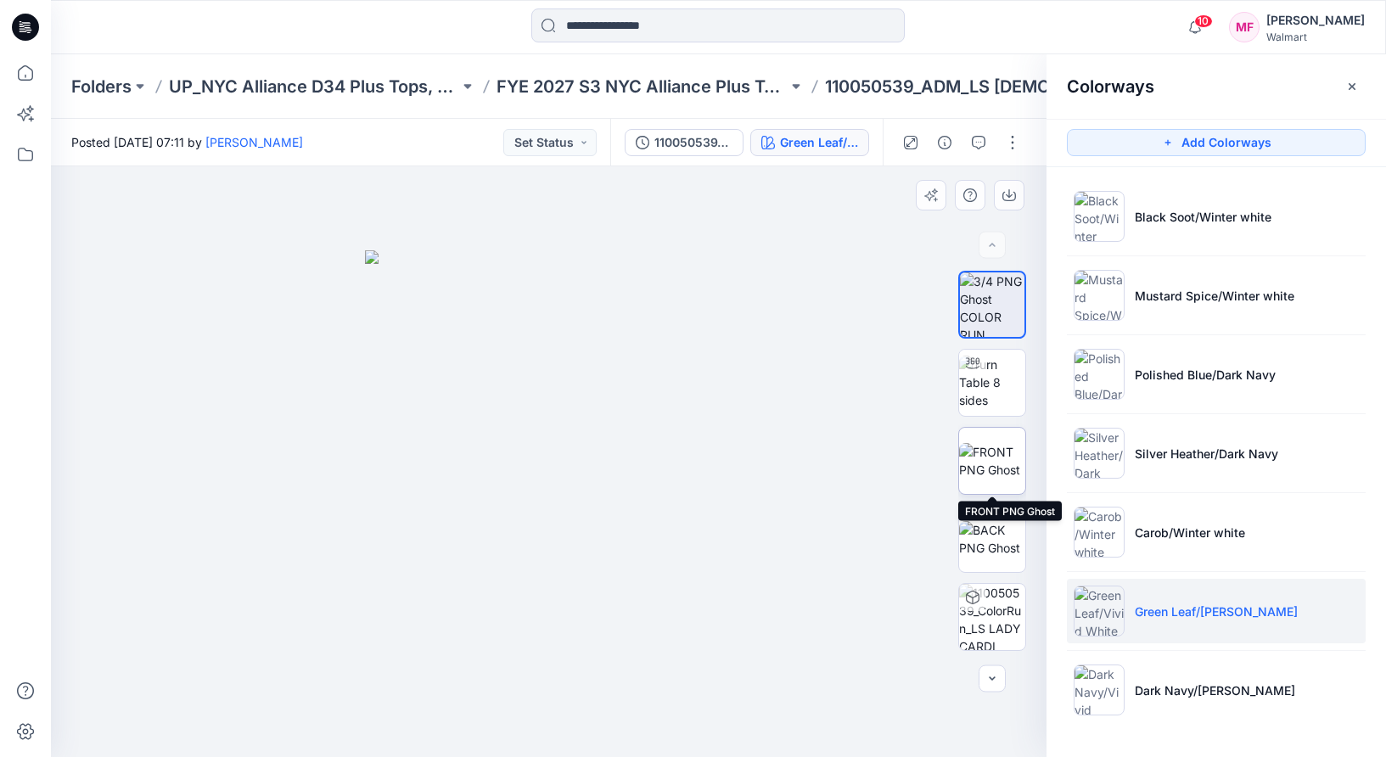
click at [977, 456] on img at bounding box center [992, 461] width 66 height 36
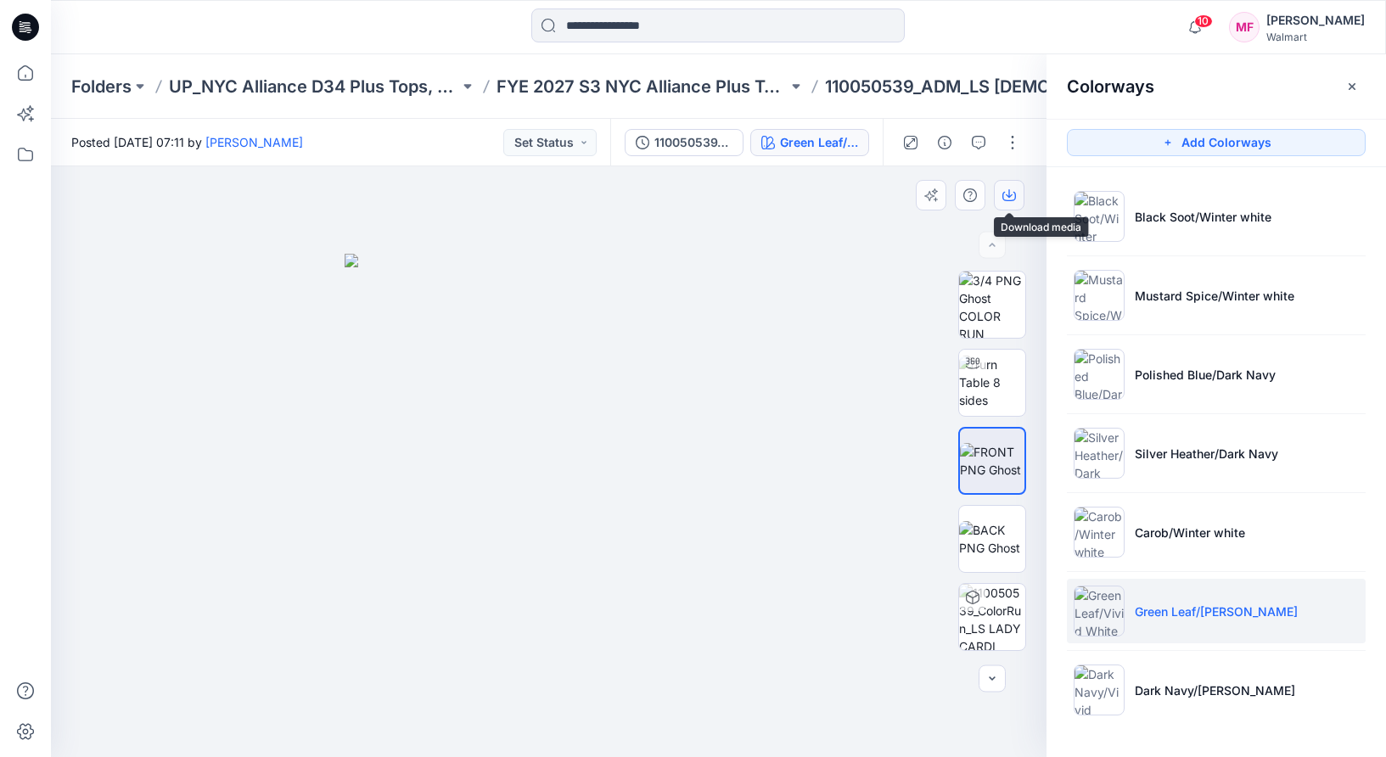
click at [1009, 204] on button "button" at bounding box center [1009, 195] width 31 height 31
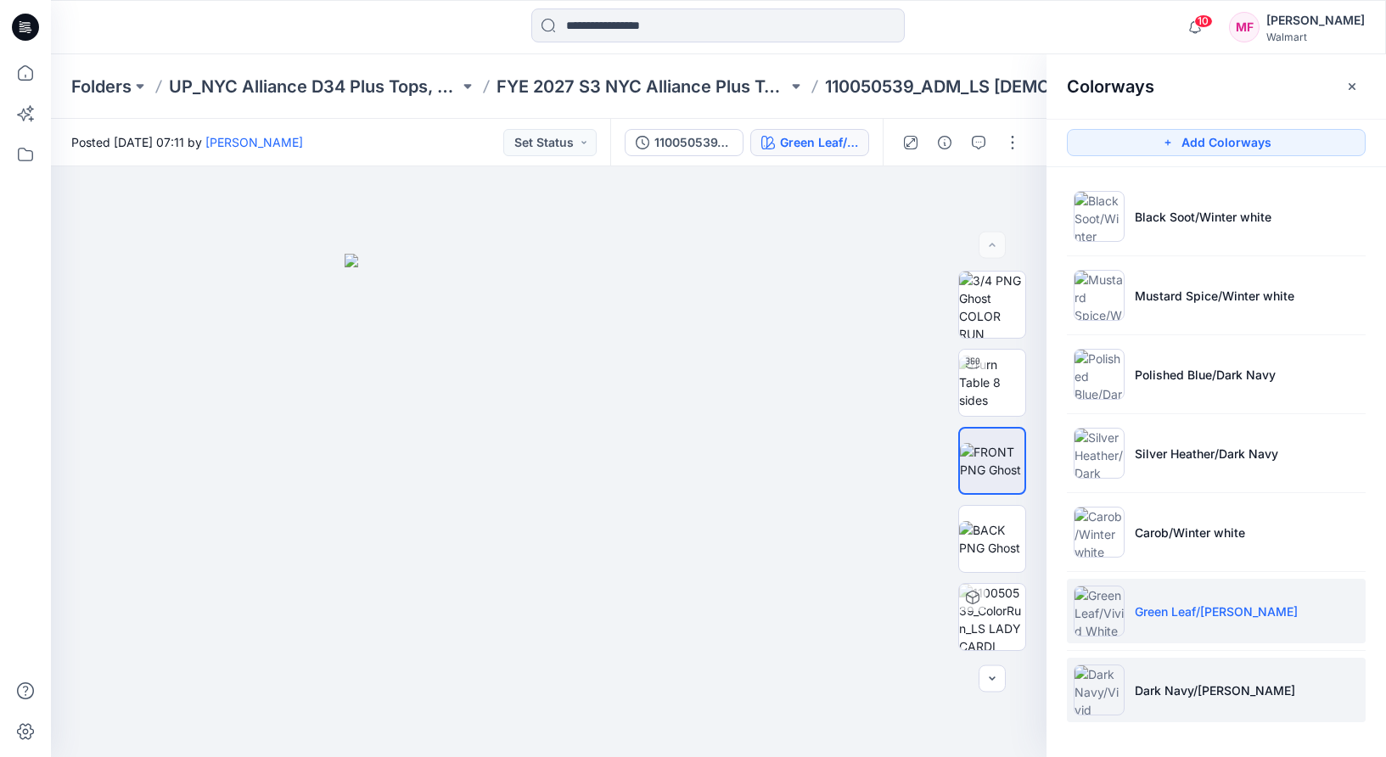
click at [1140, 693] on p "Dark Navy/[PERSON_NAME]" at bounding box center [1214, 690] width 160 height 18
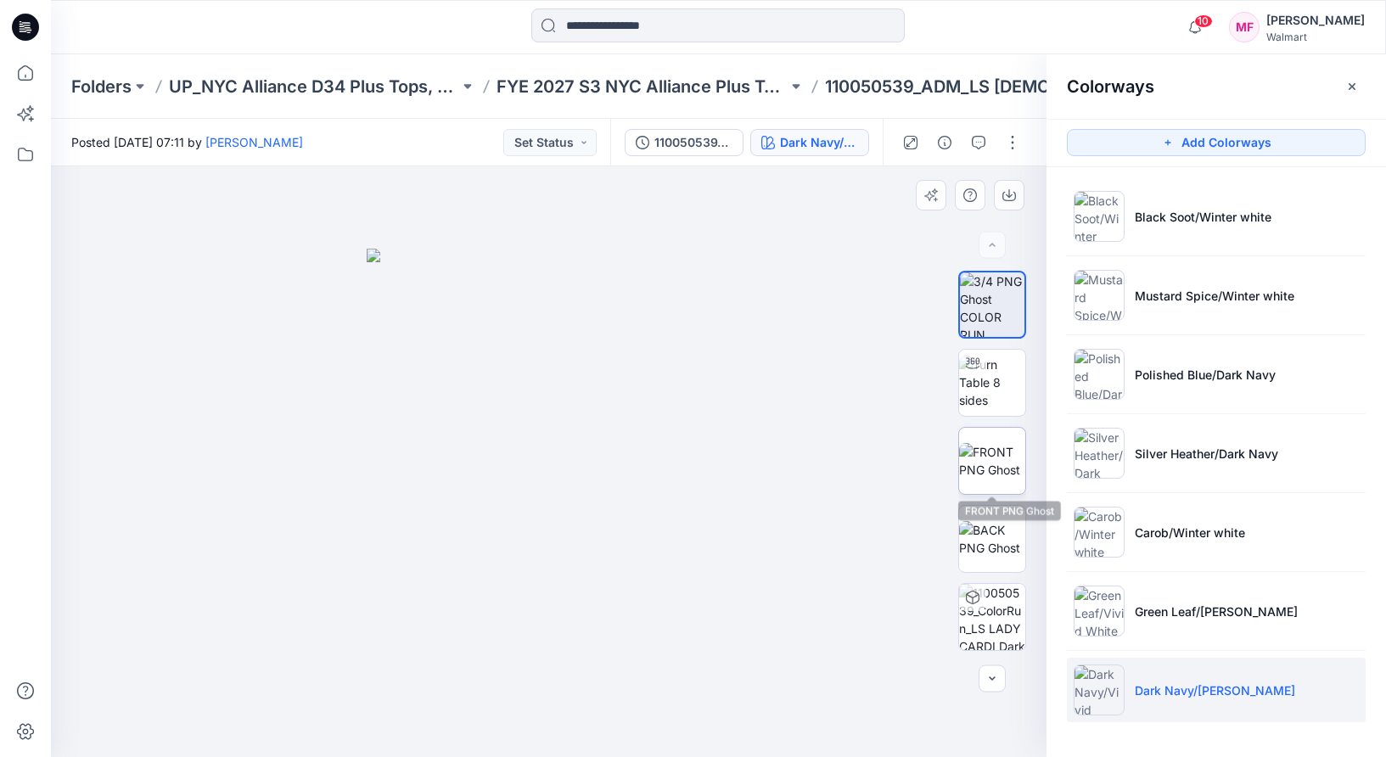
click at [991, 443] on img at bounding box center [992, 461] width 66 height 36
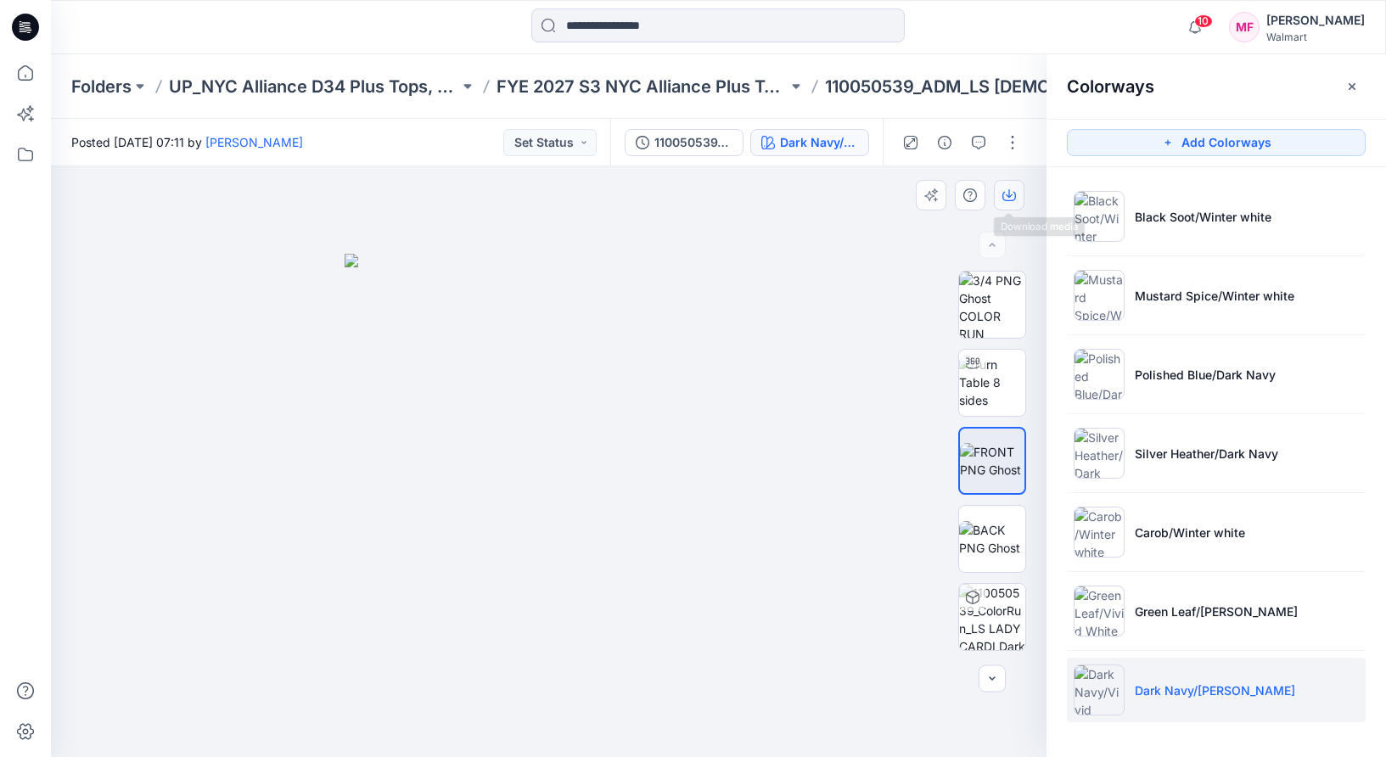
click at [1007, 195] on icon "button" at bounding box center [1008, 193] width 7 height 8
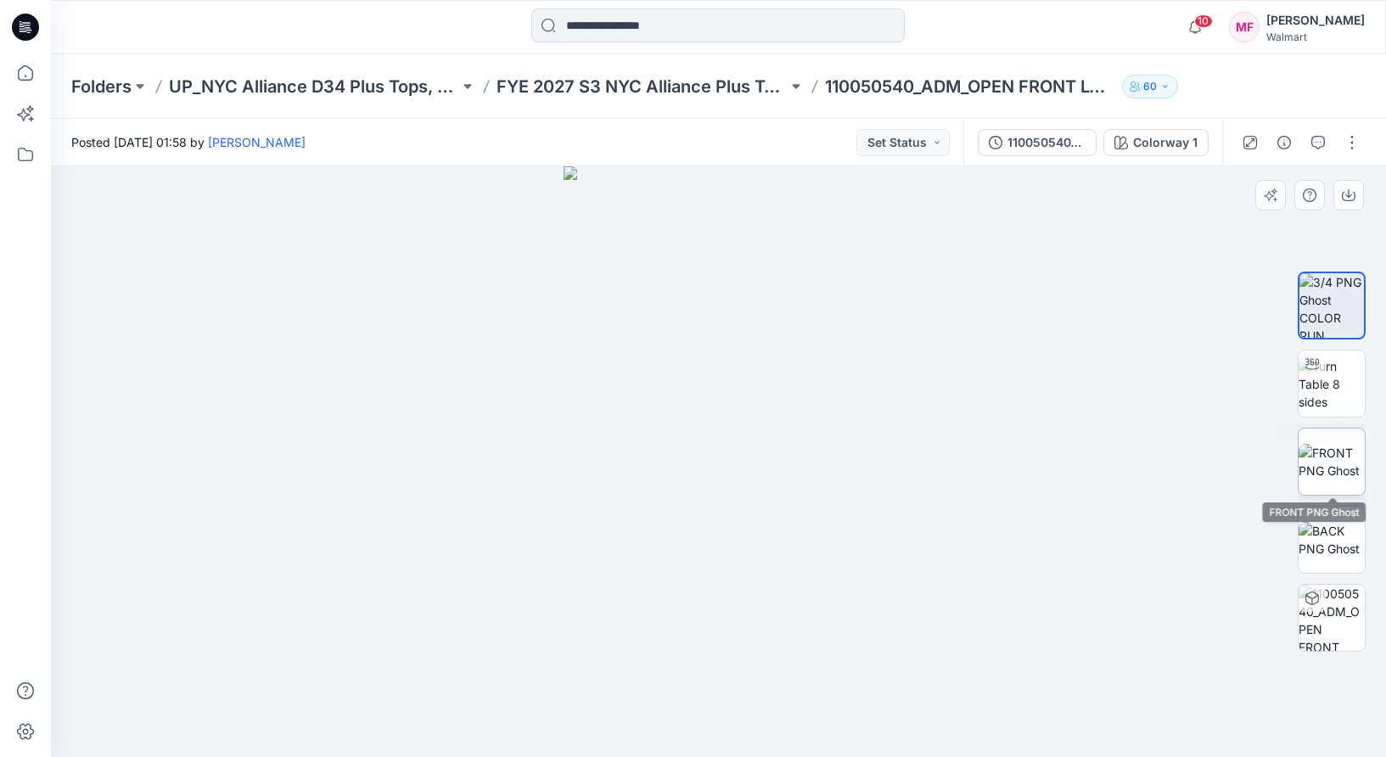
click at [1333, 453] on img at bounding box center [1331, 462] width 66 height 36
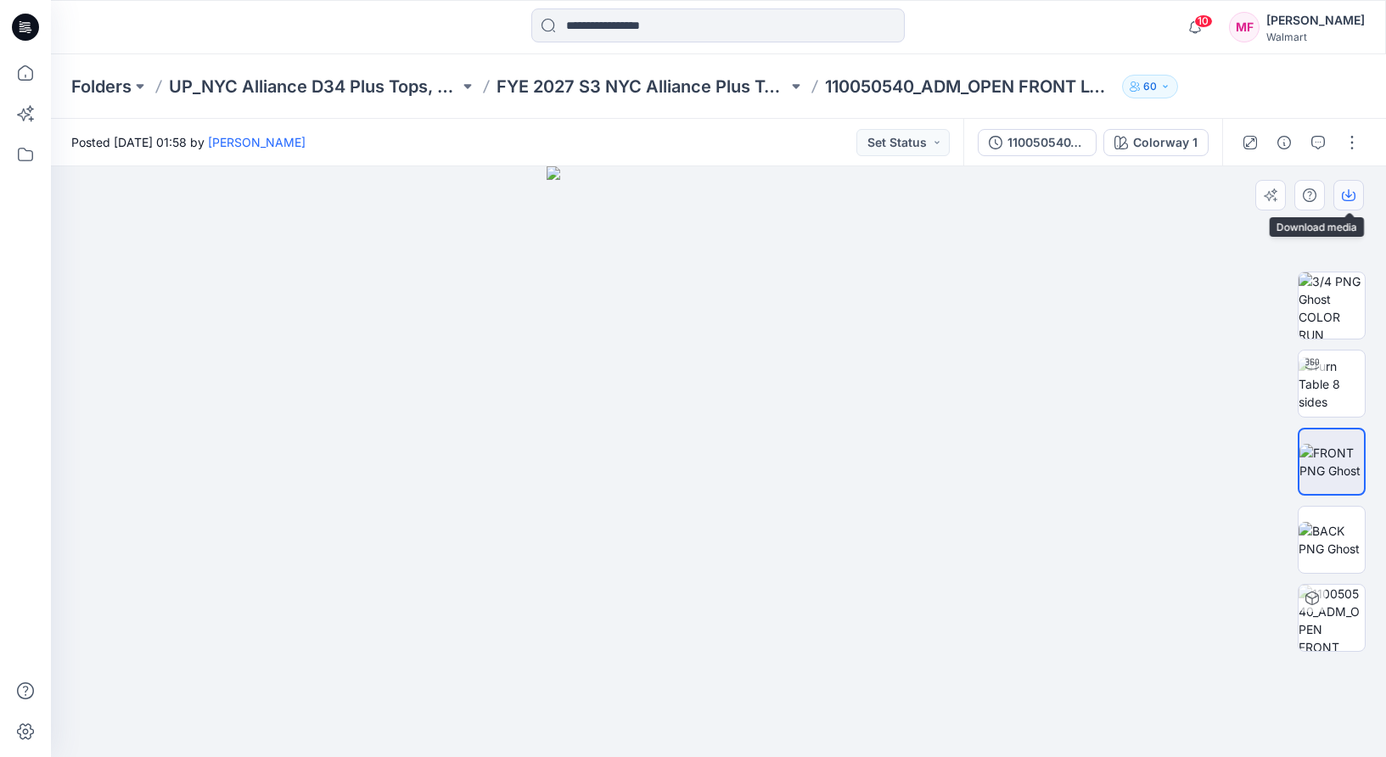
click at [1355, 193] on button "button" at bounding box center [1348, 195] width 31 height 31
